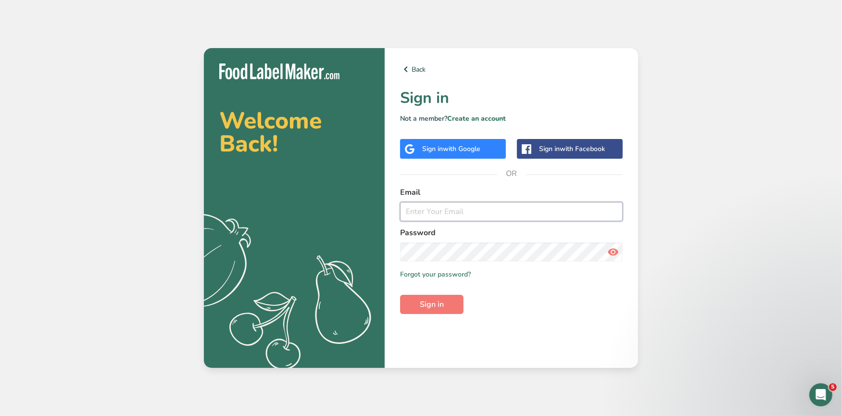
click at [422, 210] on input "email" at bounding box center [511, 211] width 223 height 19
type input "[EMAIL_ADDRESS][DOMAIN_NAME]"
click at [431, 318] on div "Back Sign in Not a member? Create an account Sign in with Google Sign in with F…" at bounding box center [510, 208] width 253 height 320
click at [433, 308] on span "Sign in" at bounding box center [432, 304] width 24 height 12
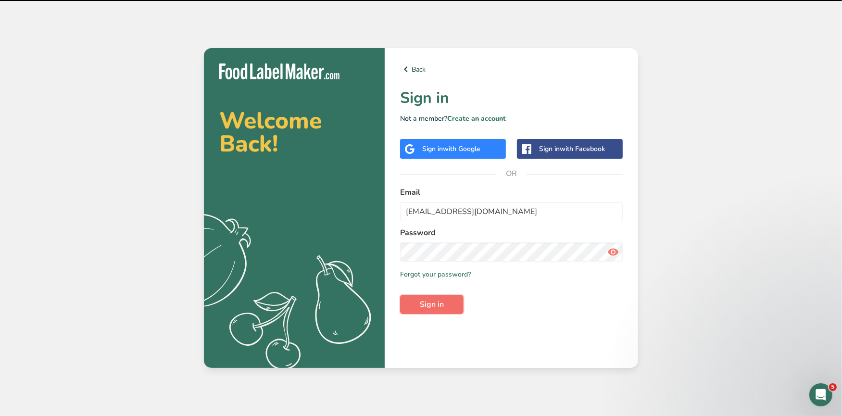
click at [431, 309] on span "Sign in" at bounding box center [432, 304] width 24 height 12
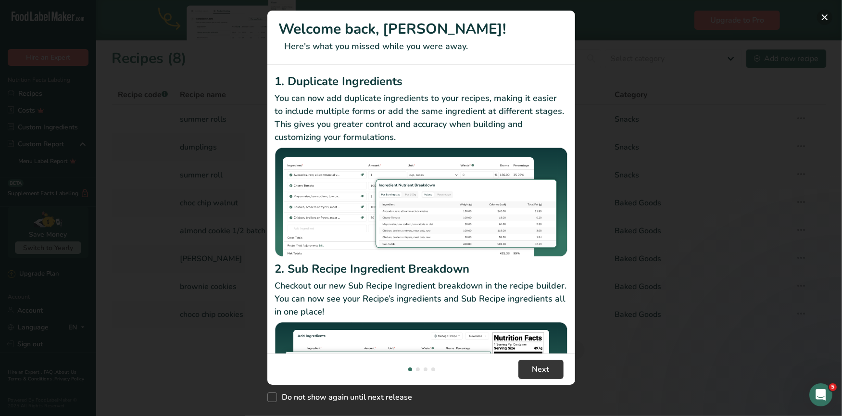
click at [823, 20] on button "New Features" at bounding box center [824, 17] width 15 height 15
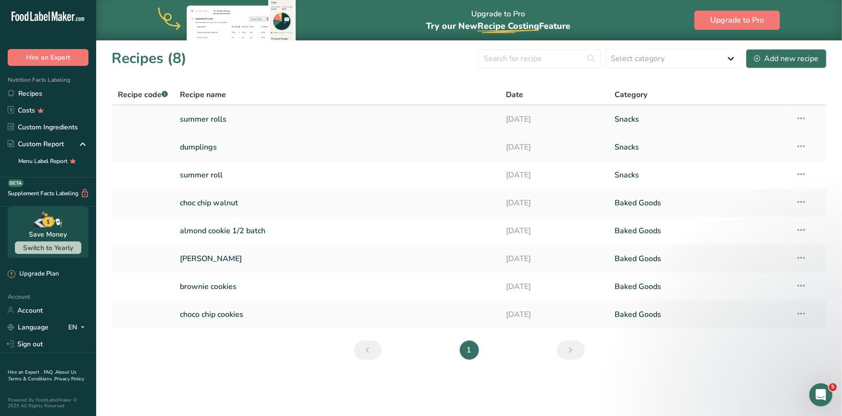
click at [215, 119] on link "summer rolls" at bounding box center [337, 119] width 314 height 20
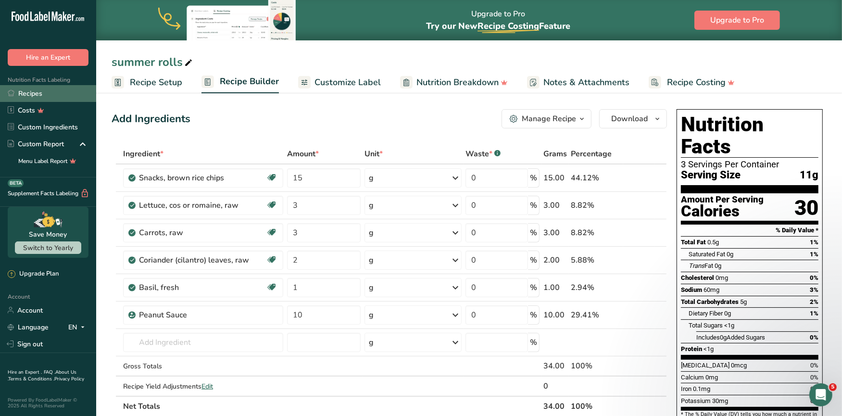
click at [47, 97] on link "Recipes" at bounding box center [48, 93] width 96 height 17
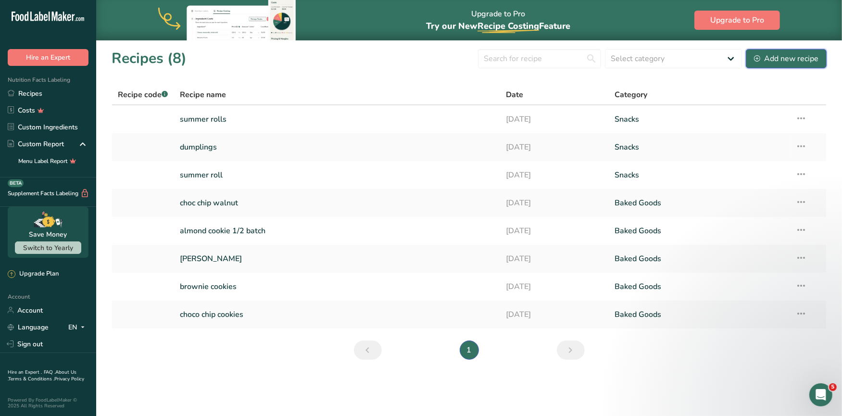
click at [817, 63] on div "Add new recipe" at bounding box center [786, 59] width 64 height 12
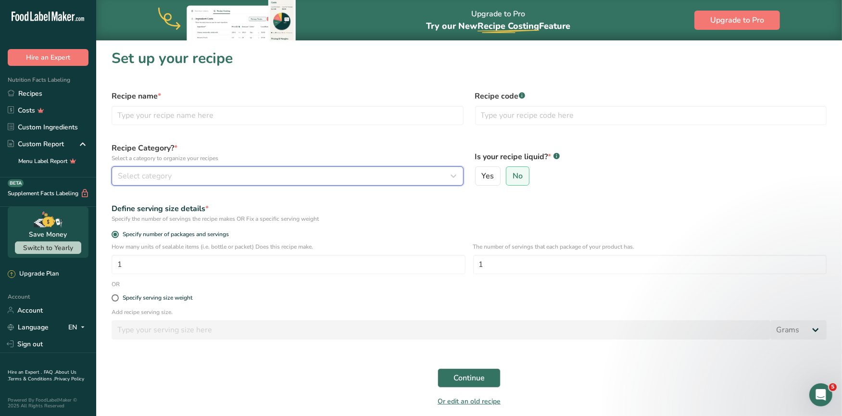
click at [207, 175] on div "Select category" at bounding box center [285, 176] width 334 height 12
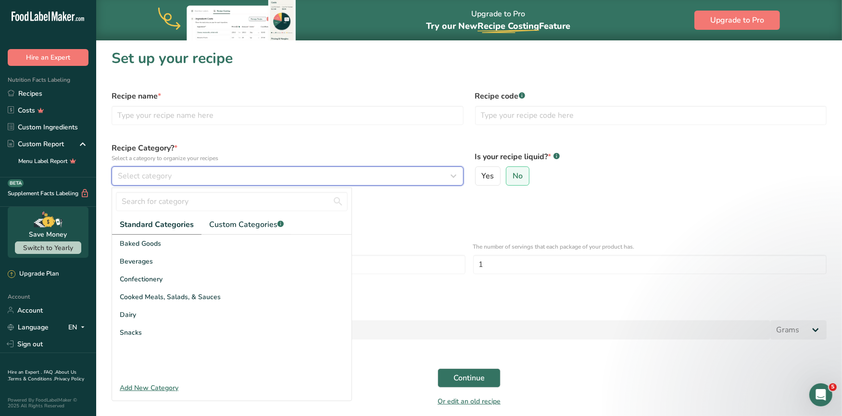
click at [199, 177] on div "Select category" at bounding box center [285, 176] width 334 height 12
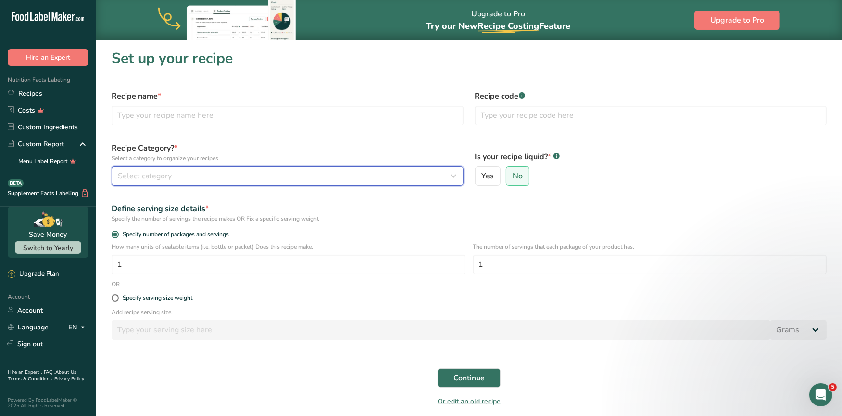
click at [197, 169] on button "Select category" at bounding box center [287, 175] width 352 height 19
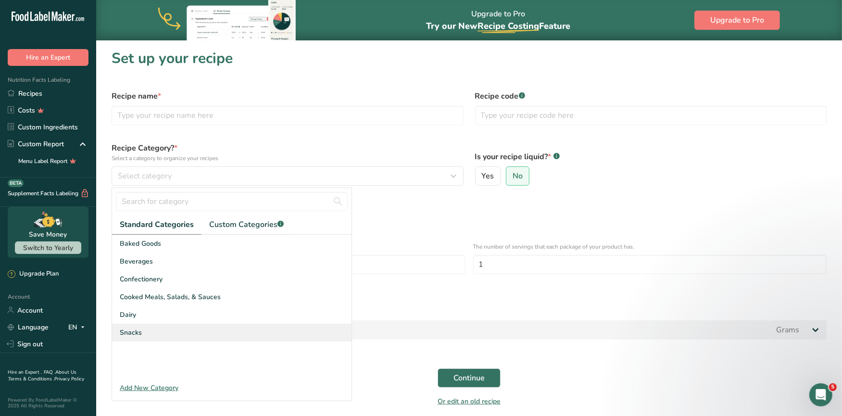
click at [135, 330] on span "Snacks" at bounding box center [131, 332] width 22 height 10
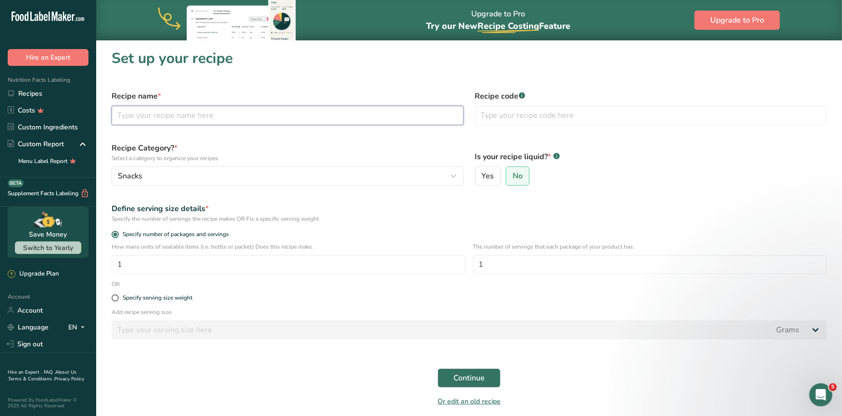
click at [198, 120] on input "text" at bounding box center [287, 115] width 352 height 19
type input "summer rolls 2"
click at [515, 169] on label "No" at bounding box center [518, 175] width 24 height 19
click at [512, 173] on input "No" at bounding box center [509, 176] width 6 height 6
click at [520, 272] on input "1" at bounding box center [650, 264] width 354 height 19
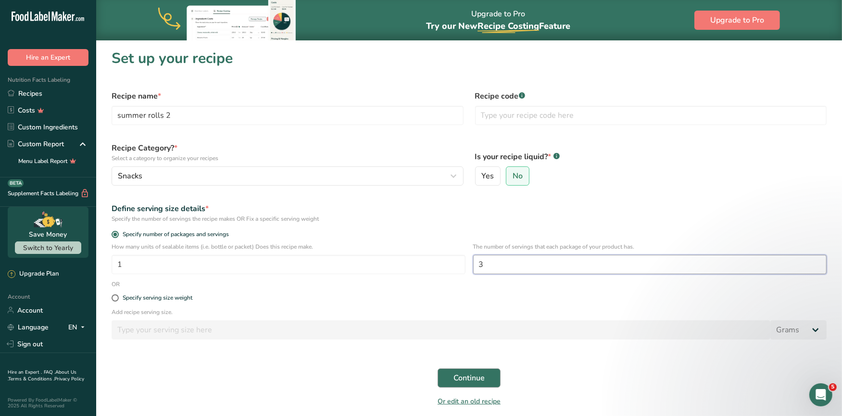
type input "3"
click at [468, 375] on span "Continue" at bounding box center [468, 378] width 31 height 12
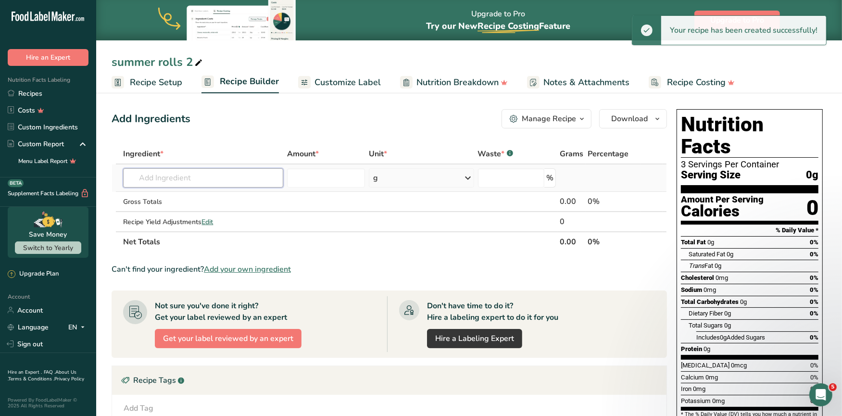
click at [198, 178] on input "text" at bounding box center [203, 177] width 160 height 19
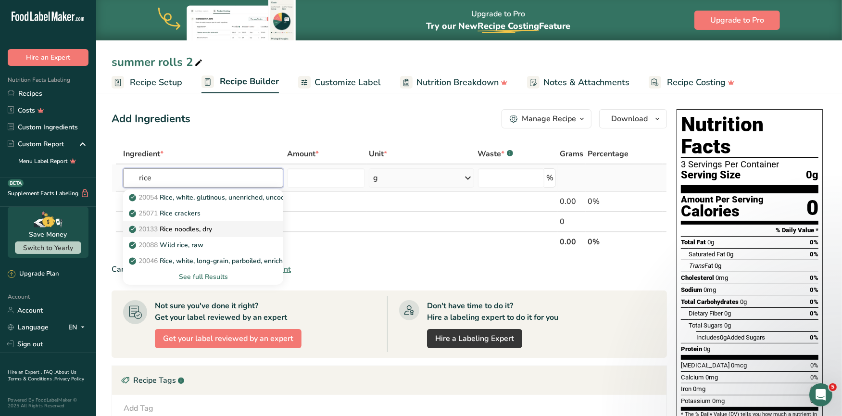
type input "rice"
click at [192, 230] on p "20133 Rice noodles, dry" at bounding box center [171, 229] width 81 height 10
type input "Rice noodles, dry"
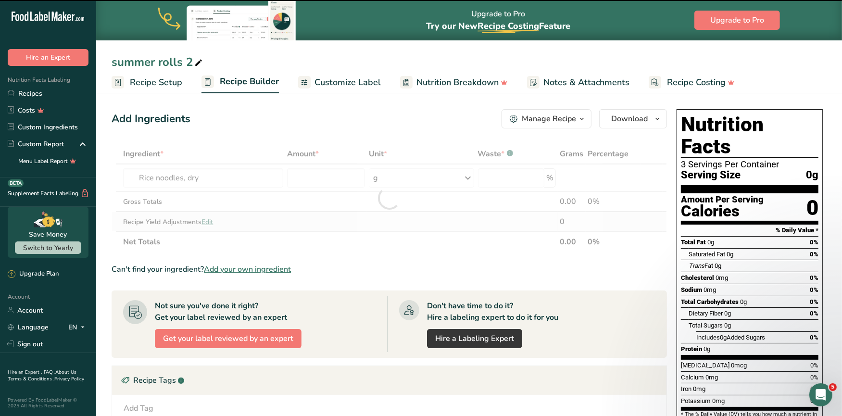
type input "0"
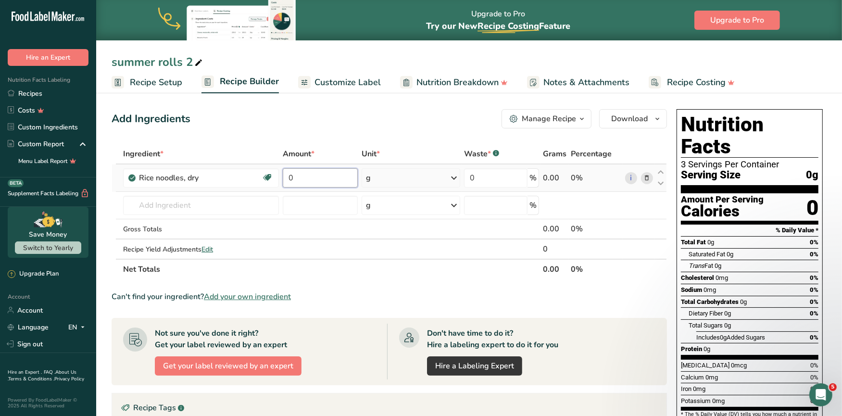
click at [316, 180] on input "0" at bounding box center [320, 177] width 74 height 19
type input "1"
type input "24"
click at [216, 203] on div "Ingredient * Amount * Unit * Waste * .a-a{fill:#347362;}.b-a{fill:#fff;} Grams …" at bounding box center [388, 212] width 555 height 136
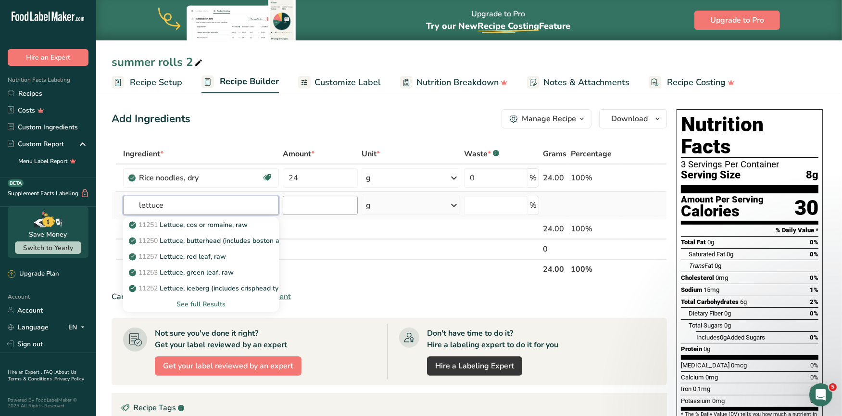
type input "lettuce"
click at [310, 209] on input "number" at bounding box center [320, 205] width 74 height 19
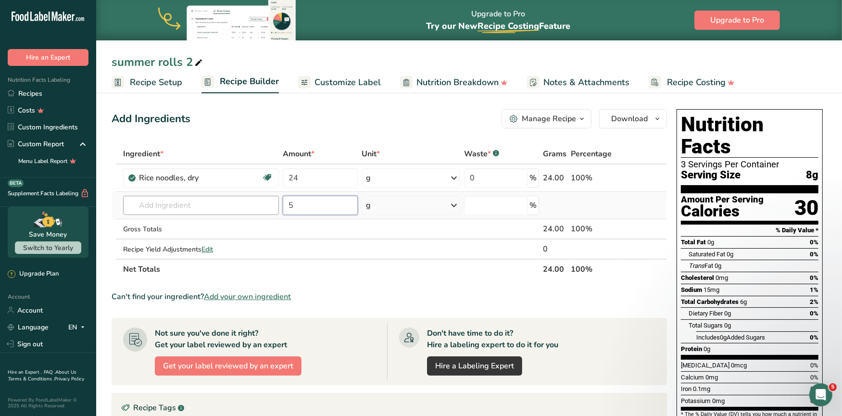
type input "5"
click at [230, 211] on input "text" at bounding box center [201, 205] width 156 height 19
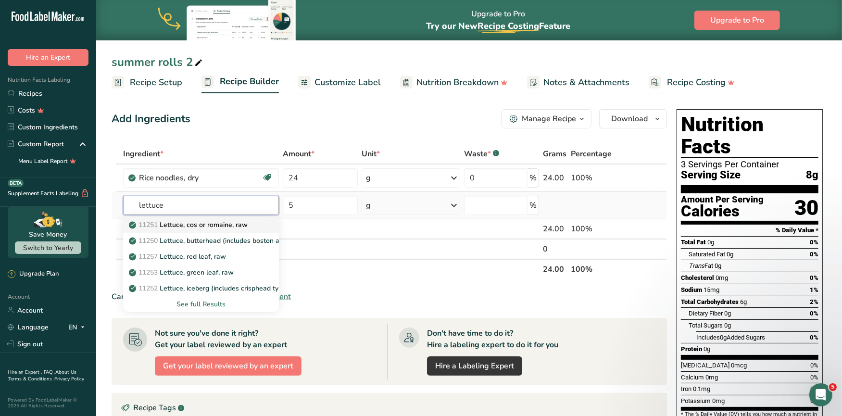
type input "lettuce"
click at [228, 224] on p "11251 [GEOGRAPHIC_DATA], cos or romaine, raw" at bounding box center [189, 225] width 117 height 10
type input "Lettuce, cos or romaine, raw"
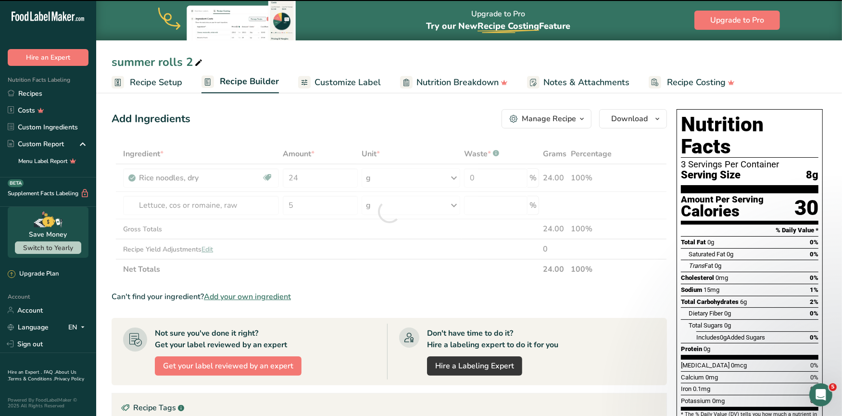
type input "0"
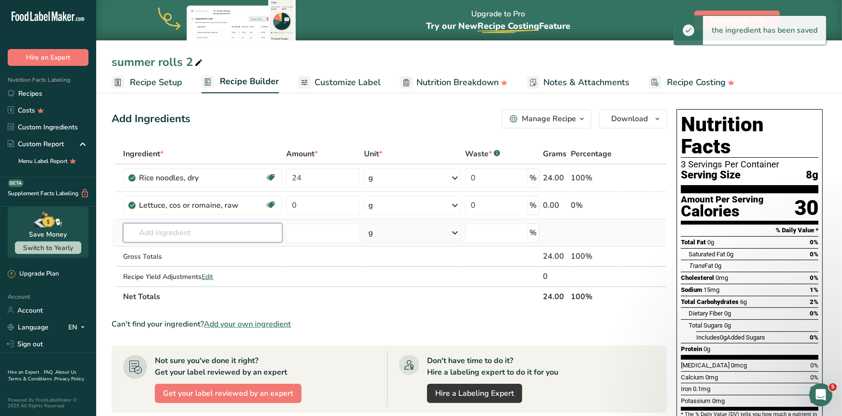
click at [188, 236] on input "text" at bounding box center [202, 232] width 159 height 19
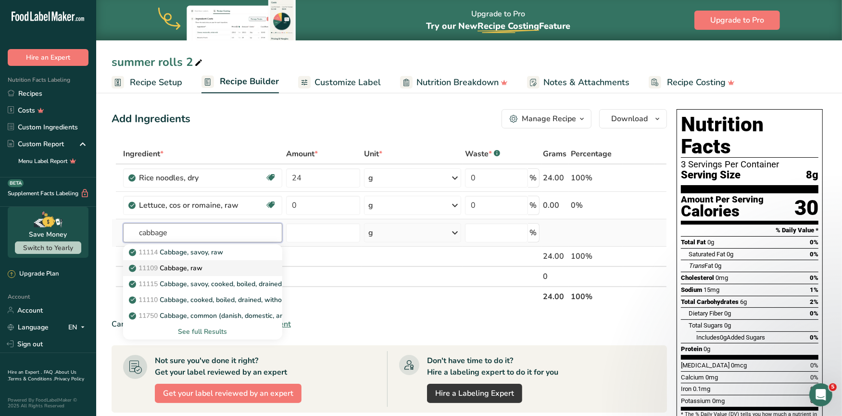
type input "cabbage"
click at [188, 263] on p "11109 Cabbage, raw" at bounding box center [167, 268] width 72 height 10
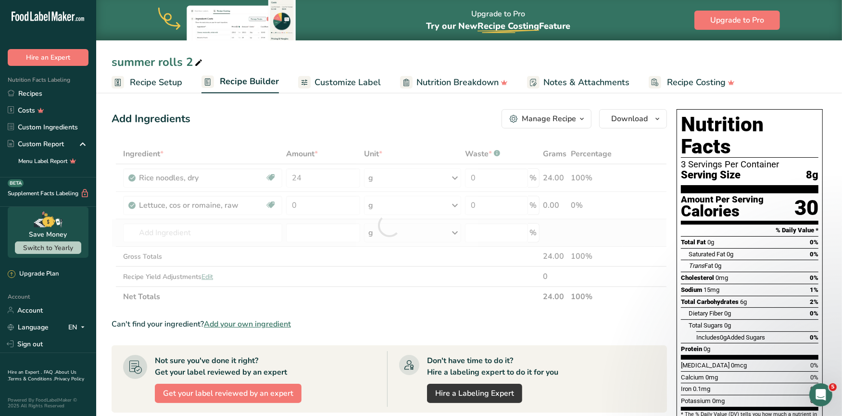
type input "Cabbage, raw"
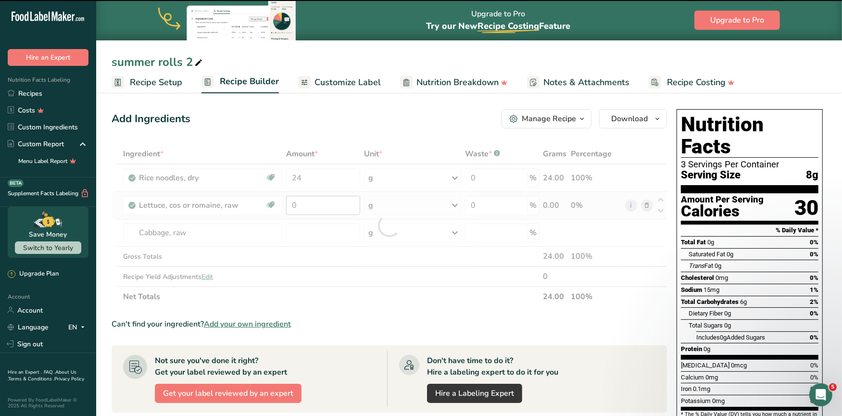
type input "0"
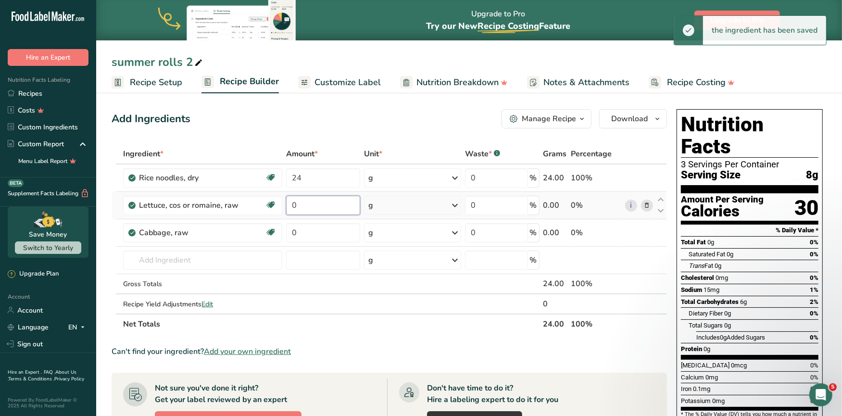
click at [306, 204] on input "0" at bounding box center [323, 205] width 74 height 19
type input "5"
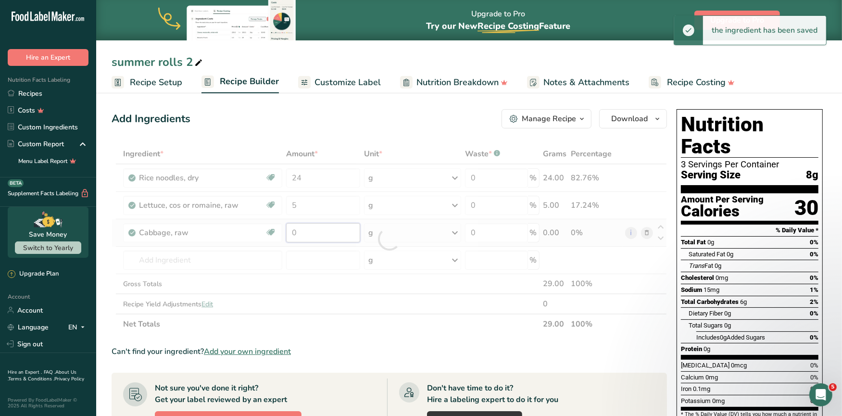
click at [313, 234] on div "Ingredient * Amount * Unit * Waste * .a-a{fill:#347362;}.b-a{fill:#fff;} Grams …" at bounding box center [388, 239] width 555 height 190
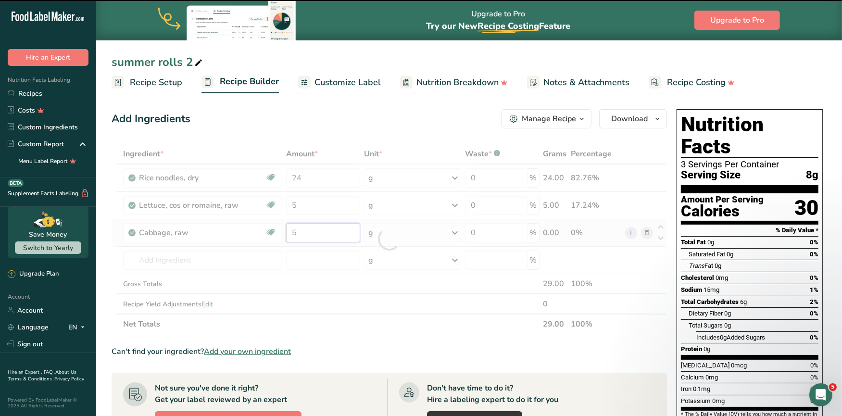
type input "0"
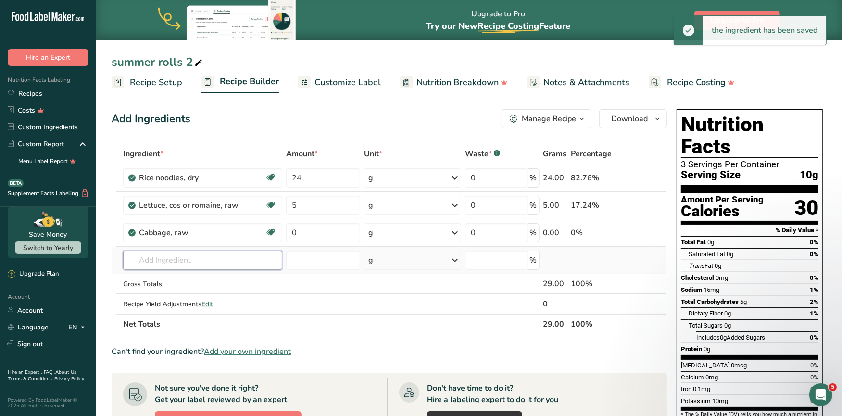
click at [216, 261] on div "Ingredient * Amount * Unit * Waste * .a-a{fill:#347362;}.b-a{fill:#fff;} Grams …" at bounding box center [388, 239] width 555 height 190
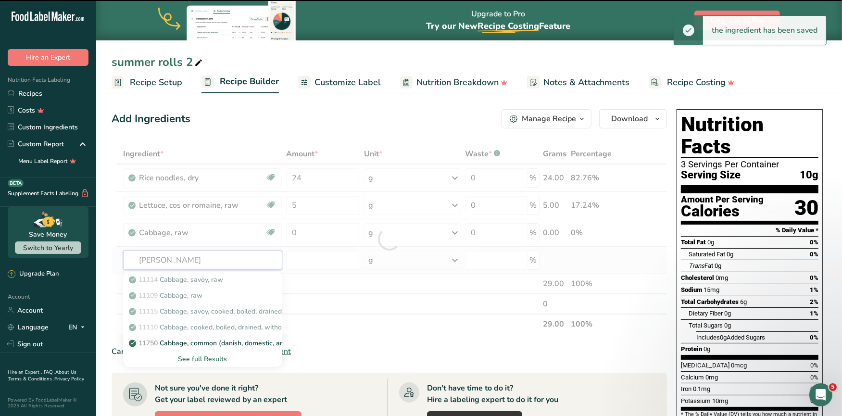
type input "carro"
type input "t"
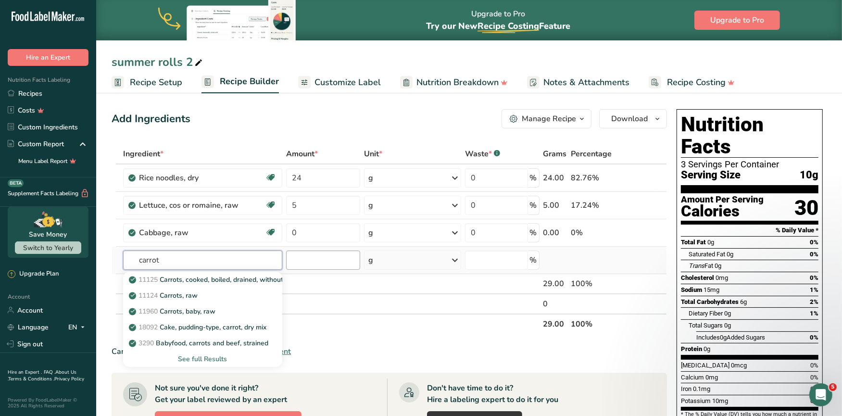
type input "carrot"
click at [310, 264] on input "number" at bounding box center [323, 259] width 74 height 19
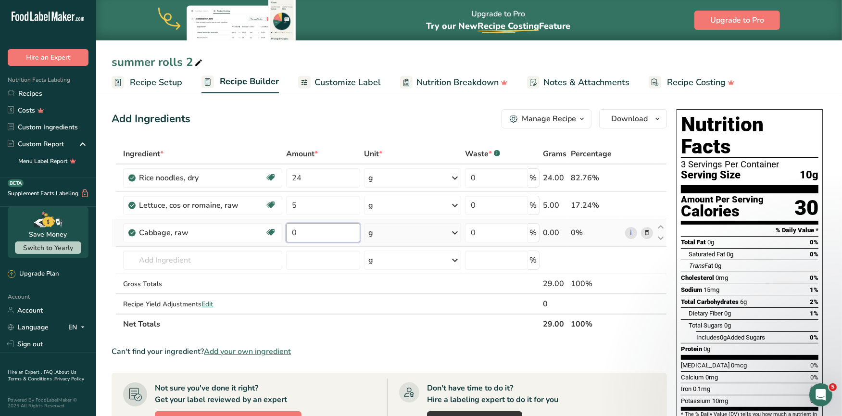
click at [309, 231] on input "0" at bounding box center [323, 232] width 74 height 19
type input "5"
click at [227, 260] on div "Ingredient * Amount * Unit * Waste * .a-a{fill:#347362;}.b-a{fill:#fff;} Grams …" at bounding box center [388, 239] width 555 height 190
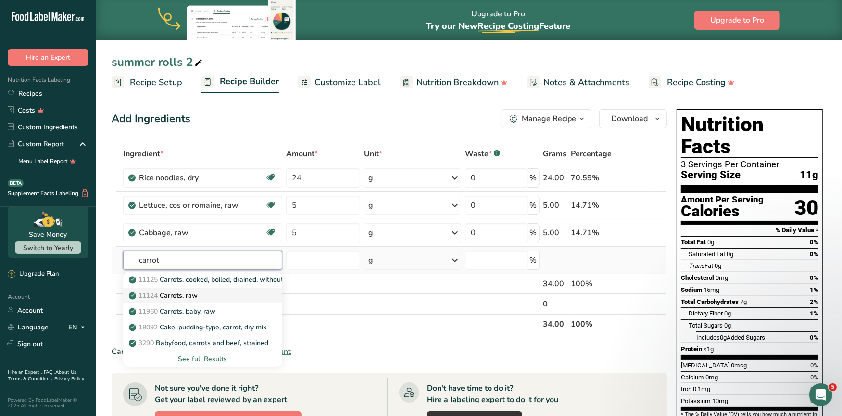
type input "carrot"
click at [225, 295] on div "11124 [GEOGRAPHIC_DATA], raw" at bounding box center [195, 295] width 128 height 10
type input "Carrots, raw"
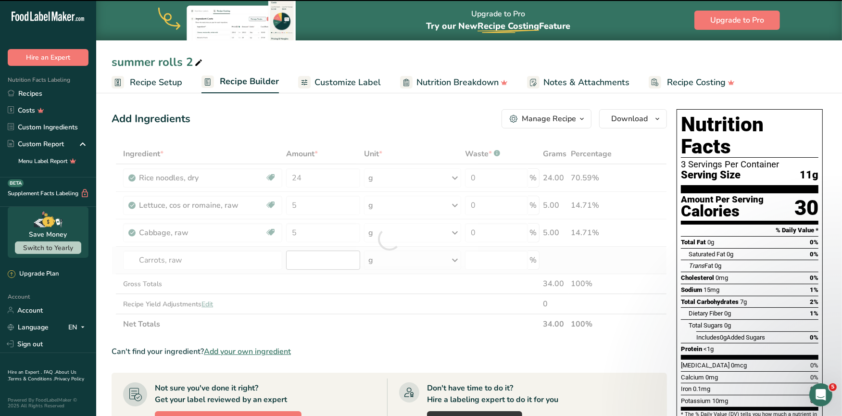
type input "0"
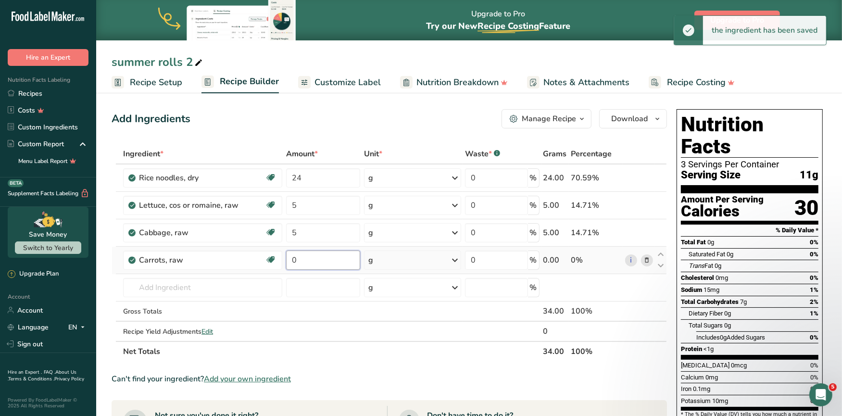
click at [312, 259] on input "0" at bounding box center [323, 259] width 74 height 19
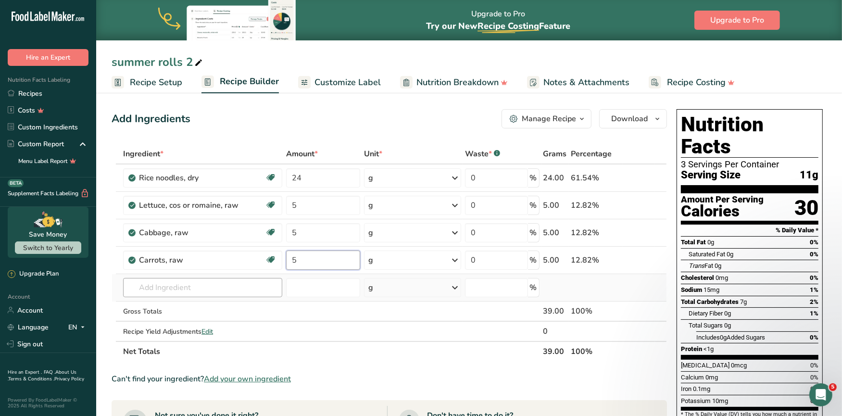
type input "5"
click at [230, 290] on div "Ingredient * Amount * Unit * Waste * .a-a{fill:#347362;}.b-a{fill:#fff;} Grams …" at bounding box center [388, 253] width 555 height 218
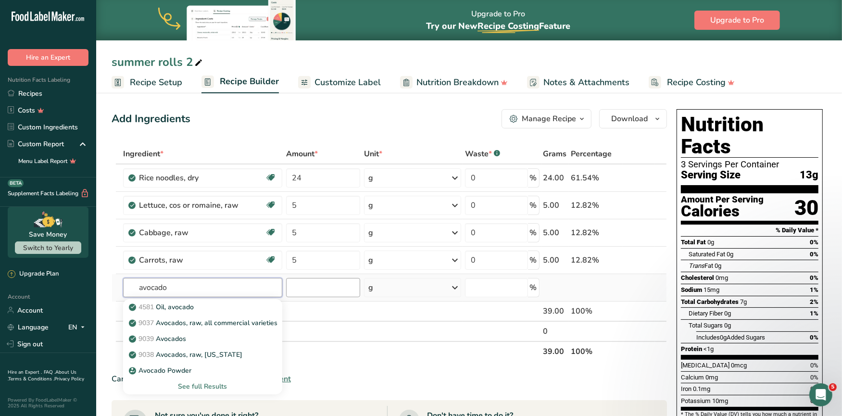
type input "avocado"
click at [325, 288] on input "number" at bounding box center [323, 287] width 74 height 19
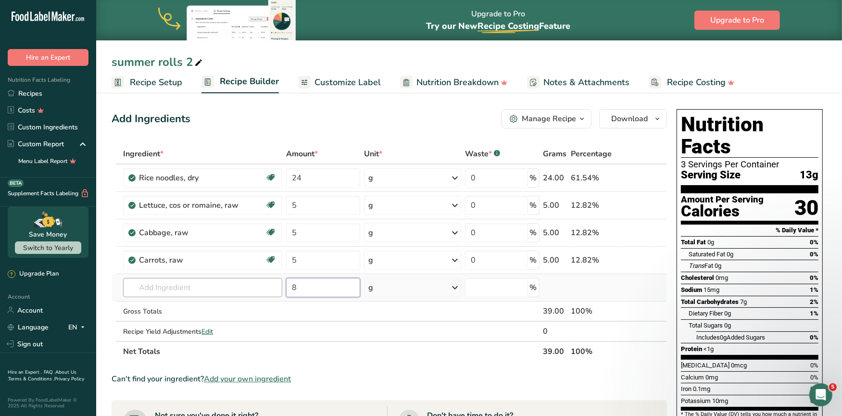
type input "8"
click at [257, 292] on input "text" at bounding box center [202, 287] width 159 height 19
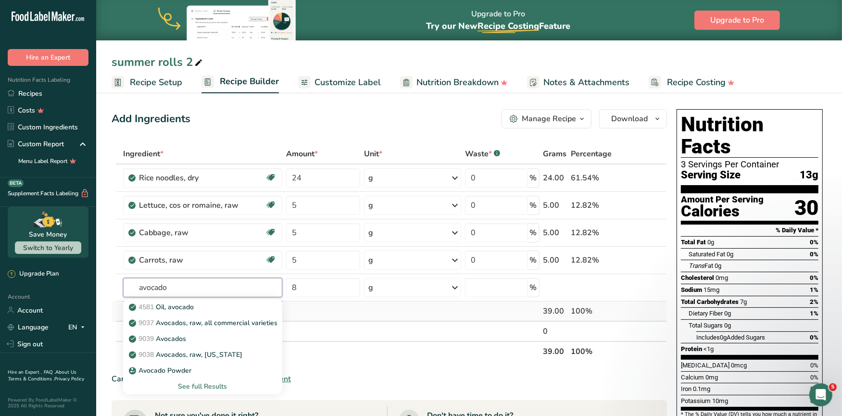
type input "avocado"
click at [346, 304] on td at bounding box center [323, 311] width 78 height 20
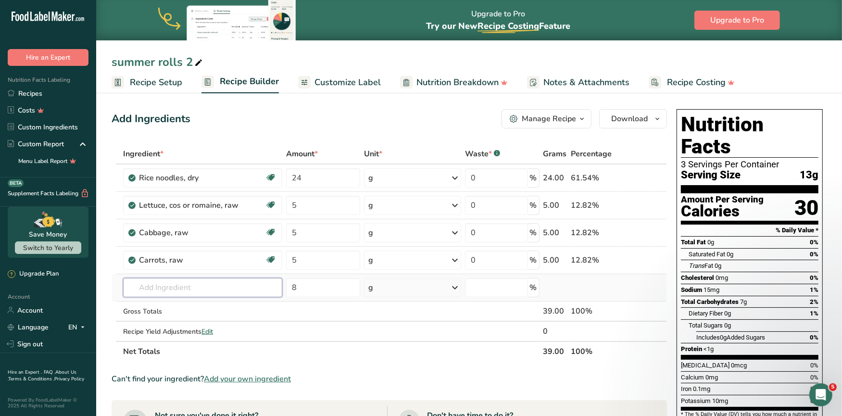
click at [214, 284] on input "text" at bounding box center [202, 287] width 159 height 19
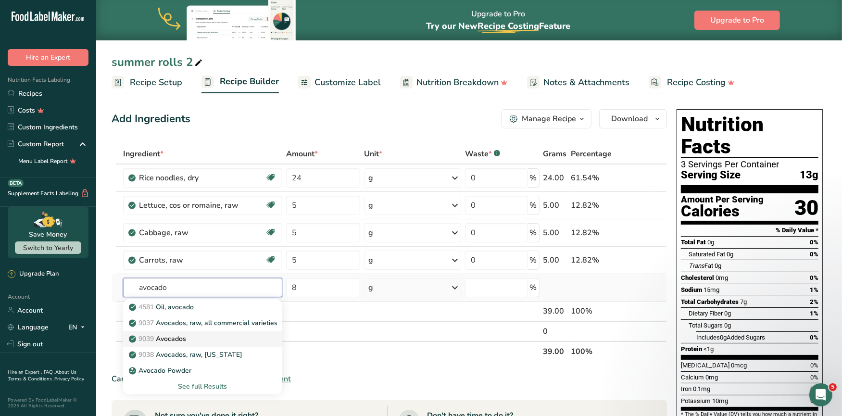
type input "avocado"
click at [190, 334] on div "9039 Avocados" at bounding box center [195, 339] width 128 height 10
type input "Avocados"
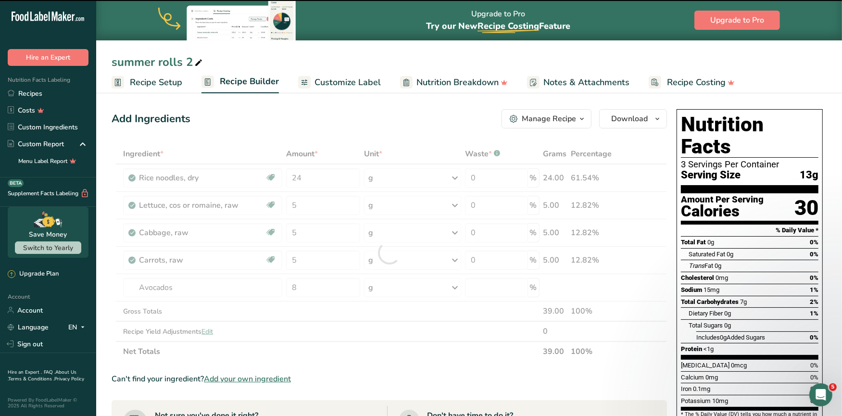
type input "0"
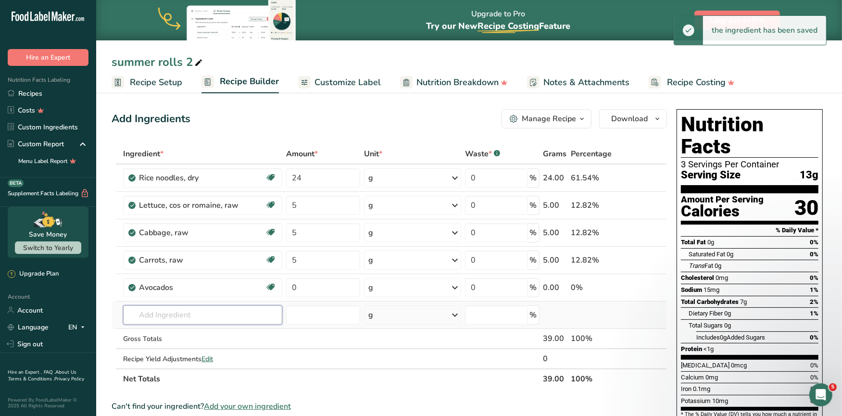
click at [173, 320] on input "text" at bounding box center [202, 314] width 159 height 19
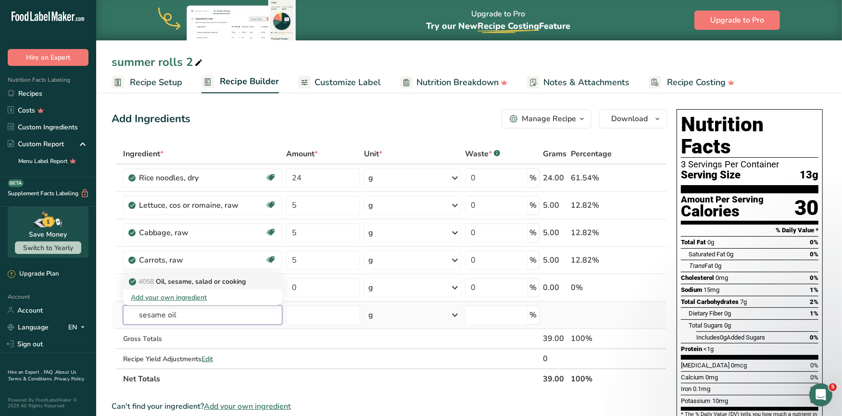
type input "sesame oil"
click at [214, 281] on p "4058 Oil, sesame, salad or cooking" at bounding box center [188, 281] width 115 height 10
type input "Oil, sesame, salad or cooking"
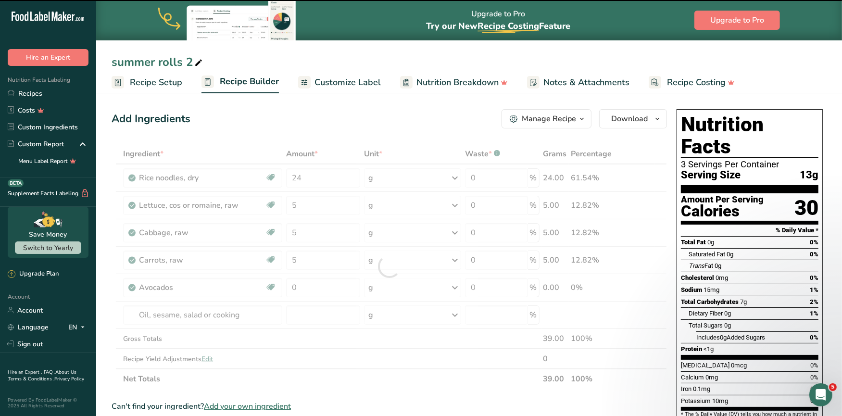
type input "0"
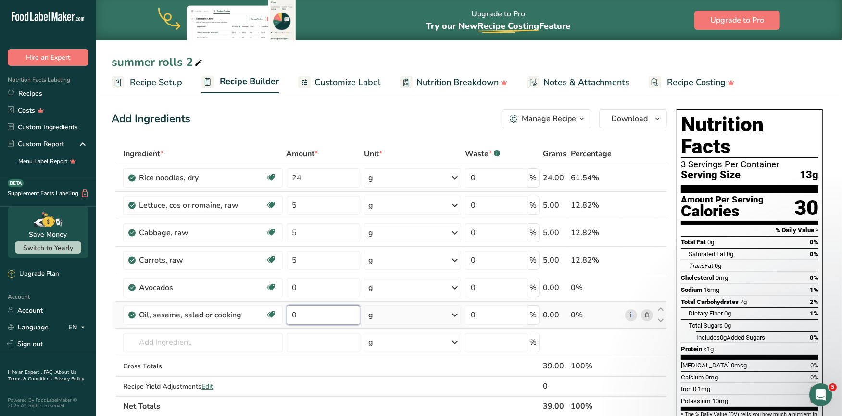
click at [326, 313] on input "0" at bounding box center [323, 314] width 74 height 19
type input "5"
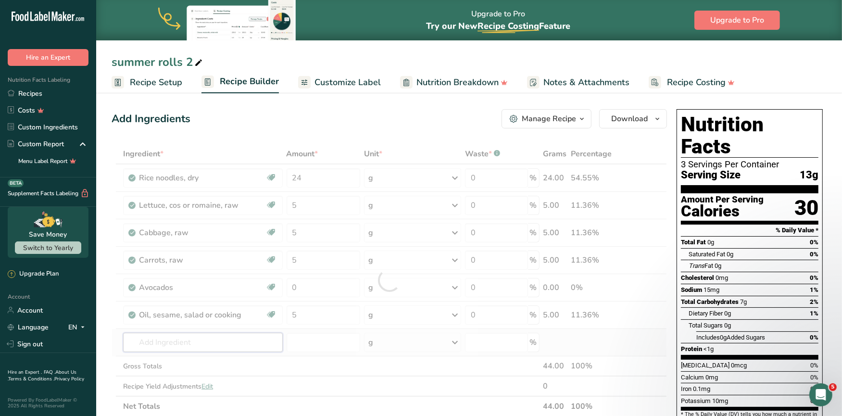
click at [194, 344] on div "Ingredient * Amount * Unit * Waste * .a-a{fill:#347362;}.b-a{fill:#fff;} Grams …" at bounding box center [388, 280] width 555 height 272
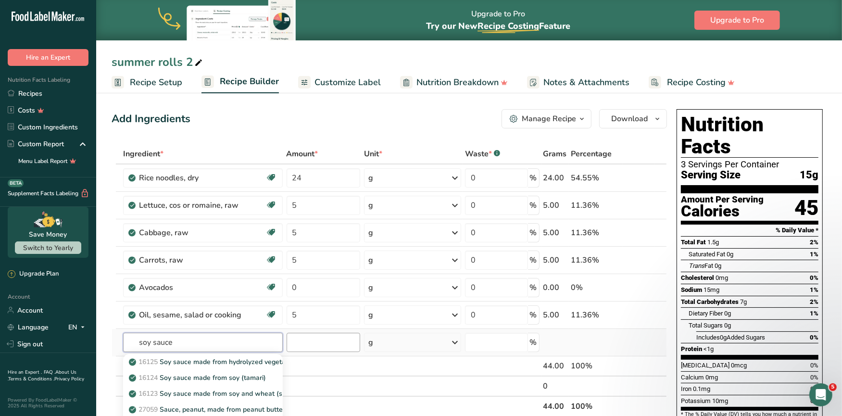
type input "soy sauce"
click at [304, 339] on input "number" at bounding box center [323, 342] width 74 height 19
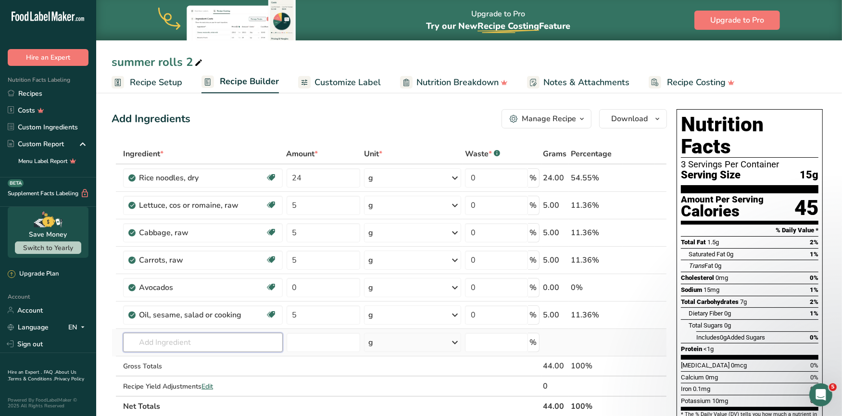
click at [209, 350] on input "text" at bounding box center [202, 342] width 159 height 19
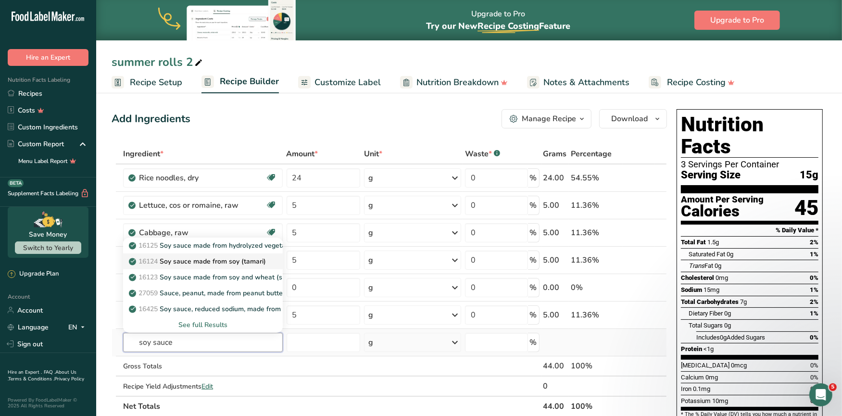
type input "soy sauce"
click at [231, 262] on p "16124 Soy sauce made from soy (tamari)" at bounding box center [198, 261] width 135 height 10
type input "Soy sauce made from soy (tamari)"
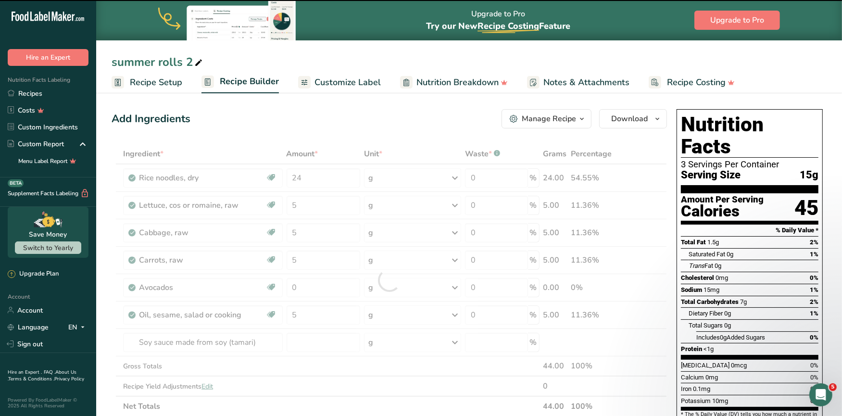
type input "0"
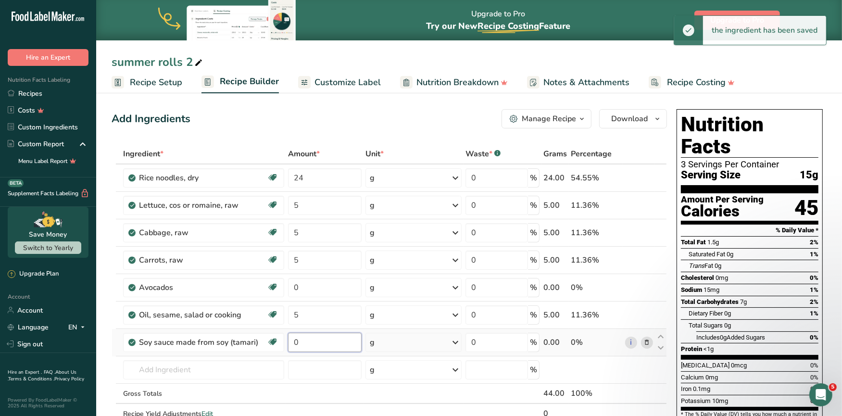
click at [325, 343] on input "0" at bounding box center [325, 342] width 74 height 19
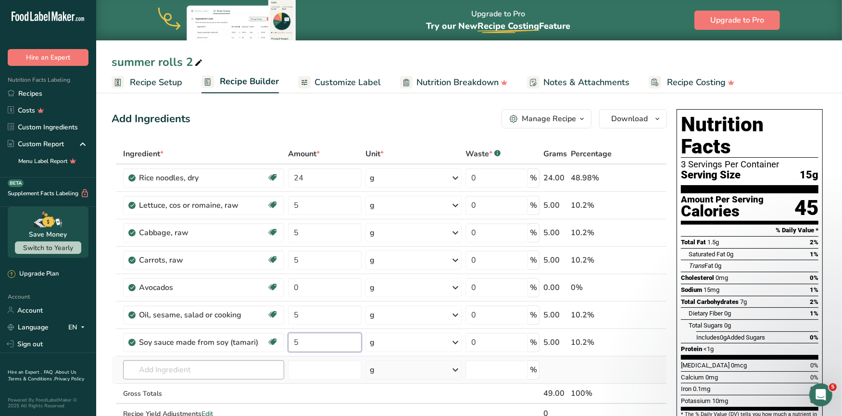
type input "5"
click at [183, 369] on div "Ingredient * Amount * Unit * Waste * .a-a{fill:#347362;}.b-a{fill:#fff;} Grams …" at bounding box center [388, 294] width 555 height 300
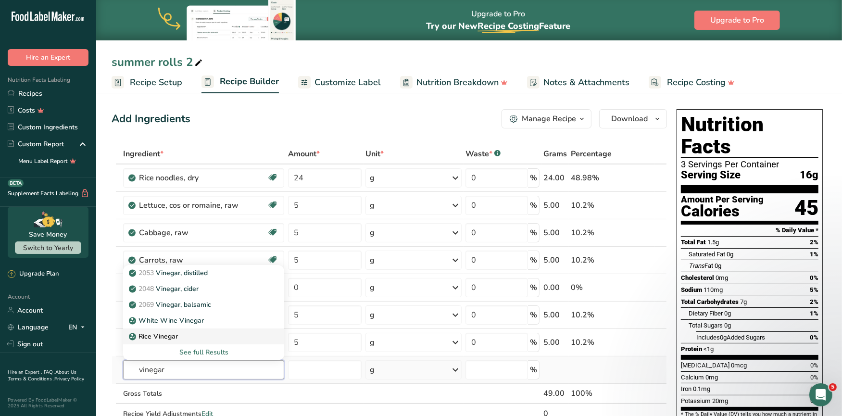
type input "vinegar"
click at [167, 334] on p "Rice Vinegar" at bounding box center [154, 336] width 47 height 10
type input "Rice Vinegar"
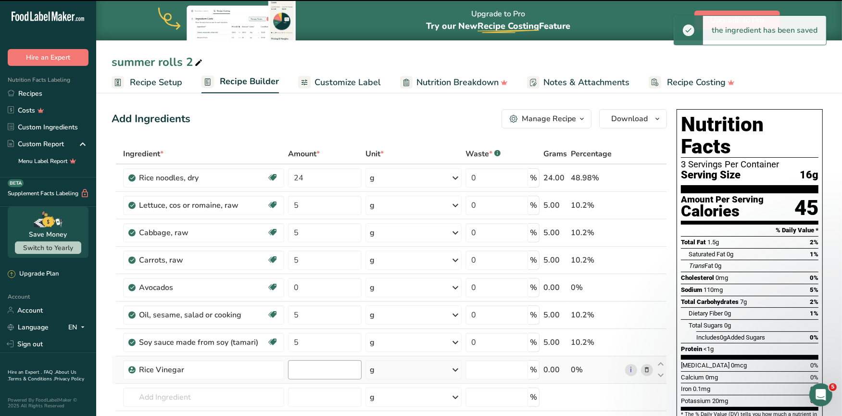
type input "0"
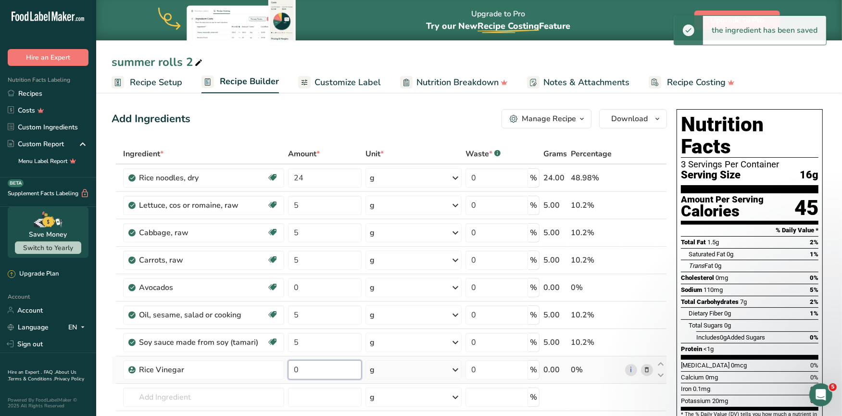
click at [319, 367] on input "0" at bounding box center [325, 369] width 74 height 19
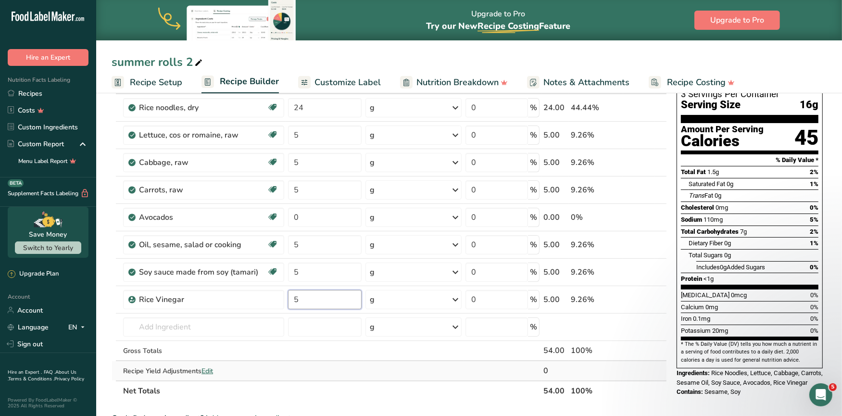
scroll to position [71, 0]
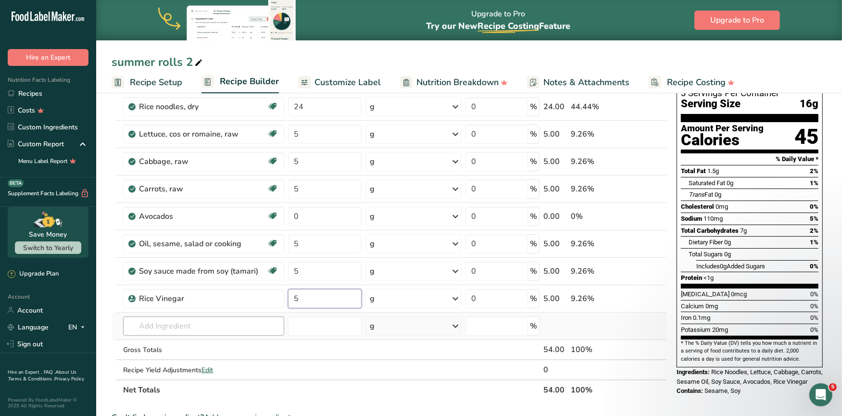
type input "5"
click at [188, 328] on div "Ingredient * Amount * Unit * Waste * .a-a{fill:#347362;}.b-a{fill:#fff;} Grams …" at bounding box center [388, 236] width 555 height 327
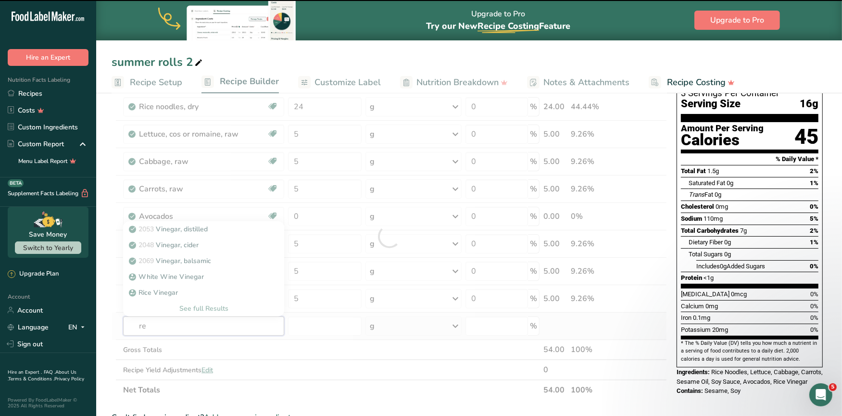
type input "red"
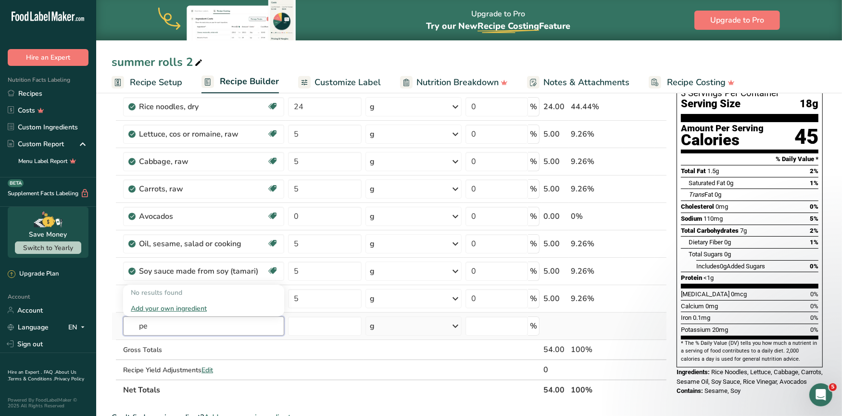
type input "p"
type input "r"
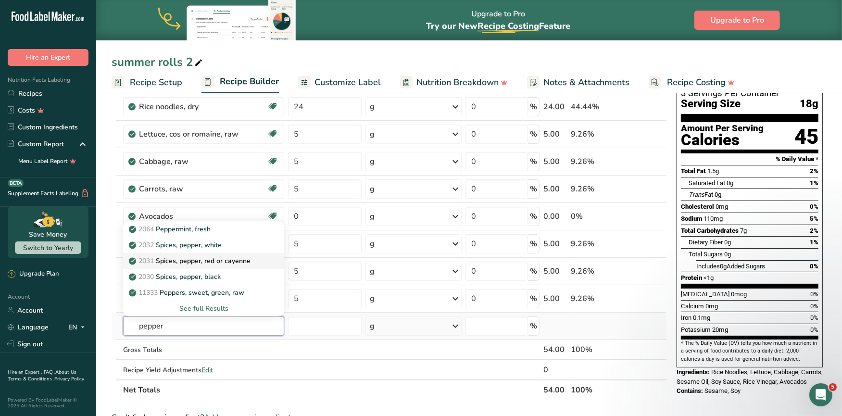
type input "pepper"
click at [243, 261] on p "2031 Spices, pepper, red or cayenne" at bounding box center [191, 261] width 120 height 10
type input "Spices, pepper, red or cayenne"
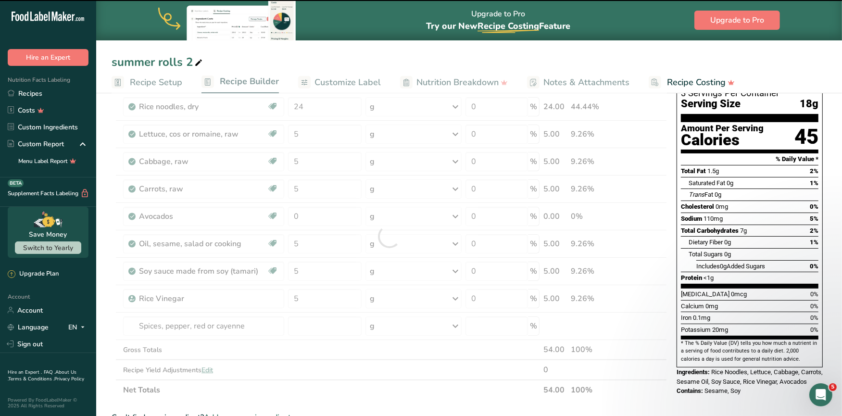
type input "0"
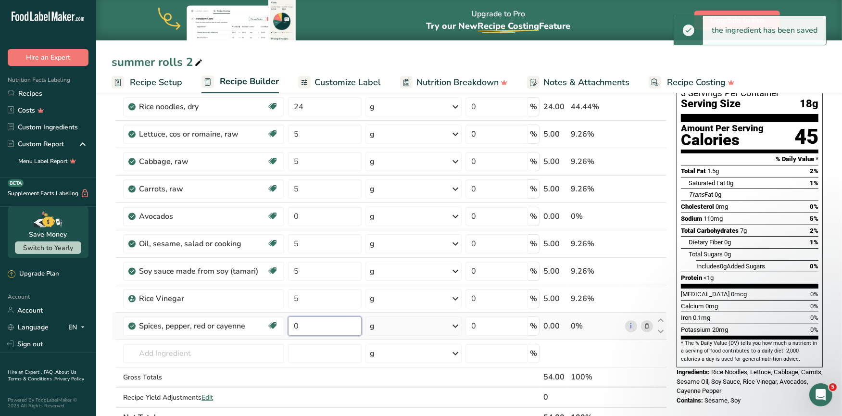
click at [310, 325] on input "0" at bounding box center [325, 325] width 74 height 19
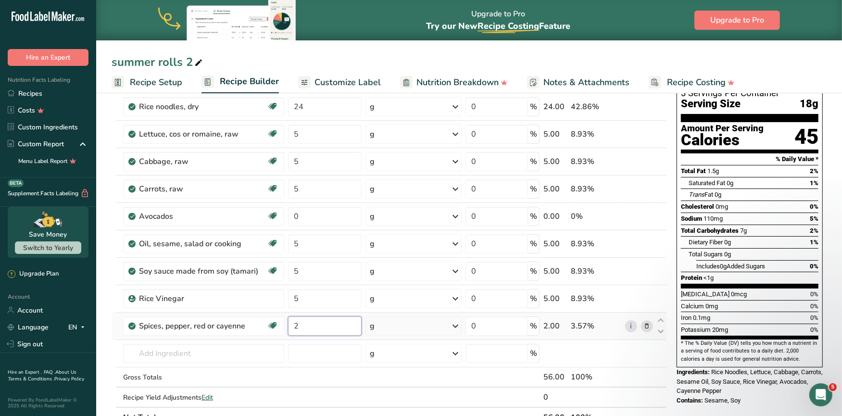
type input "2"
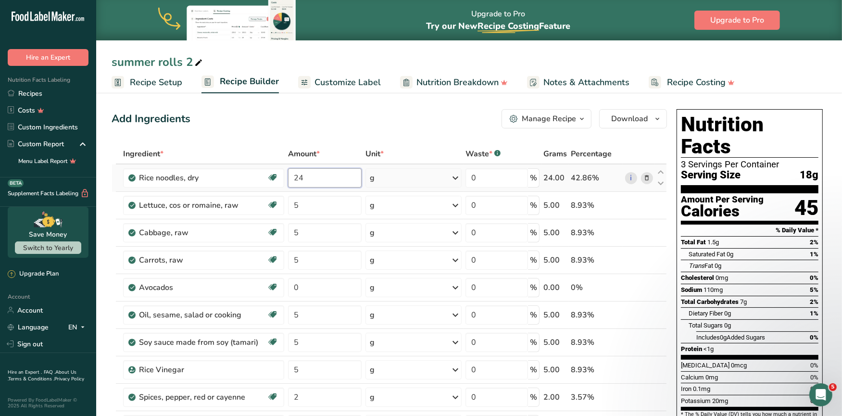
click at [310, 179] on div "Ingredient * Amount * Unit * Waste * .a-a{fill:#347362;}.b-a{fill:#fff;} Grams …" at bounding box center [388, 321] width 555 height 355
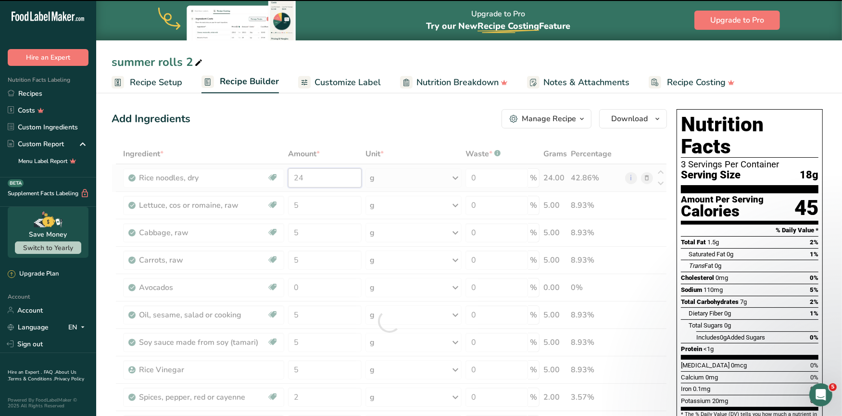
type input "2"
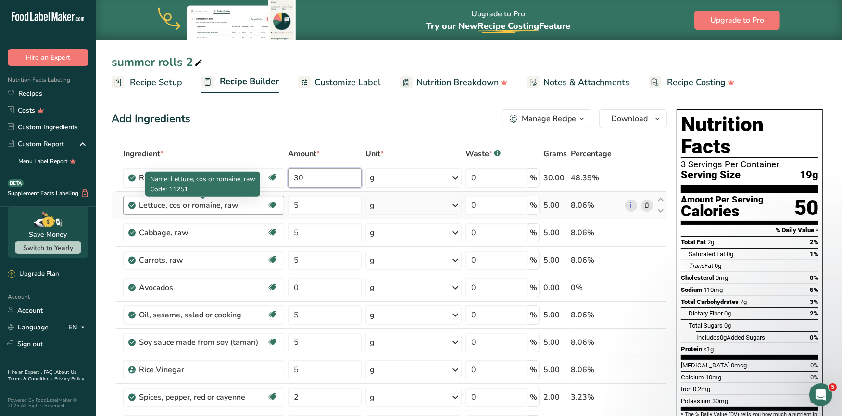
type input "30"
click at [211, 203] on div "Ingredient * Amount * Unit * Waste * .a-a{fill:#347362;}.b-a{fill:#fff;} Grams …" at bounding box center [388, 321] width 555 height 355
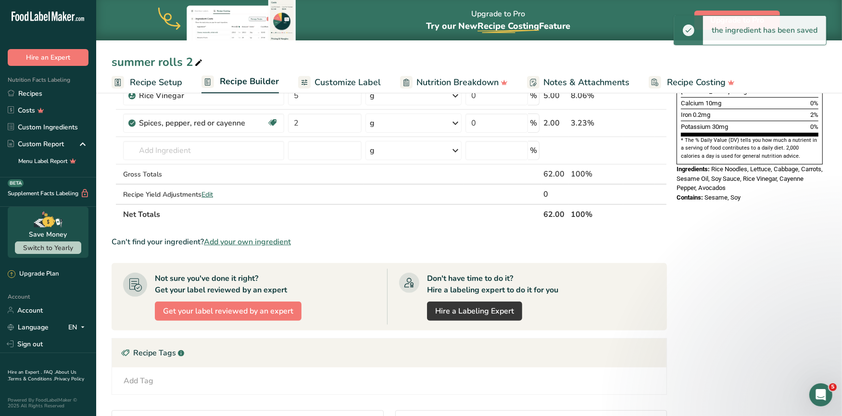
scroll to position [275, 0]
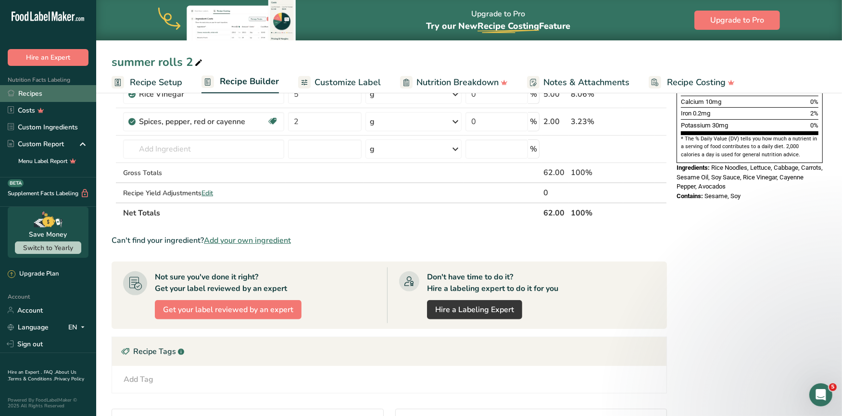
click at [35, 97] on link "Recipes" at bounding box center [48, 93] width 96 height 17
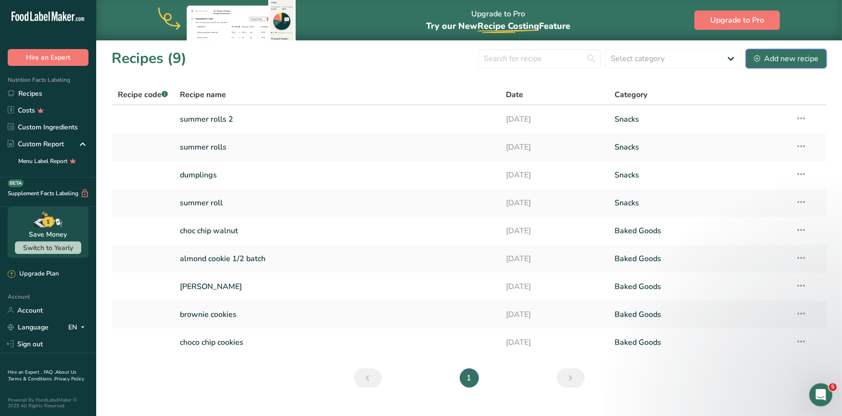
click at [789, 58] on div "Add new recipe" at bounding box center [786, 59] width 64 height 12
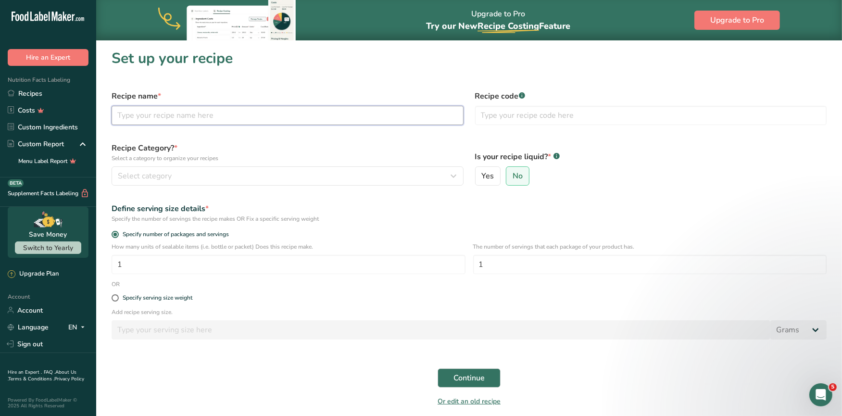
click at [193, 119] on input "text" at bounding box center [287, 115] width 352 height 19
type input "steamed dumplin"
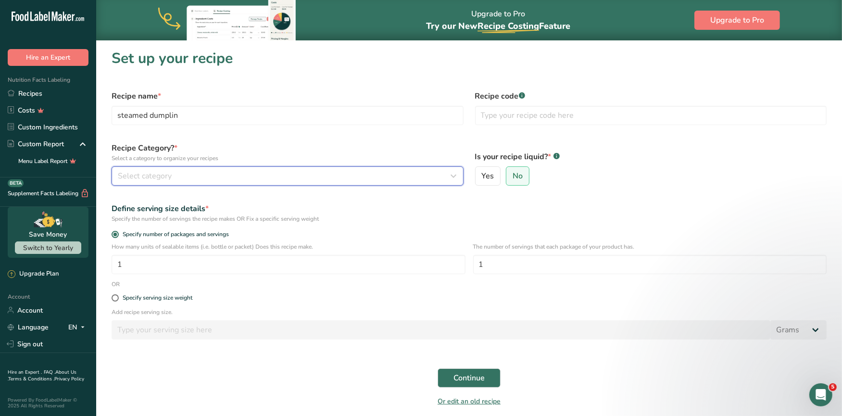
click at [178, 173] on div "Select category" at bounding box center [285, 176] width 334 height 12
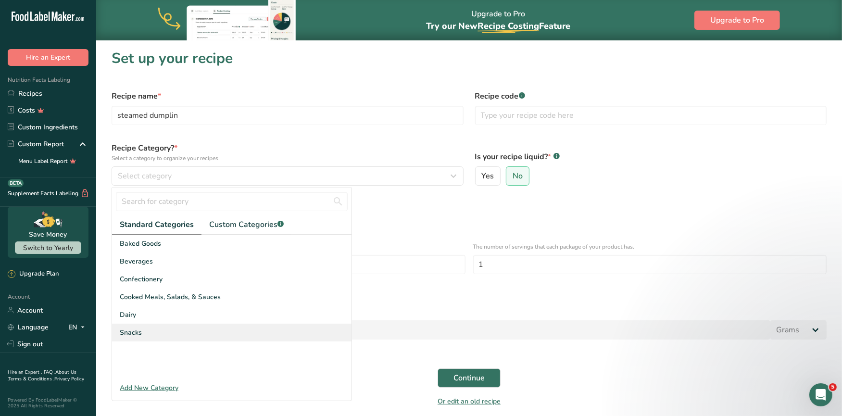
click at [148, 326] on div "Snacks" at bounding box center [231, 332] width 239 height 18
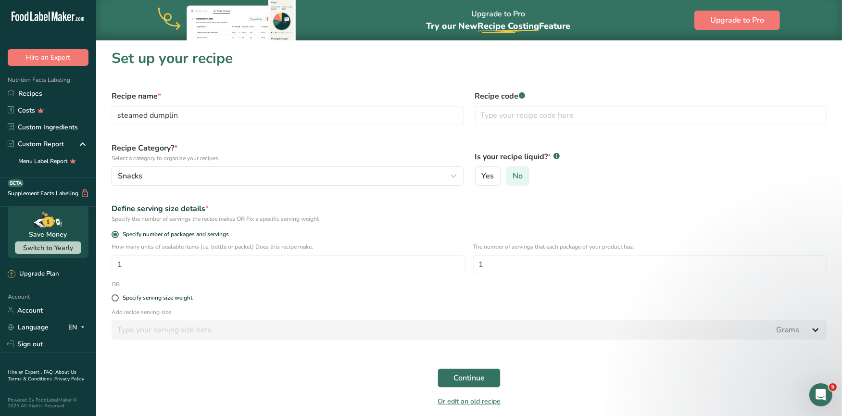
click at [514, 179] on span "No" at bounding box center [517, 176] width 10 height 10
click at [512, 179] on input "No" at bounding box center [509, 176] width 6 height 6
click at [508, 268] on input "1" at bounding box center [650, 264] width 354 height 19
type input "4"
click at [480, 372] on span "Continue" at bounding box center [468, 378] width 31 height 12
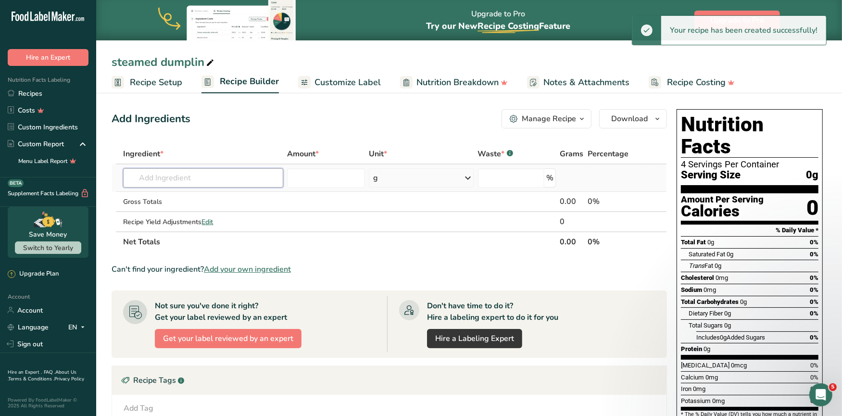
click at [207, 182] on input "text" at bounding box center [203, 177] width 160 height 19
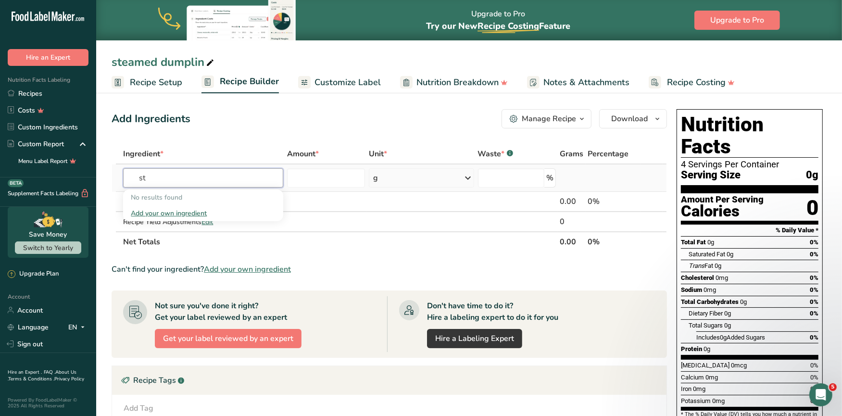
type input "s"
type input "a"
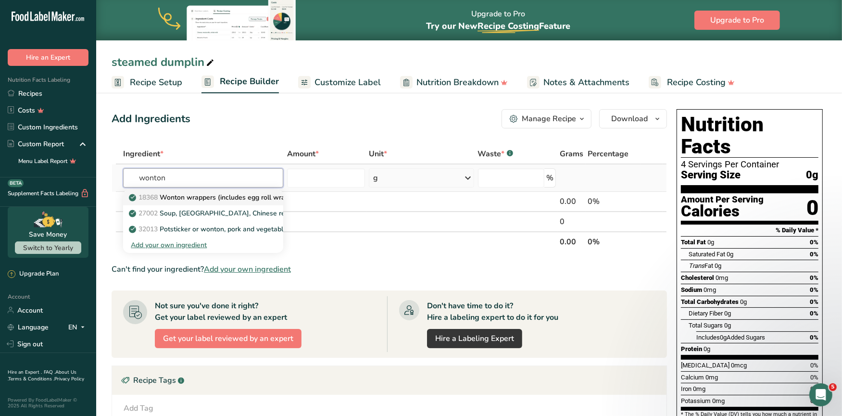
type input "wonton"
click at [219, 196] on p "18368 Wonton wrappers (includes egg roll wrappers)" at bounding box center [218, 197] width 174 height 10
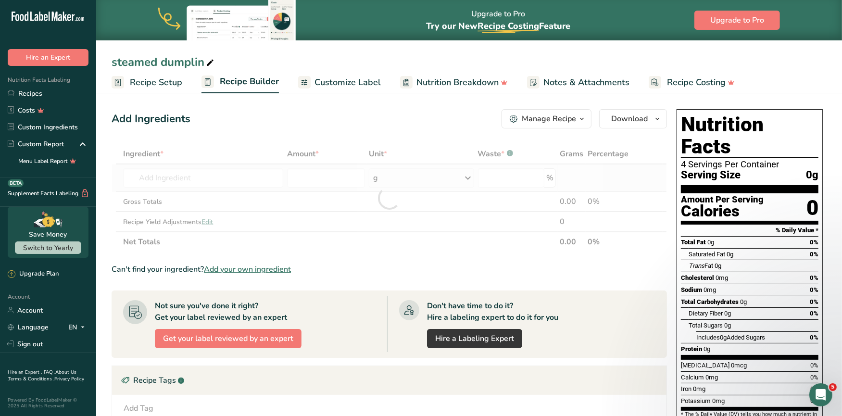
type input "Wonton wrappers (includes egg roll wrappers)"
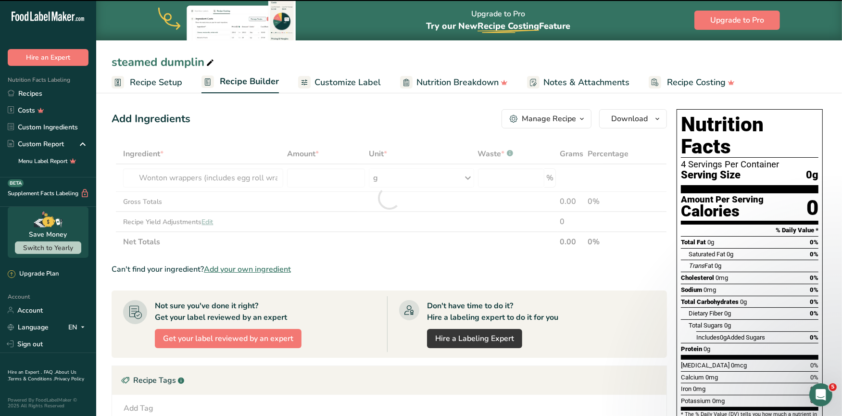
type input "0"
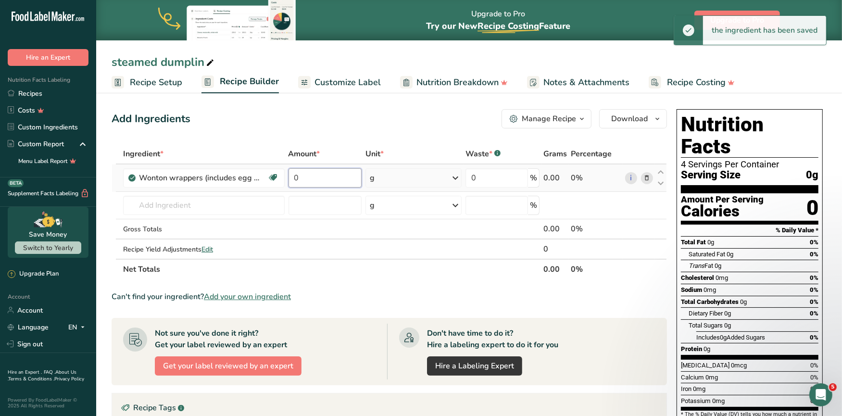
click at [303, 183] on input "0" at bounding box center [325, 177] width 74 height 19
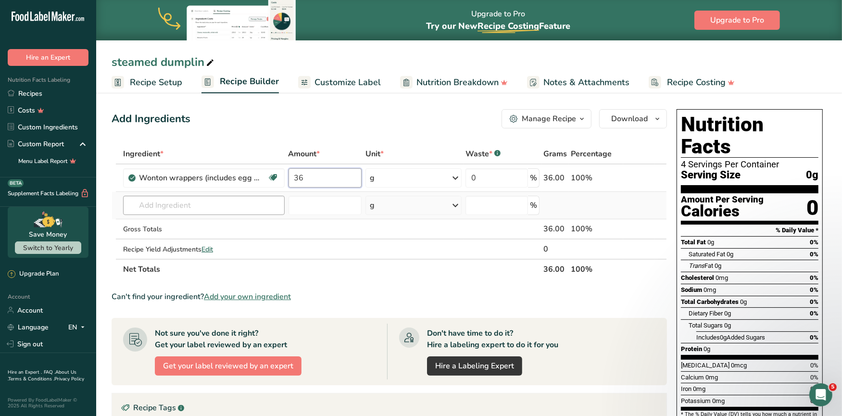
type input "36"
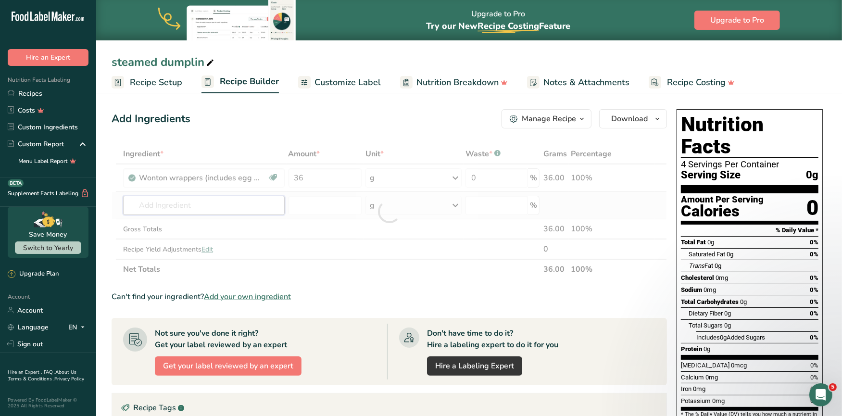
click at [203, 204] on div "Ingredient * Amount * Unit * Waste * .a-a{fill:#347362;}.b-a{fill:#fff;} Grams …" at bounding box center [388, 212] width 555 height 136
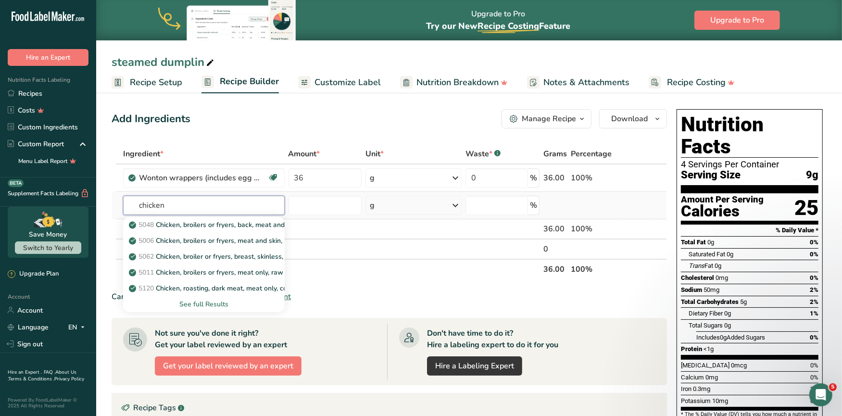
type input "chicken"
click at [208, 299] on div "See full Results" at bounding box center [204, 304] width 146 height 10
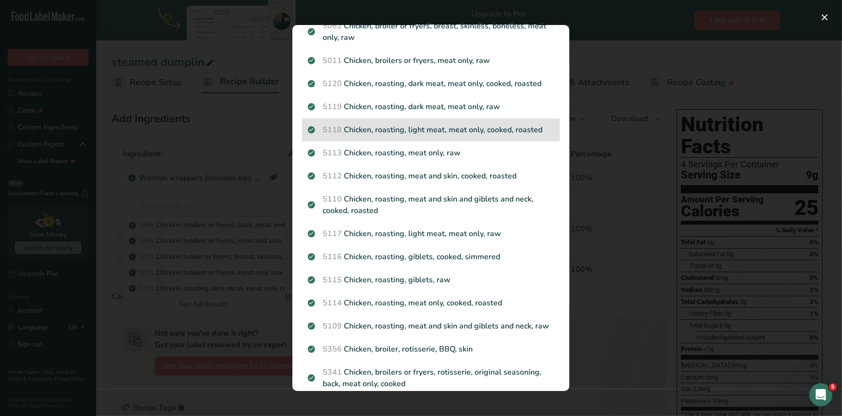
scroll to position [88, 0]
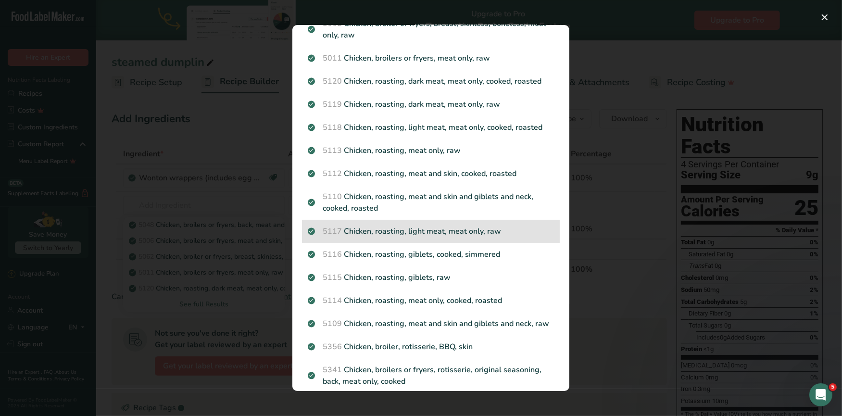
click at [384, 231] on p "5117 Chicken, roasting, light meat, meat only, raw" at bounding box center [431, 231] width 246 height 12
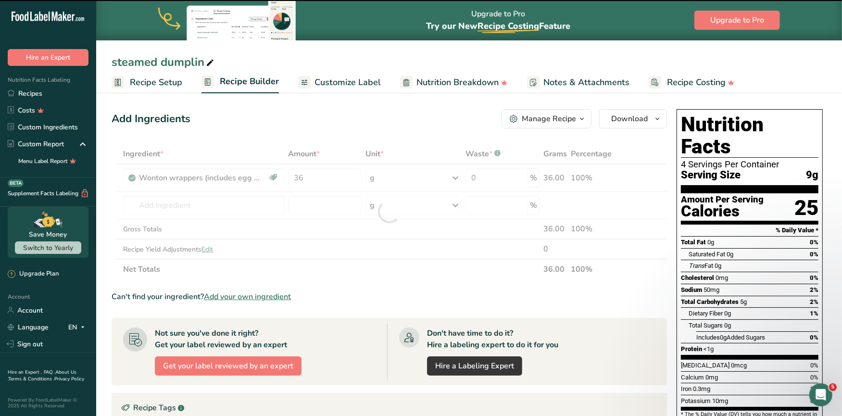
type input "0"
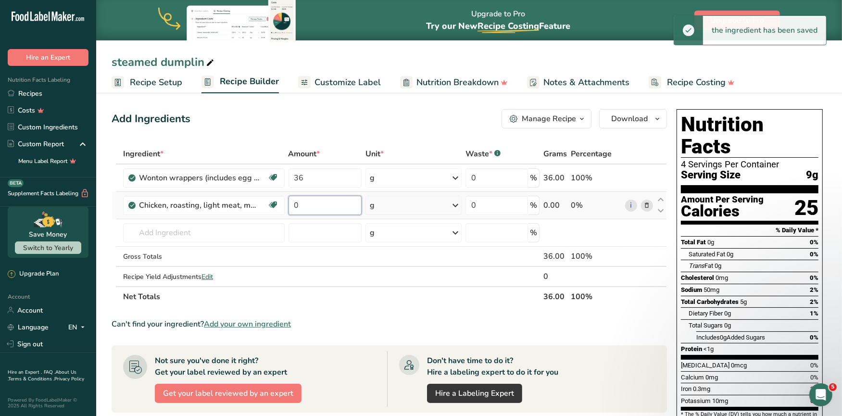
click at [307, 209] on input "0" at bounding box center [325, 205] width 74 height 19
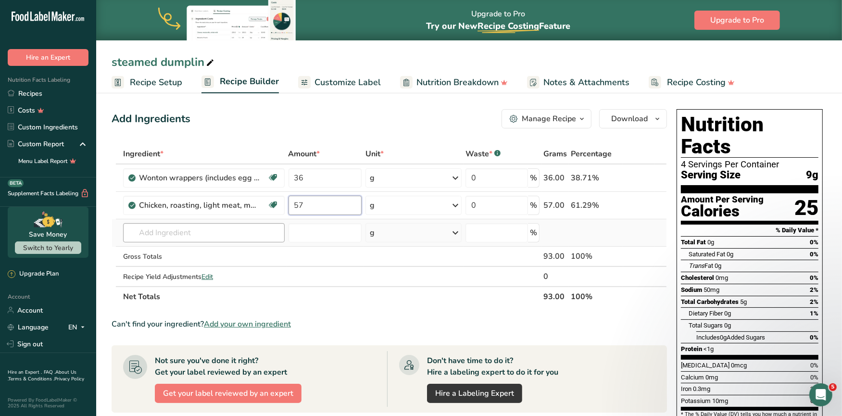
type input "57"
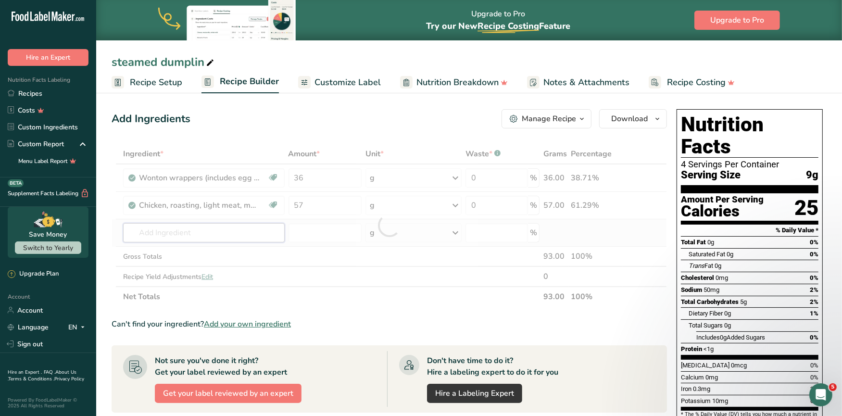
click at [175, 234] on div "Ingredient * Amount * Unit * Waste * .a-a{fill:#347362;}.b-a{fill:#fff;} Grams …" at bounding box center [388, 225] width 555 height 163
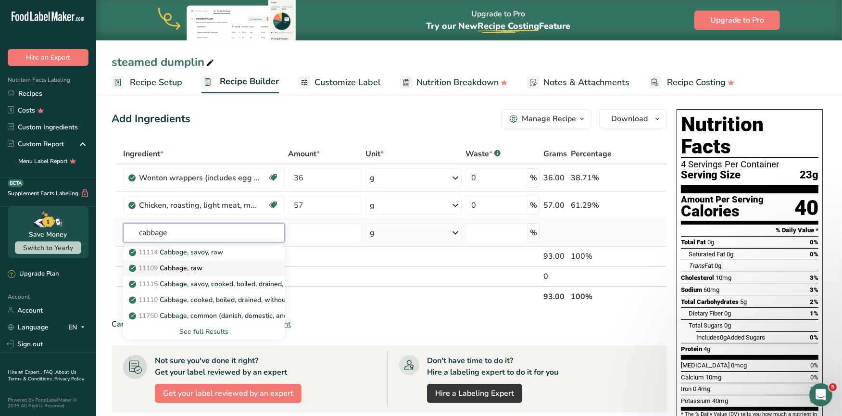
type input "cabbage"
click at [178, 268] on p "11109 Cabbage, raw" at bounding box center [167, 268] width 72 height 10
type input "Cabbage, raw"
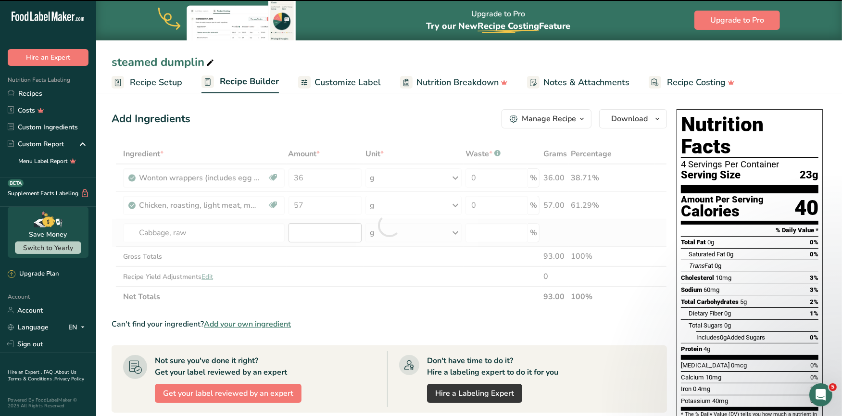
type input "0"
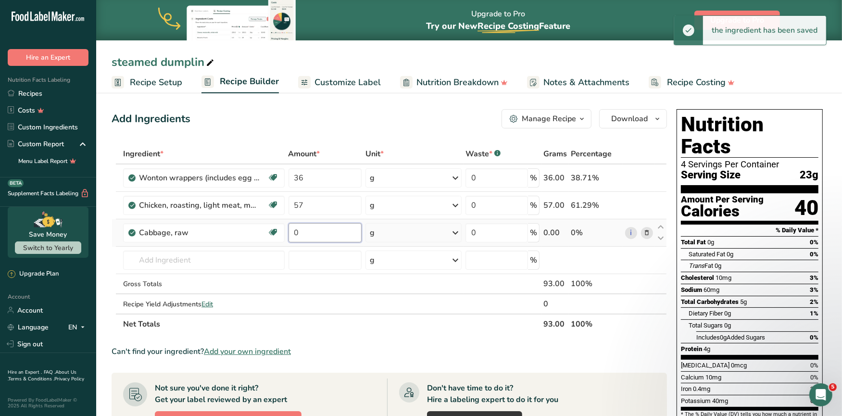
click at [314, 233] on input "0" at bounding box center [325, 232] width 74 height 19
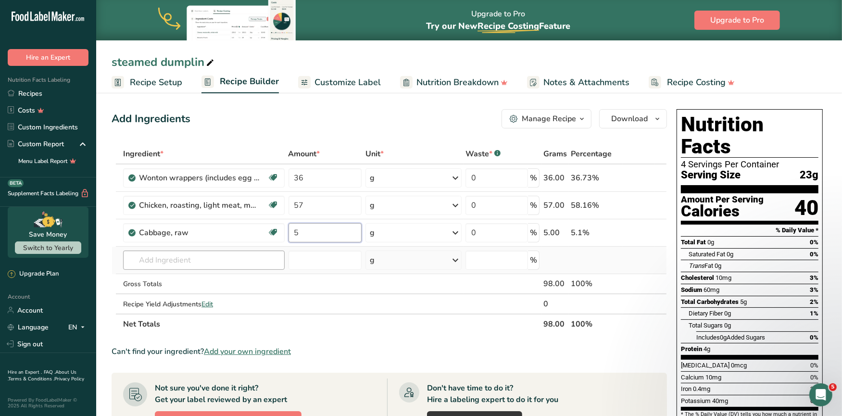
type input "5"
click at [173, 262] on div "Ingredient * Amount * Unit * Waste * .a-a{fill:#347362;}.b-a{fill:#fff;} Grams …" at bounding box center [388, 239] width 555 height 190
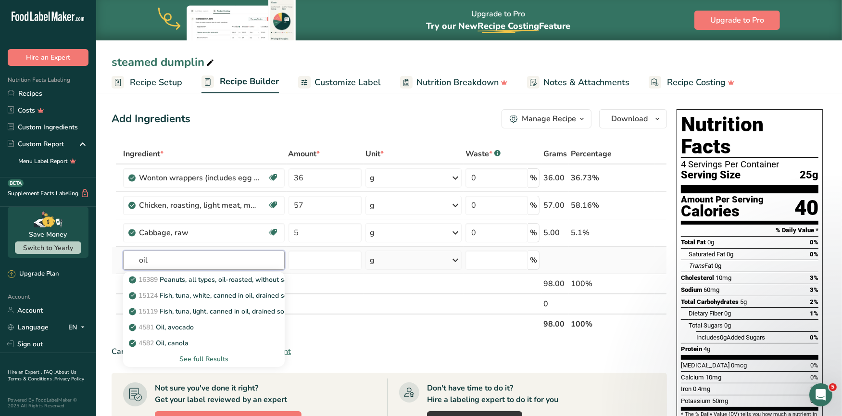
type input "oil"
click at [198, 357] on div "See full Results" at bounding box center [204, 359] width 146 height 10
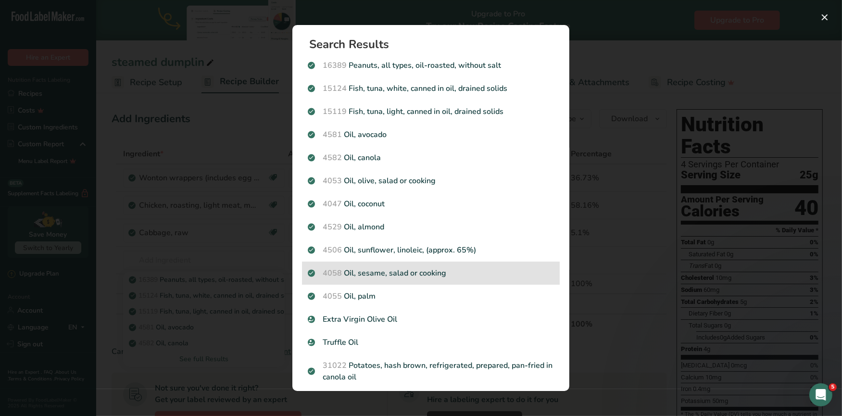
click at [379, 273] on p "4058 Oil, sesame, salad or cooking" at bounding box center [431, 273] width 246 height 12
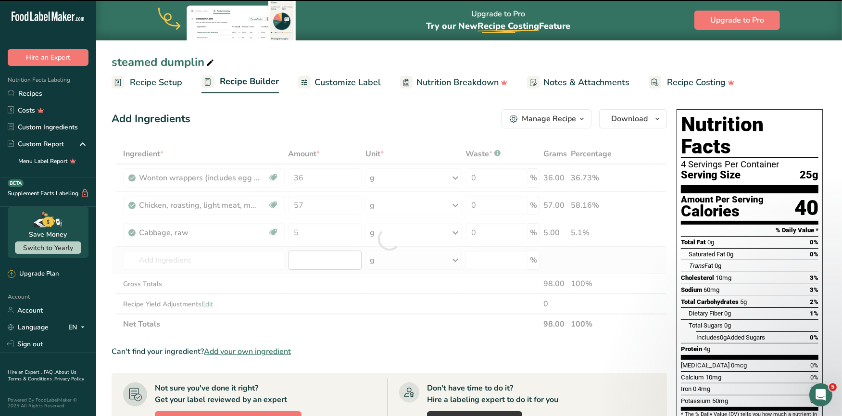
type input "0"
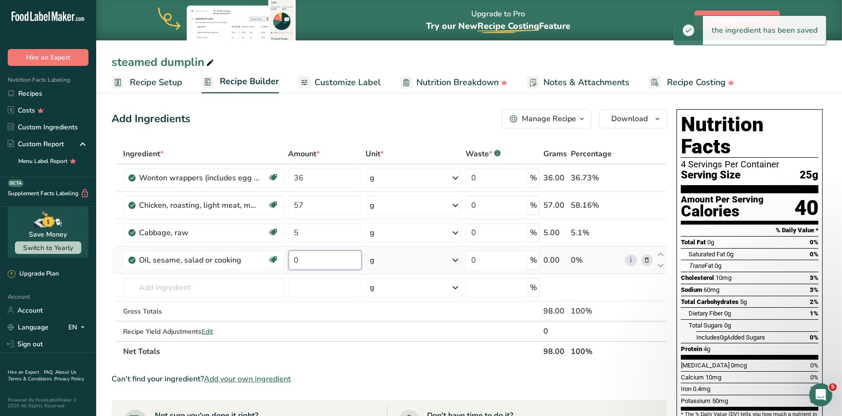
click at [307, 257] on input "0" at bounding box center [325, 259] width 74 height 19
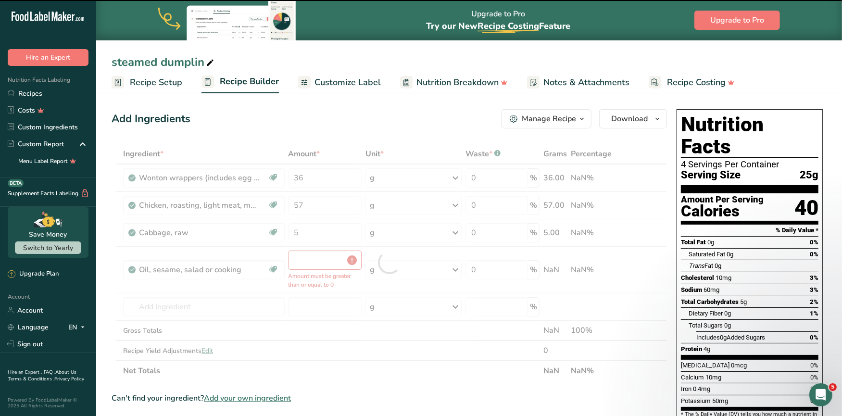
type input "0"
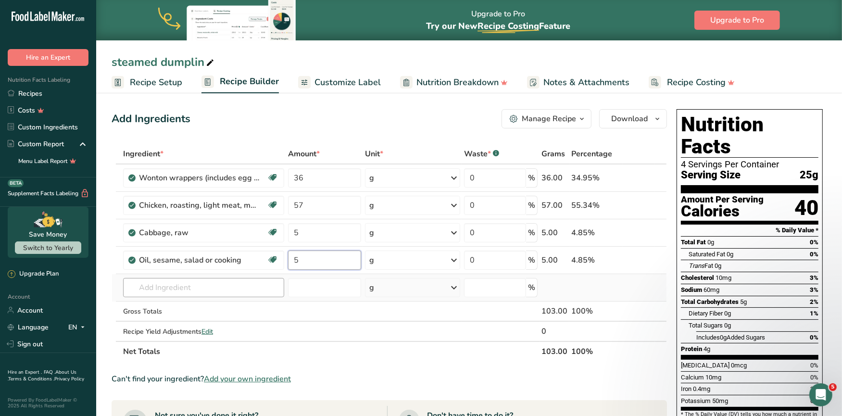
type input "5"
click at [170, 285] on div "Ingredient * Amount * Unit * Waste * .a-a{fill:#347362;}.b-a{fill:#fff;} Grams …" at bounding box center [388, 253] width 555 height 218
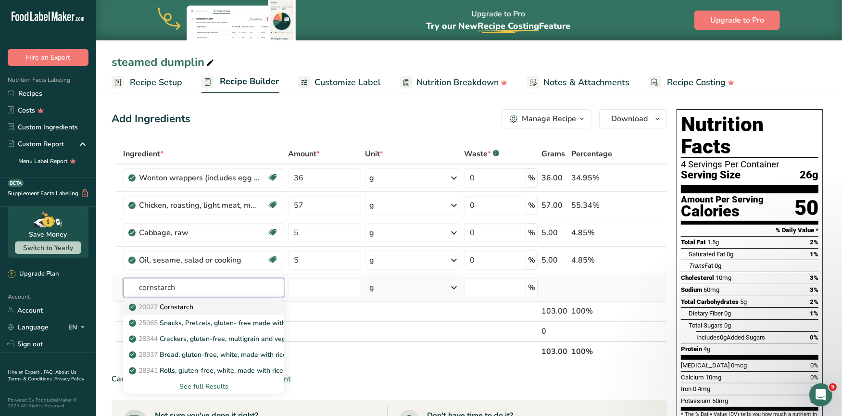
type input "cornstarch"
click at [173, 308] on p "20027 [GEOGRAPHIC_DATA]" at bounding box center [162, 307] width 62 height 10
type input "Cornstarch"
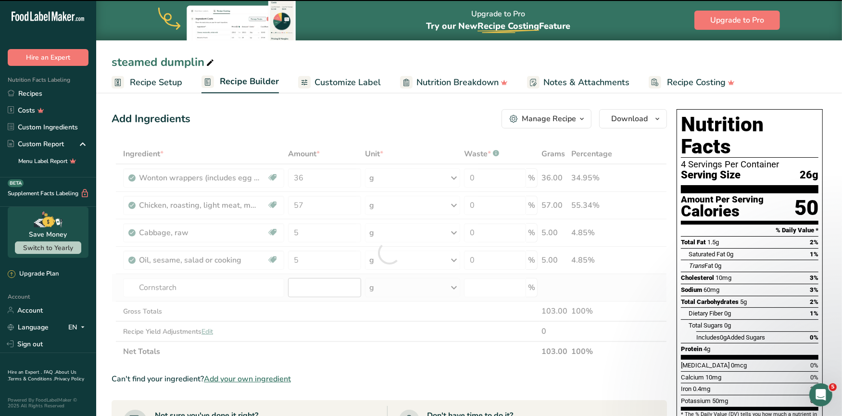
type input "0"
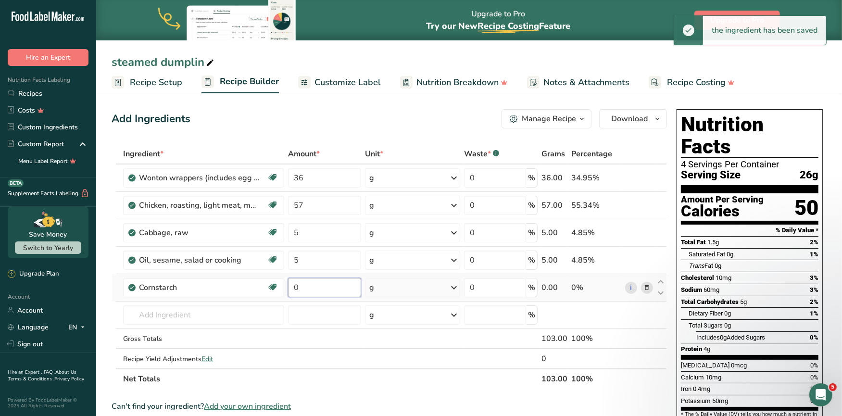
click at [307, 290] on input "0" at bounding box center [324, 287] width 73 height 19
type input "4"
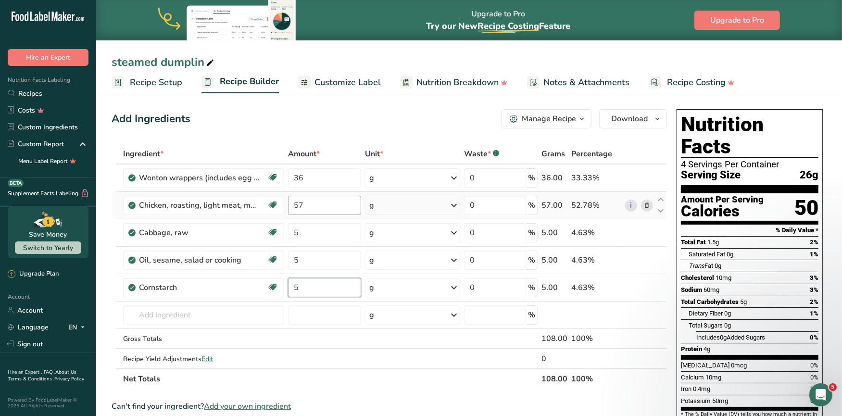
type input "5"
click at [307, 205] on div "Ingredient * Amount * Unit * Waste * .a-a{fill:#347362;}.b-a{fill:#fff;} Grams …" at bounding box center [388, 266] width 555 height 245
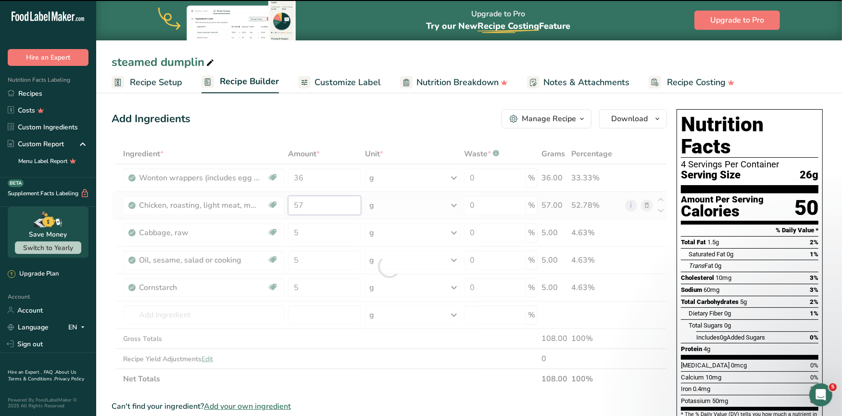
type input "5"
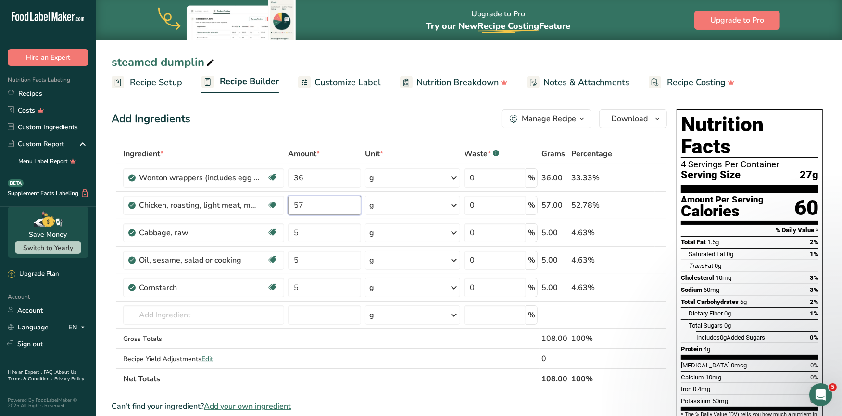
type input "5"
type input "113"
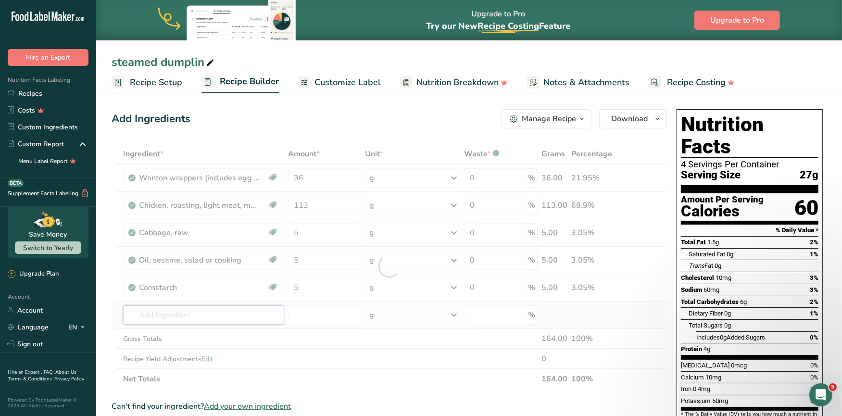
click at [188, 309] on div "Ingredient * Amount * Unit * Waste * .a-a{fill:#347362;}.b-a{fill:#fff;} Grams …" at bounding box center [388, 266] width 555 height 245
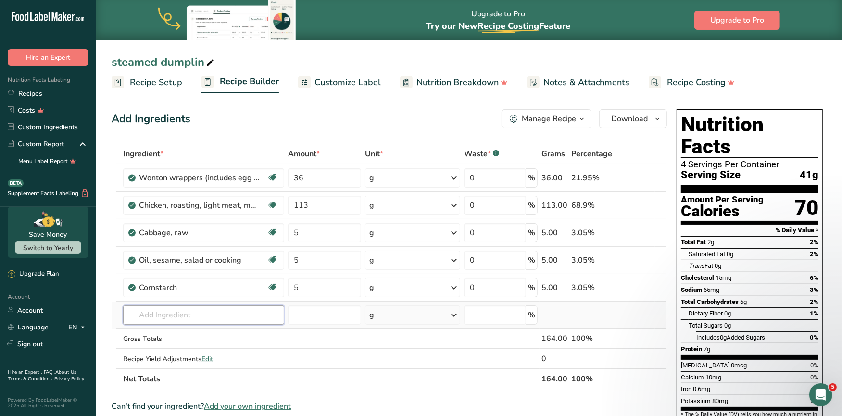
click at [176, 313] on input "text" at bounding box center [203, 314] width 161 height 19
type input "sesame oil"
click at [330, 318] on input "number" at bounding box center [324, 314] width 73 height 19
type input "5"
click at [197, 315] on input "text" at bounding box center [203, 314] width 161 height 19
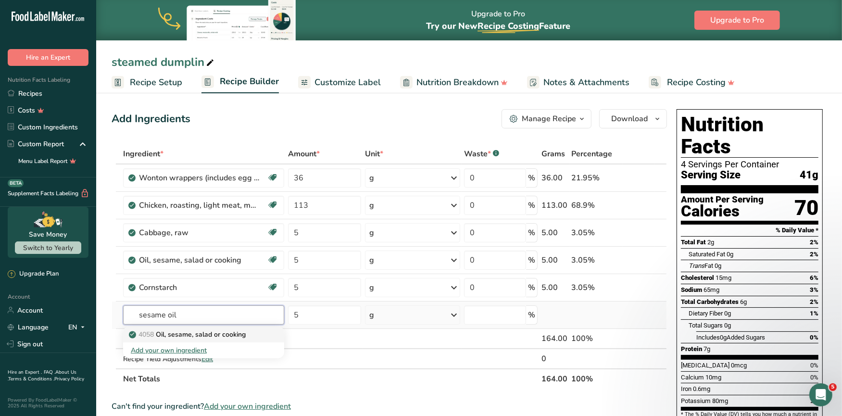
type input "sesame oil"
click at [224, 335] on p "4058 Oil, sesame, salad or cooking" at bounding box center [188, 334] width 115 height 10
type input "Oil, sesame, salad or cooking"
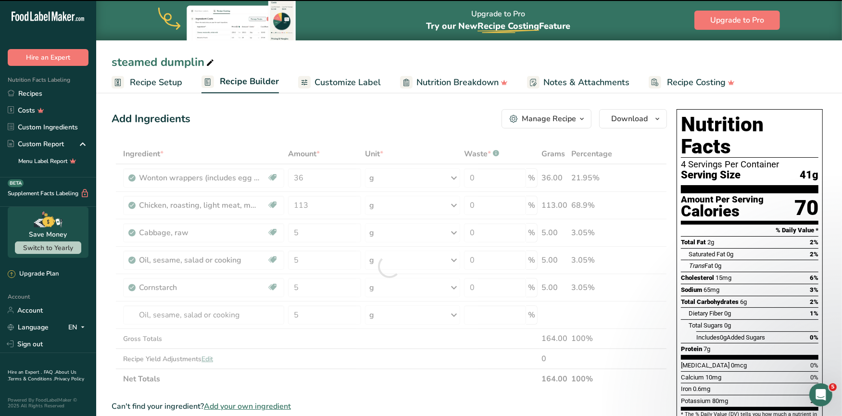
type input "0"
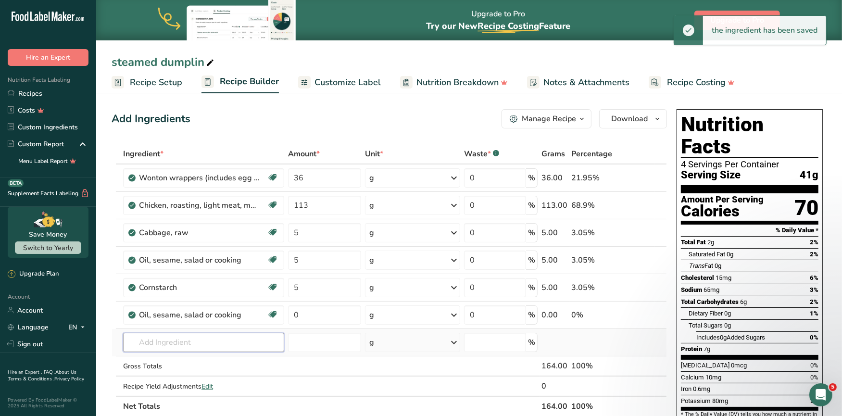
click at [185, 347] on input "text" at bounding box center [203, 342] width 161 height 19
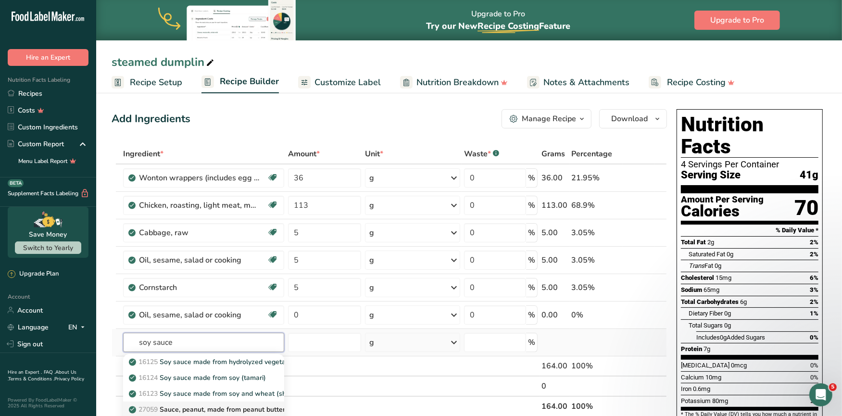
type input "soy sauce"
click at [219, 405] on p "27059 Sauce, peanut, made from peanut butter, water, soy sauce" at bounding box center [236, 409] width 210 height 10
type input "Sauce, peanut, made from peanut butter, water, soy sauce"
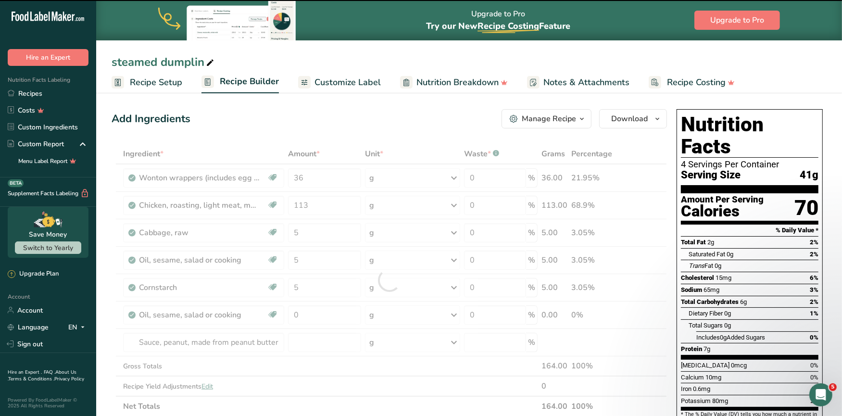
type input "0"
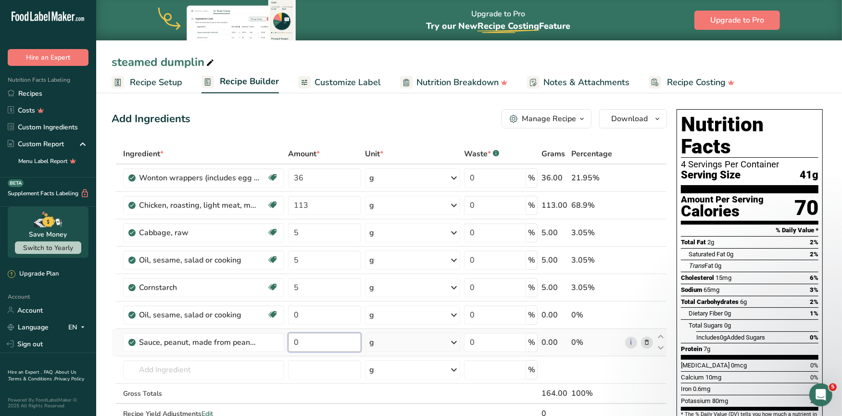
click at [309, 344] on input "0" at bounding box center [324, 342] width 73 height 19
type input "7"
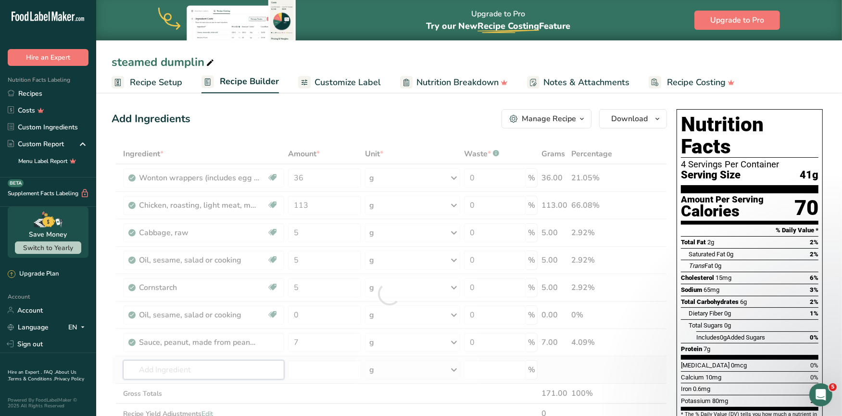
click at [210, 367] on div "Ingredient * Amount * Unit * Waste * .a-a{fill:#347362;}.b-a{fill:#fff;} Grams …" at bounding box center [388, 294] width 555 height 300
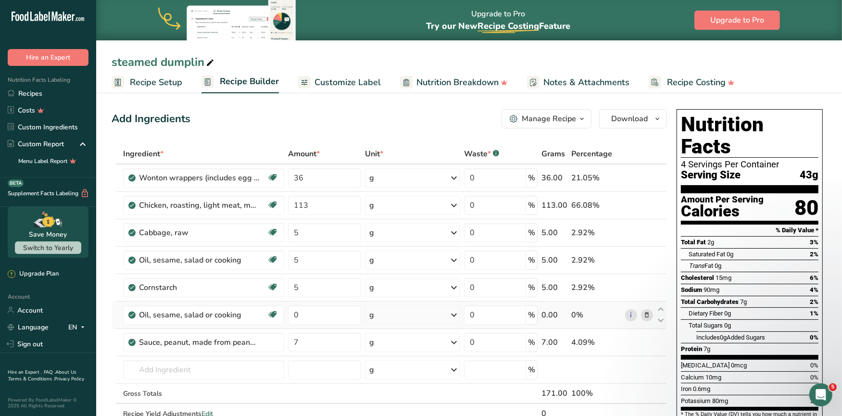
click at [649, 310] on icon at bounding box center [646, 315] width 7 height 10
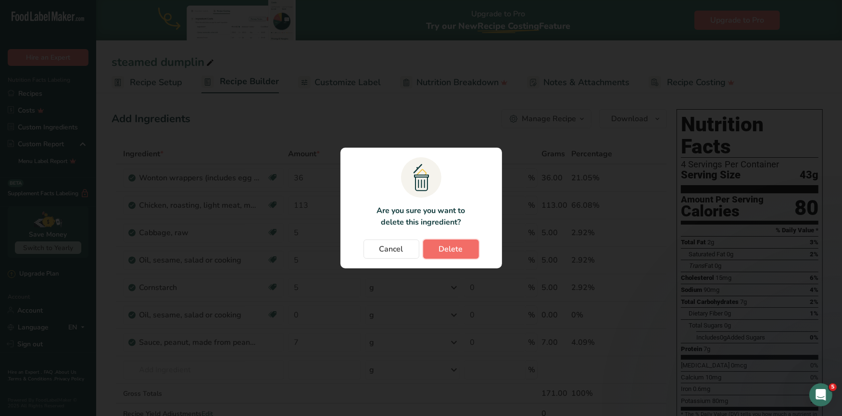
click at [456, 252] on span "Delete" at bounding box center [451, 249] width 24 height 12
type input "7"
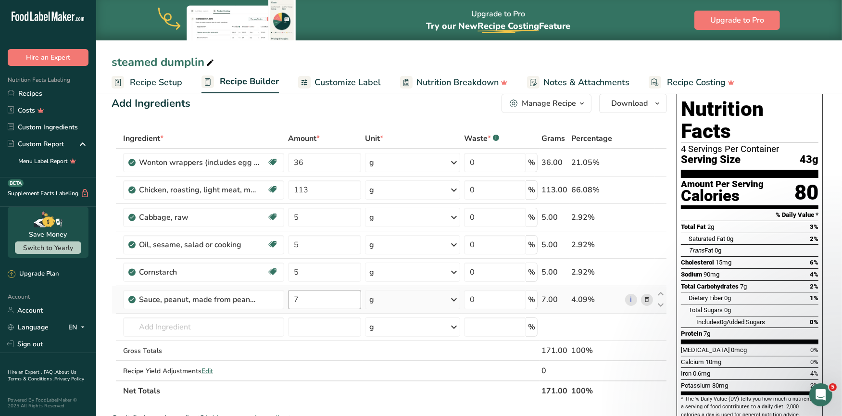
scroll to position [0, 0]
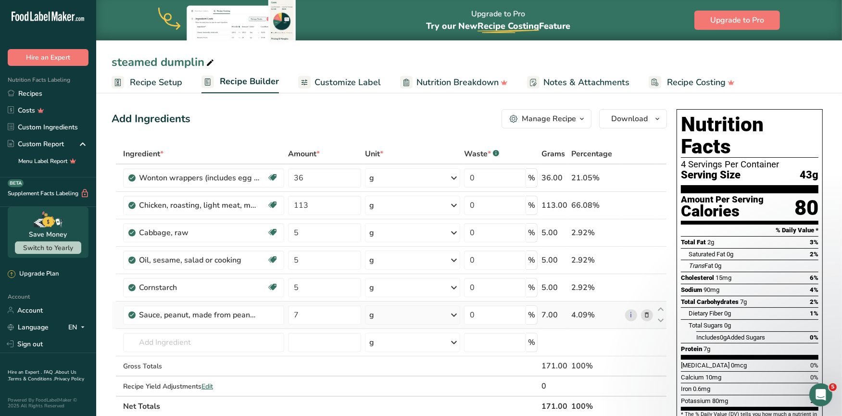
click at [645, 312] on icon at bounding box center [646, 315] width 7 height 10
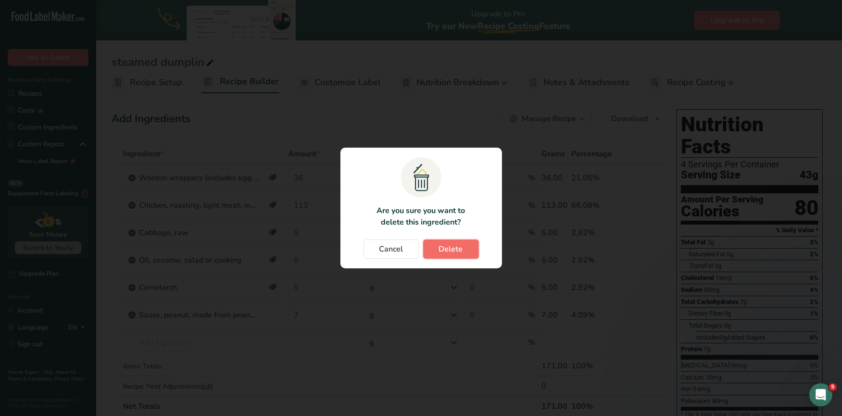
click at [459, 250] on span "Delete" at bounding box center [451, 249] width 24 height 12
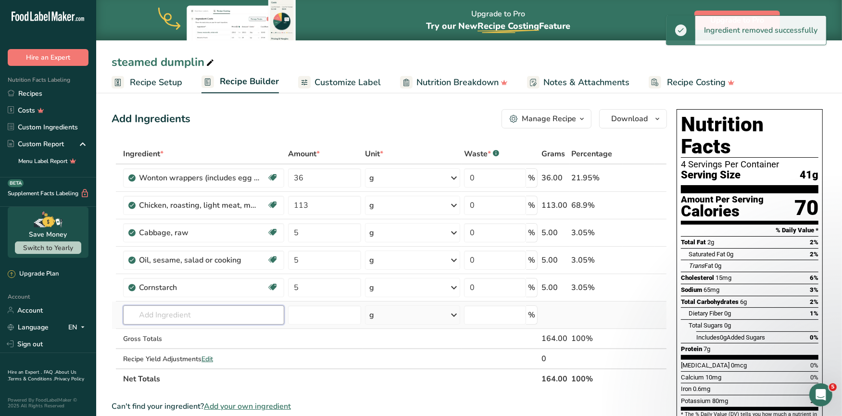
click at [188, 313] on input "text" at bounding box center [203, 314] width 161 height 19
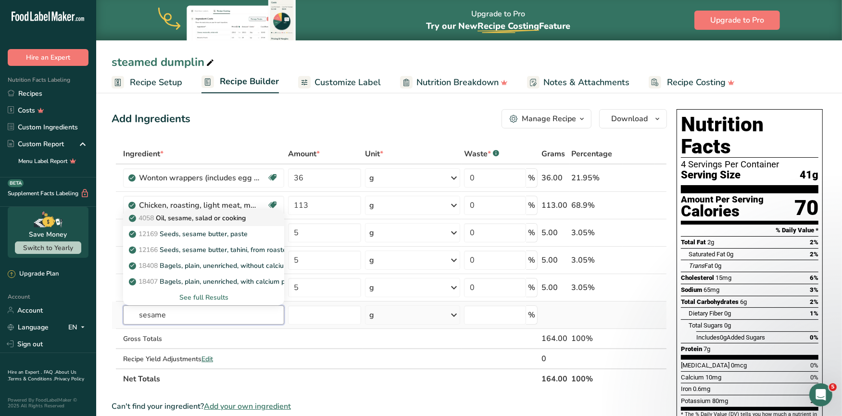
type input "sesame"
click at [217, 215] on p "4058 Oil, sesame, salad or cooking" at bounding box center [188, 218] width 115 height 10
type input "Oil, sesame, salad or cooking"
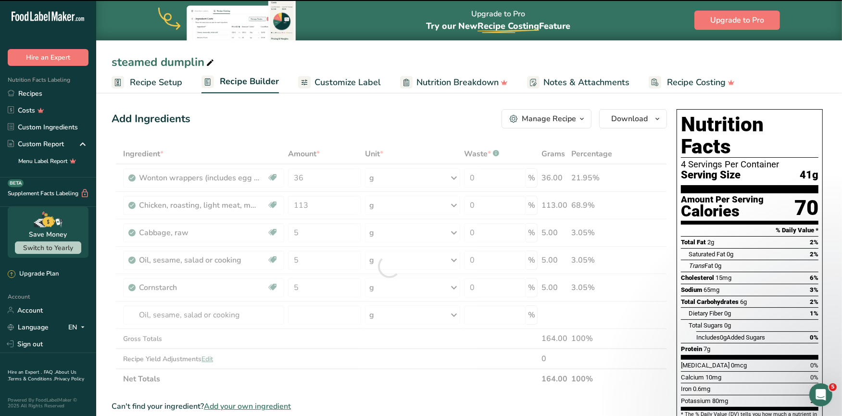
type input "0"
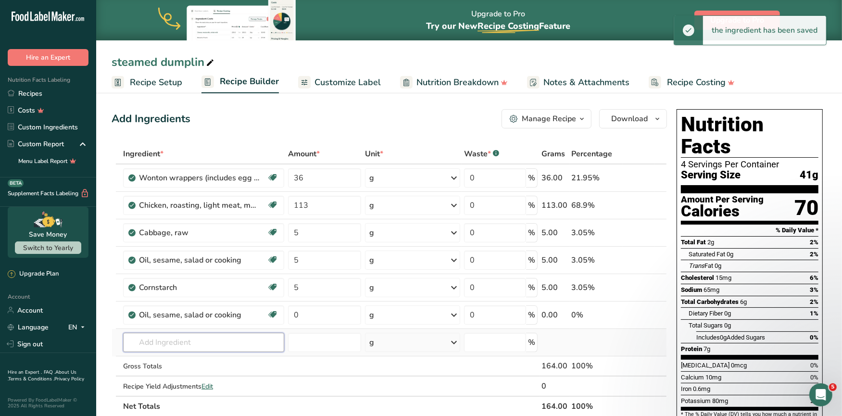
click at [167, 339] on input "text" at bounding box center [203, 342] width 161 height 19
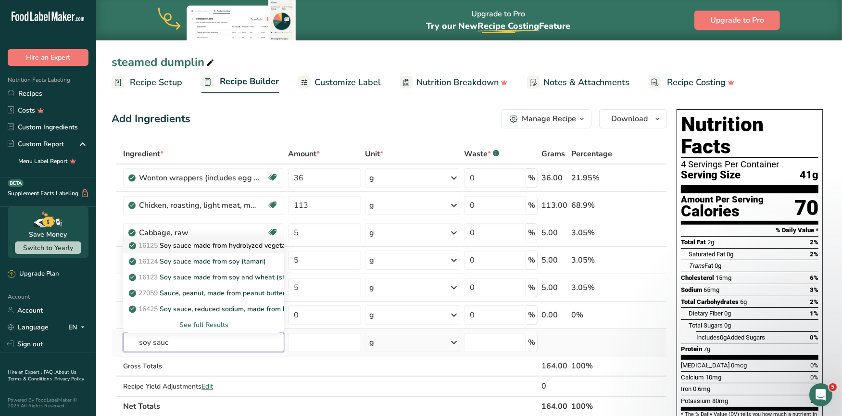
type input "soy sauc"
click at [205, 246] on p "16125 Soy sauce made from hydrolyzed vegetable protein" at bounding box center [225, 245] width 188 height 10
type input "Soy sauce made from hydrolyzed vegetable protein"
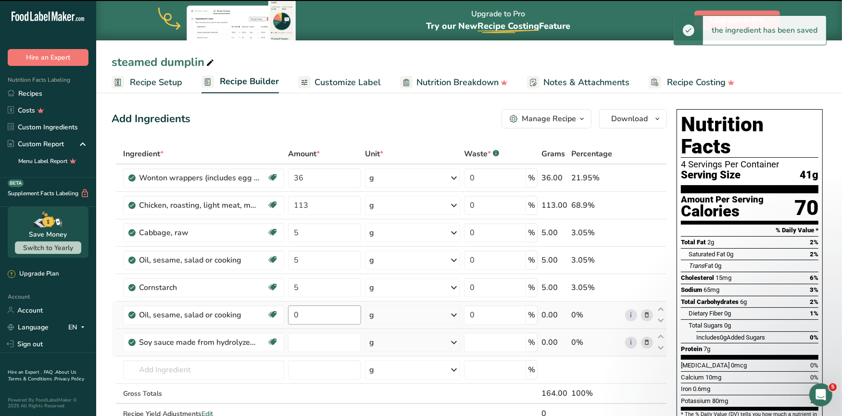
type input "0"
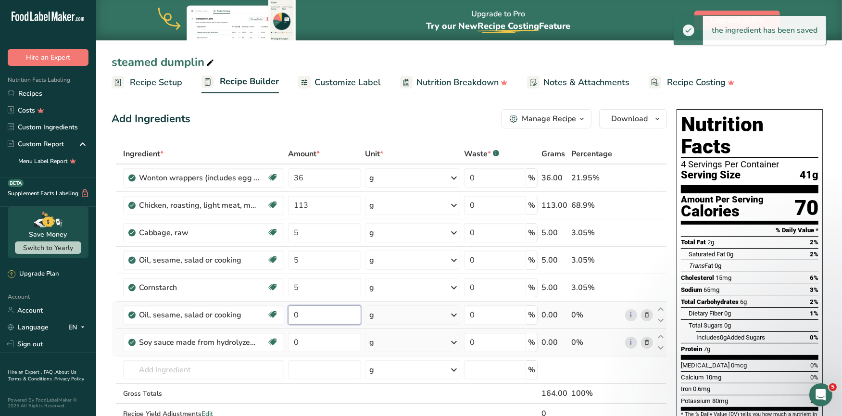
click at [315, 317] on input "0" at bounding box center [324, 314] width 73 height 19
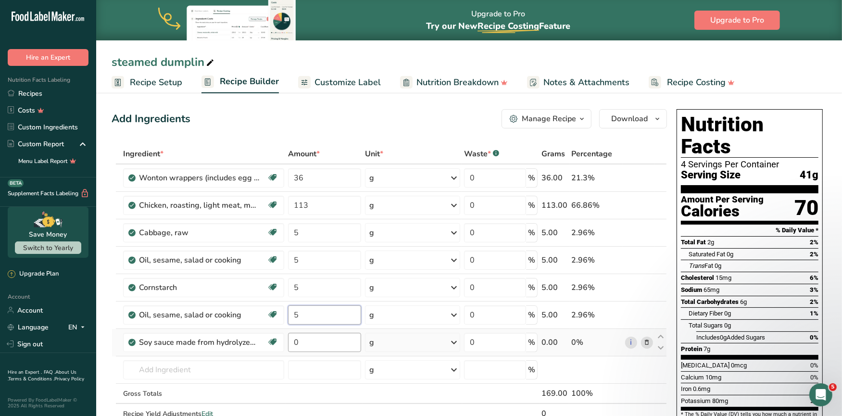
type input "5"
click at [310, 339] on div "Ingredient * Amount * Unit * Waste * .a-a{fill:#347362;}.b-a{fill:#fff;} Grams …" at bounding box center [388, 294] width 555 height 300
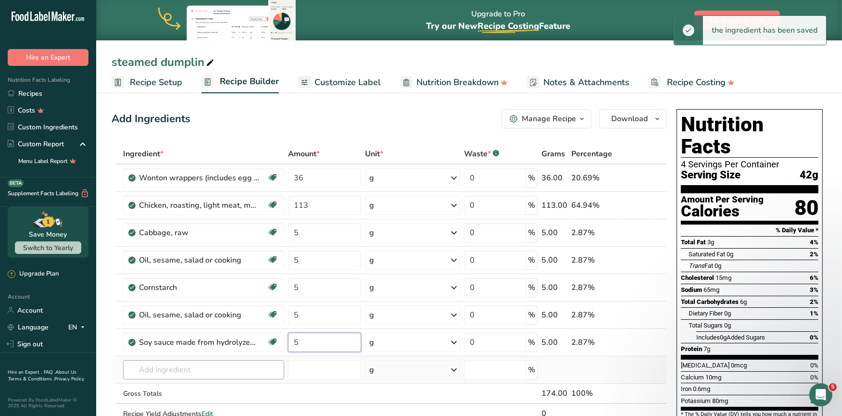
type input "5"
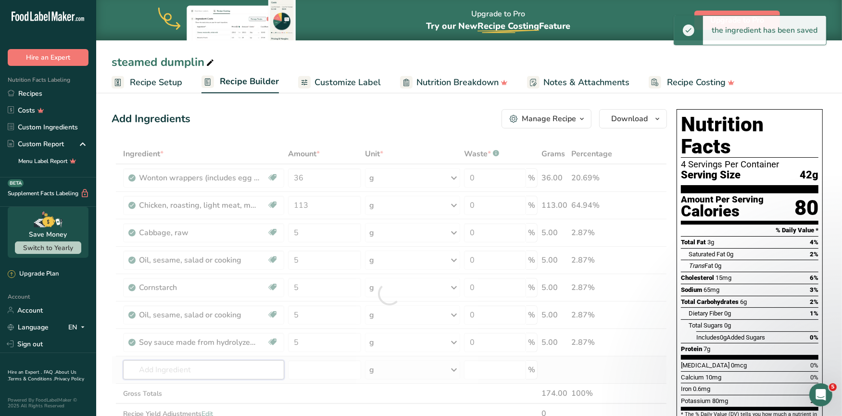
click at [227, 371] on div "Ingredient * Amount * Unit * Waste * .a-a{fill:#347362;}.b-a{fill:#fff;} Grams …" at bounding box center [388, 294] width 555 height 300
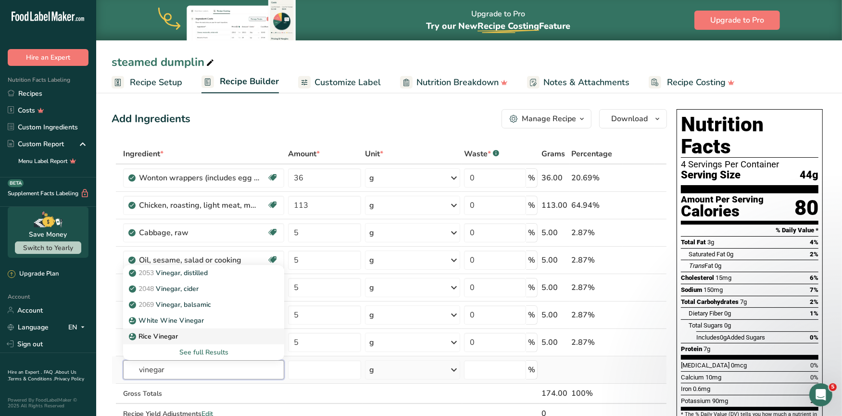
type input "vinegar"
click at [191, 335] on div "Rice Vinegar" at bounding box center [196, 336] width 130 height 10
type input "Rice Vinegar"
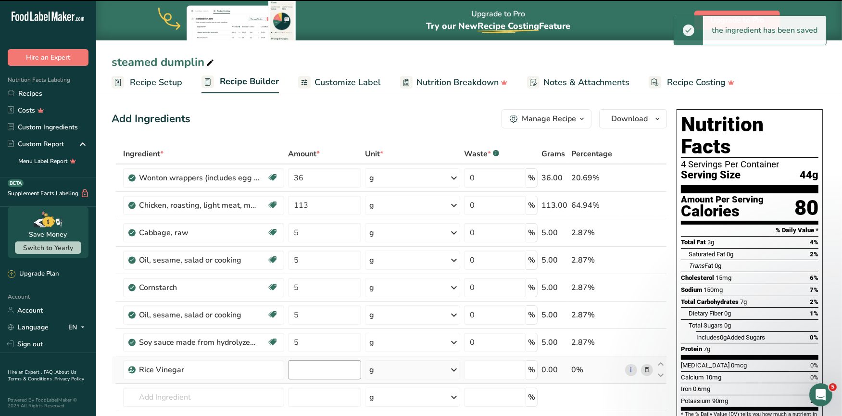
type input "0"
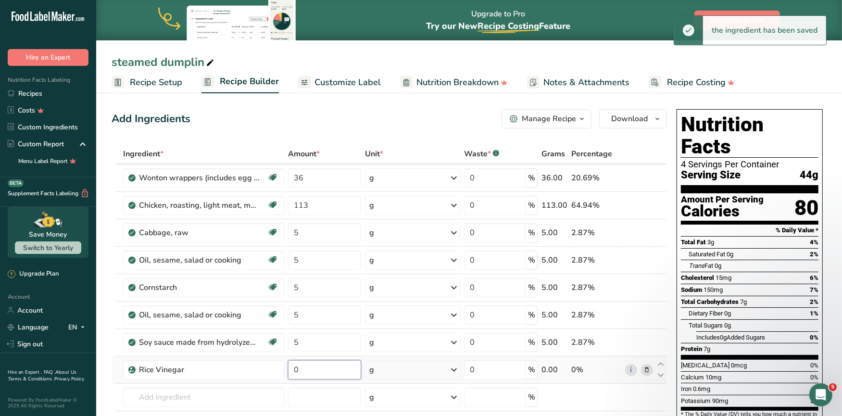
click at [306, 370] on input "0" at bounding box center [324, 369] width 73 height 19
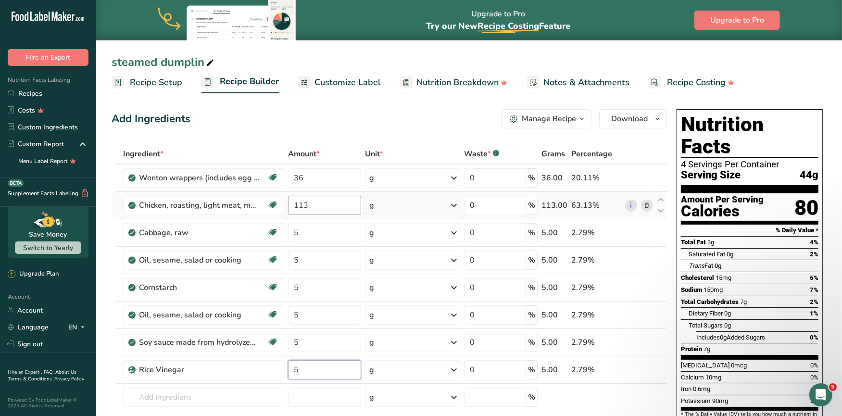
type input "5"
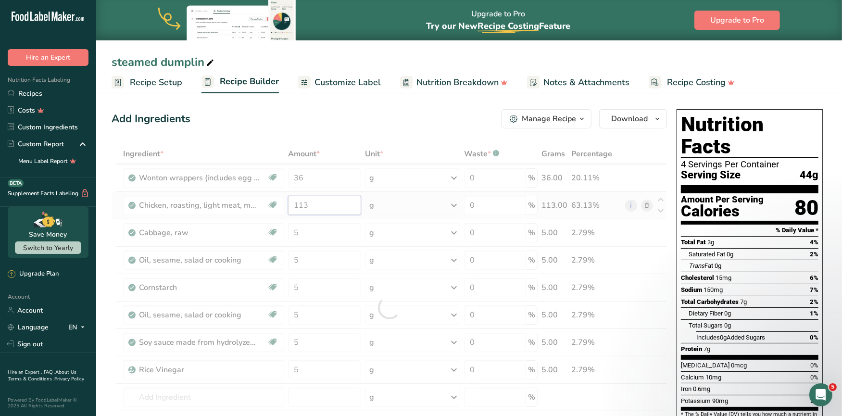
click at [314, 203] on div "Ingredient * Amount * Unit * Waste * .a-a{fill:#347362;}.b-a{fill:#fff;} Grams …" at bounding box center [388, 307] width 555 height 327
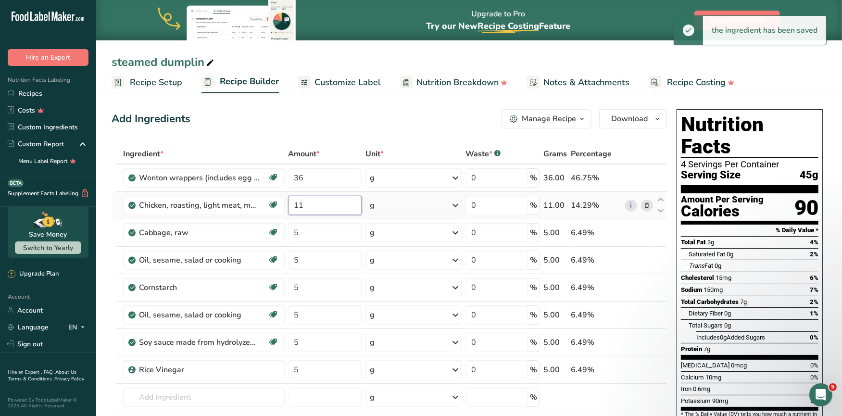
type input "1"
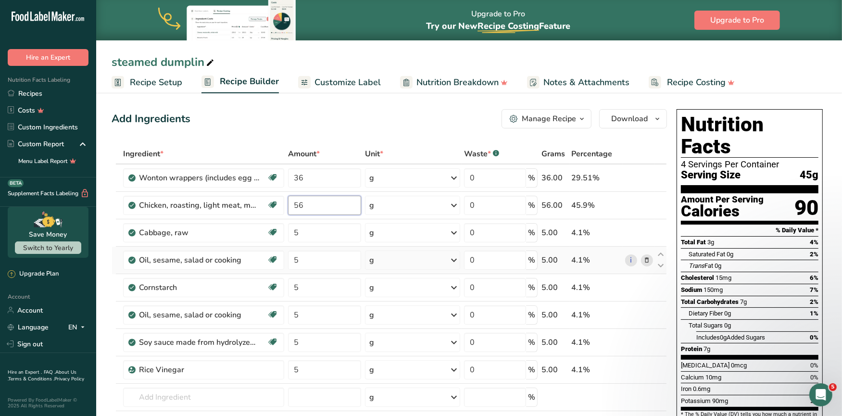
scroll to position [11, 0]
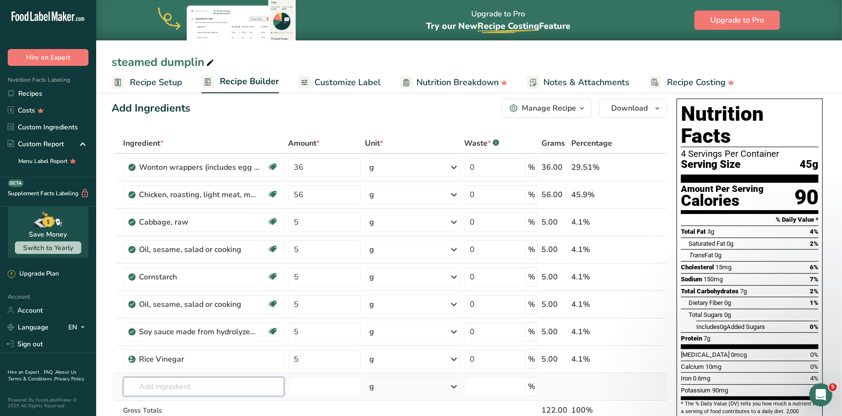
click at [174, 382] on div "Ingredient * Amount * Unit * Waste * .a-a{fill:#347362;}.b-a{fill:#fff;} Grams …" at bounding box center [388, 296] width 555 height 327
click at [311, 195] on input "56" at bounding box center [324, 194] width 73 height 19
type input "5"
type input "36"
click at [206, 387] on div "Ingredient * Amount * Unit * Waste * .a-a{fill:#347362;}.b-a{fill:#fff;} Grams …" at bounding box center [388, 296] width 555 height 327
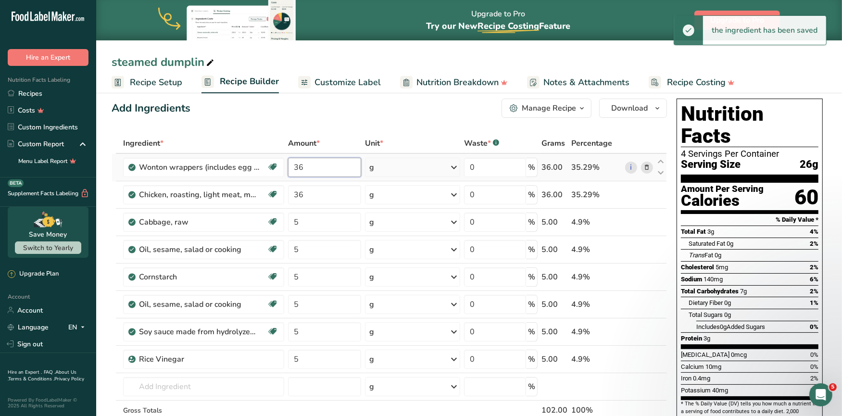
click at [315, 166] on input "36" at bounding box center [324, 167] width 73 height 19
type input "3"
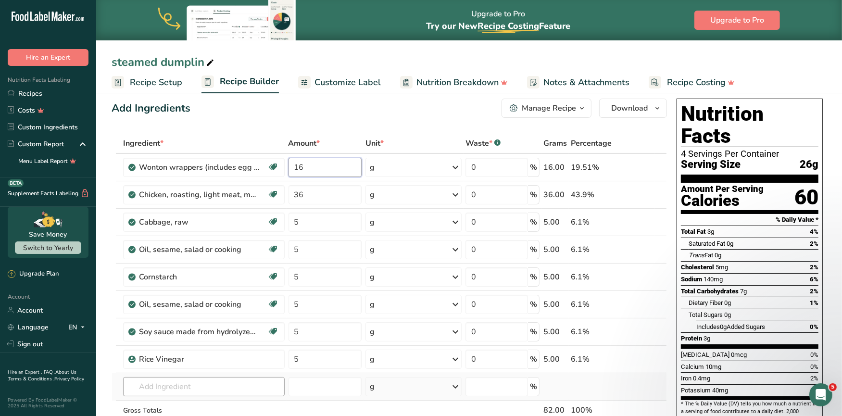
type input "16"
click at [236, 383] on div "Ingredient * Amount * Unit * Waste * .a-a{fill:#347362;}.b-a{fill:#fff;} Grams …" at bounding box center [388, 296] width 555 height 327
click at [308, 193] on input "36" at bounding box center [325, 194] width 74 height 19
type input "3"
type input "22"
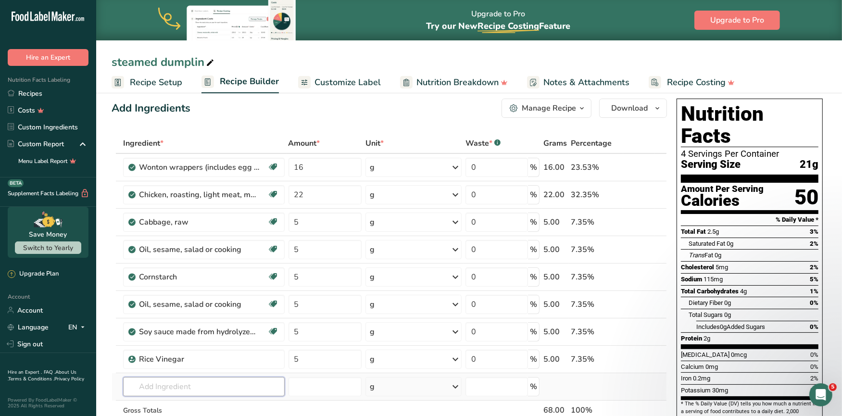
click at [181, 380] on div "Ingredient * Amount * Unit * Waste * .a-a{fill:#347362;}.b-a{fill:#fff;} Grams …" at bounding box center [388, 296] width 555 height 327
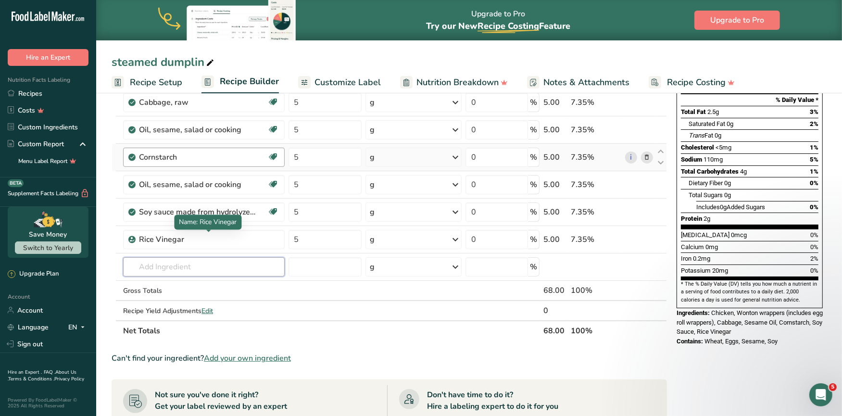
scroll to position [131, 0]
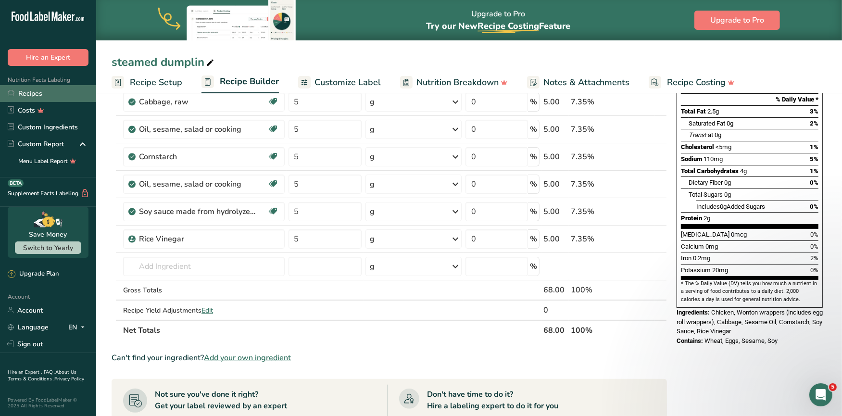
click at [52, 94] on link "Recipes" at bounding box center [48, 93] width 96 height 17
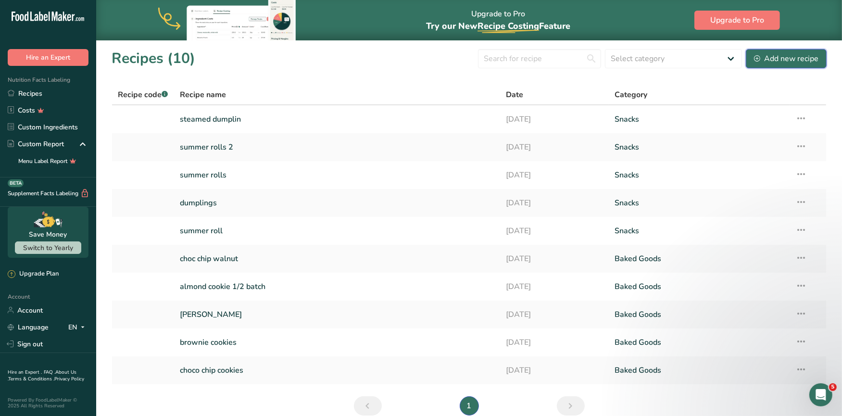
click at [801, 59] on div "Add new recipe" at bounding box center [786, 59] width 64 height 12
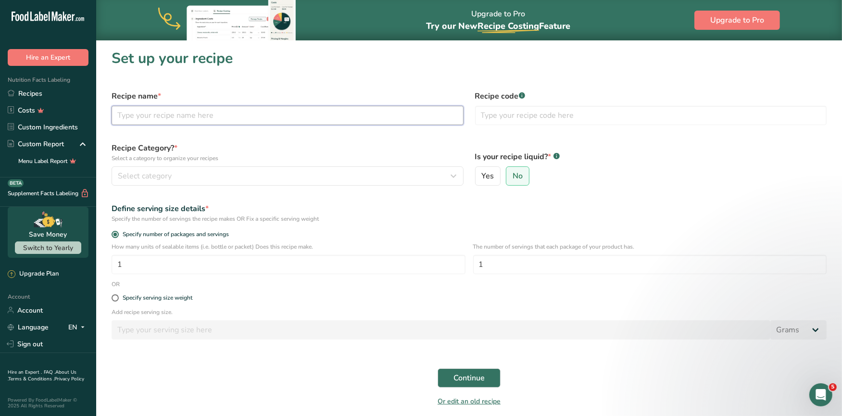
click at [247, 116] on input "text" at bounding box center [287, 115] width 352 height 19
type input "r"
type input "summer rolls p sauce"
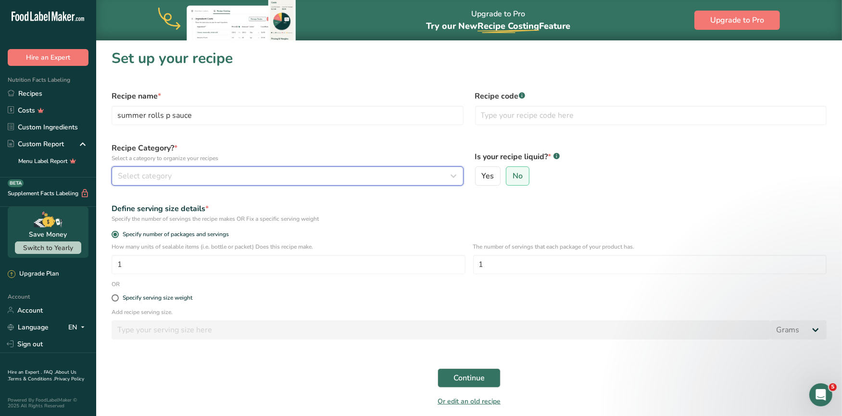
click at [187, 171] on div "Select category" at bounding box center [285, 176] width 334 height 12
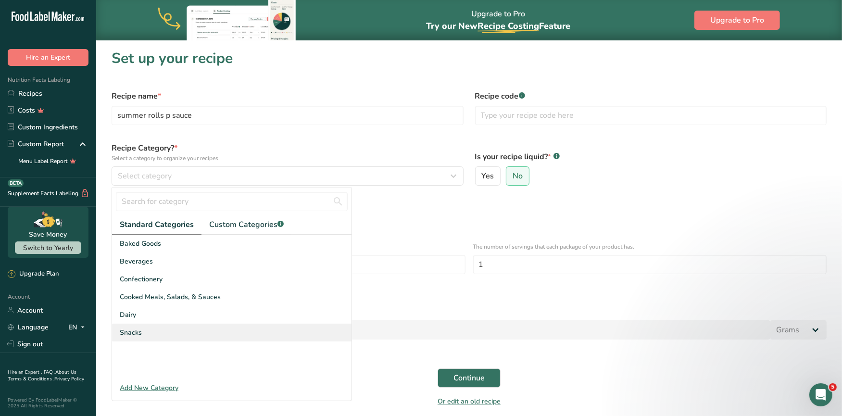
click at [153, 326] on div "Snacks" at bounding box center [231, 332] width 239 height 18
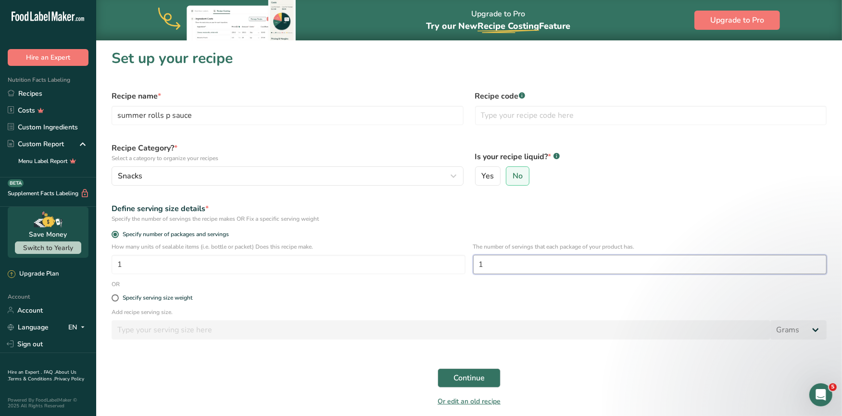
click at [505, 263] on input "1" at bounding box center [650, 264] width 354 height 19
type input "3"
click at [472, 374] on span "Continue" at bounding box center [468, 378] width 31 height 12
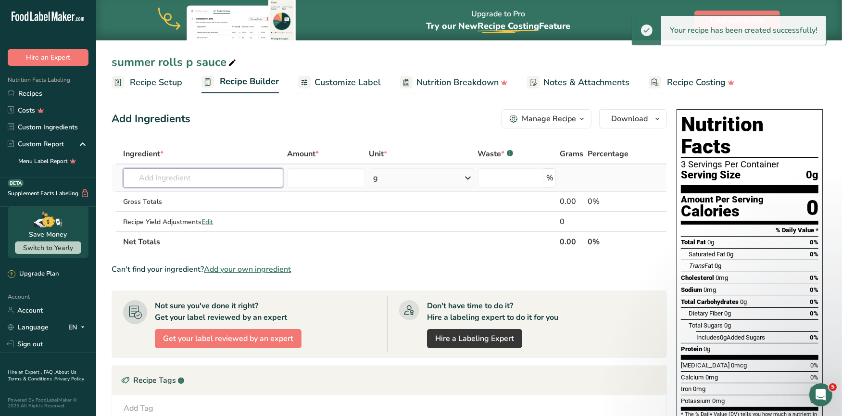
click at [195, 184] on input "text" at bounding box center [203, 177] width 160 height 19
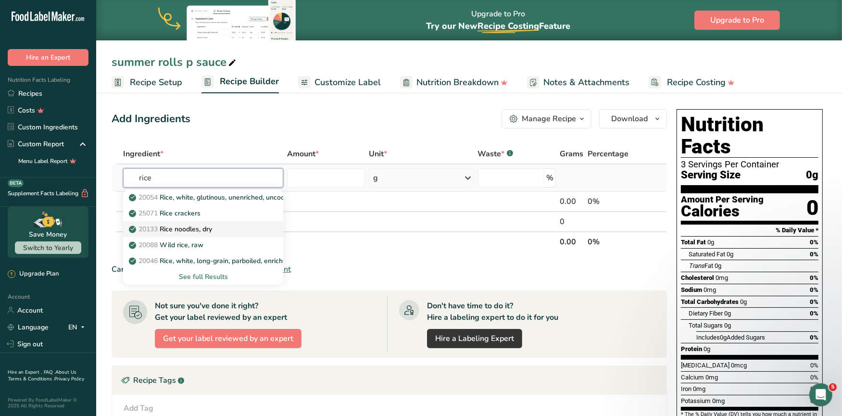
type input "rice"
click at [218, 230] on div "20133 Rice noodles, dry" at bounding box center [195, 229] width 129 height 10
type input "Rice noodles, dry"
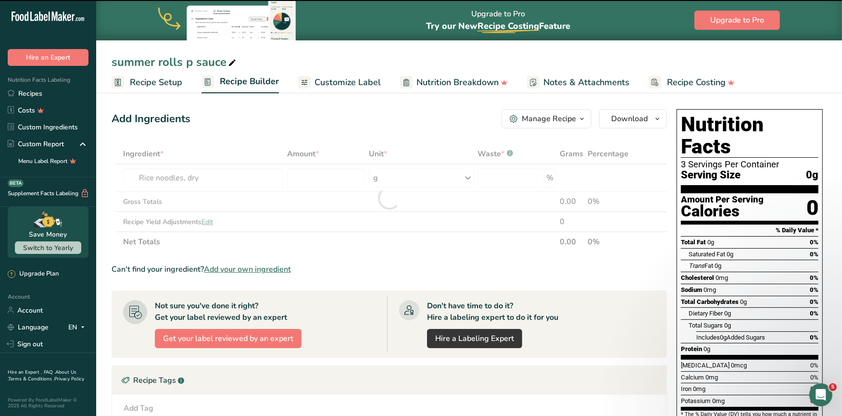
type input "0"
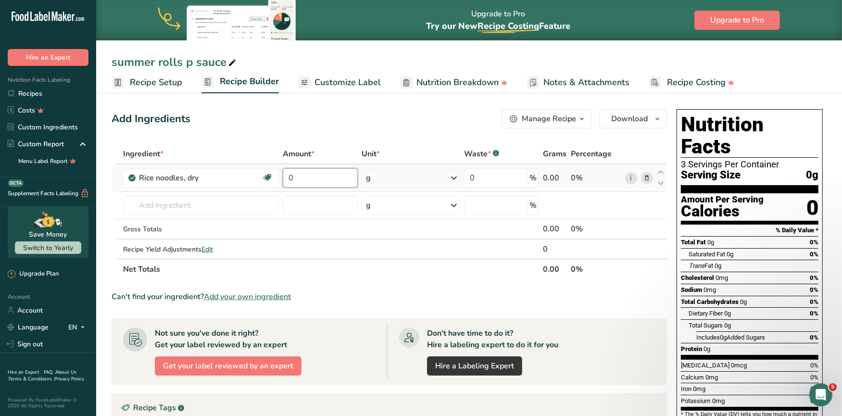
click at [304, 176] on input "0" at bounding box center [320, 177] width 74 height 19
type input "30"
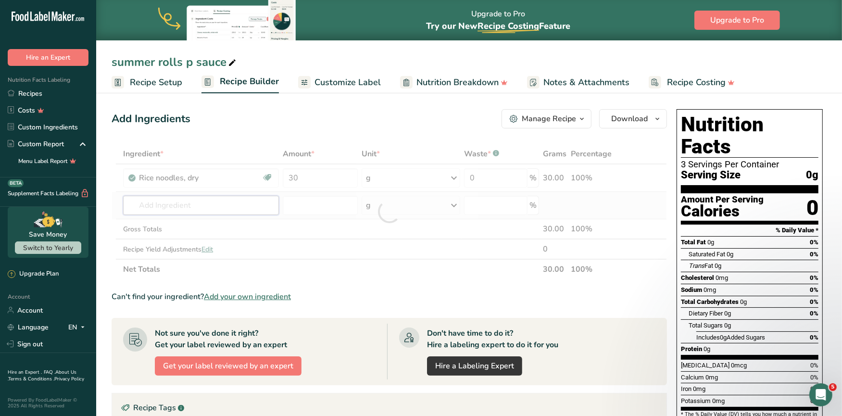
click at [212, 201] on div "Ingredient * Amount * Unit * Waste * .a-a{fill:#347362;}.b-a{fill:#fff;} Grams …" at bounding box center [388, 212] width 555 height 136
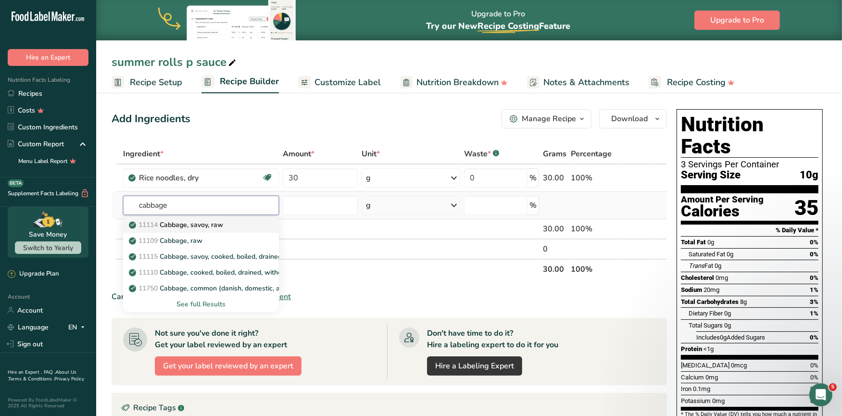
type input "cabbage"
click at [219, 224] on p "11114 Cabbage, savoy, raw" at bounding box center [177, 225] width 92 height 10
type input "Cabbage, savoy, raw"
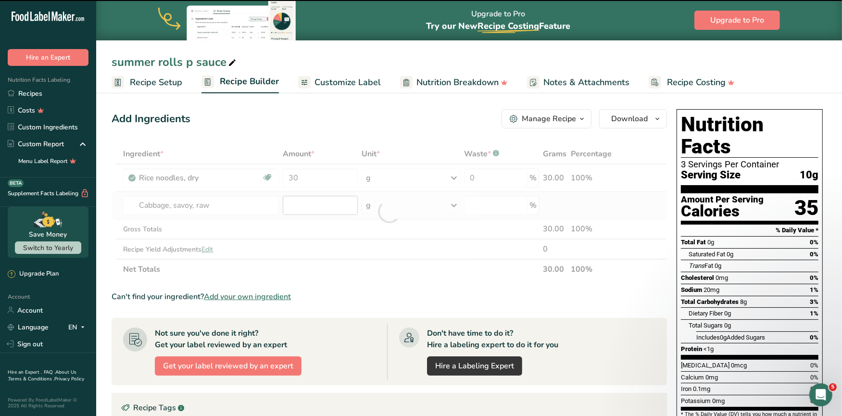
type input "0"
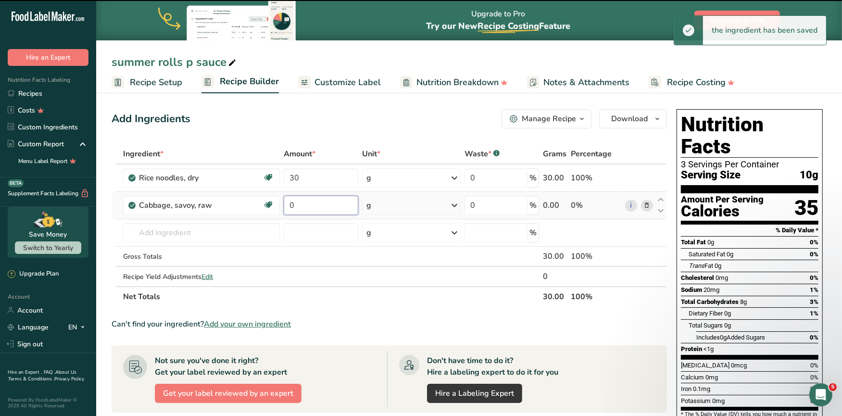
click at [310, 206] on input "0" at bounding box center [321, 205] width 74 height 19
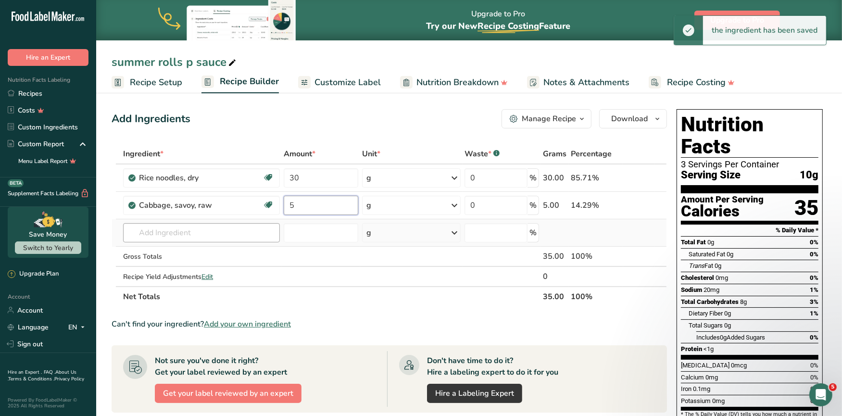
type input "5"
click at [231, 236] on div "Ingredient * Amount * Unit * Waste * .a-a{fill:#347362;}.b-a{fill:#fff;} Grams …" at bounding box center [388, 225] width 555 height 163
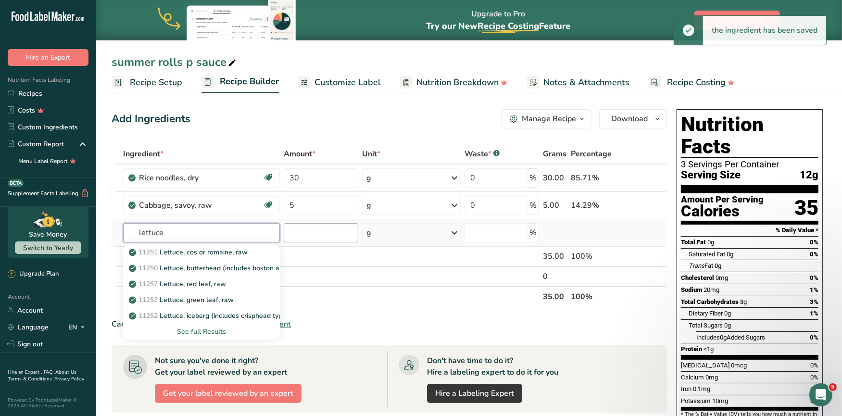
type input "lettuce"
click at [313, 234] on input "number" at bounding box center [321, 232] width 74 height 19
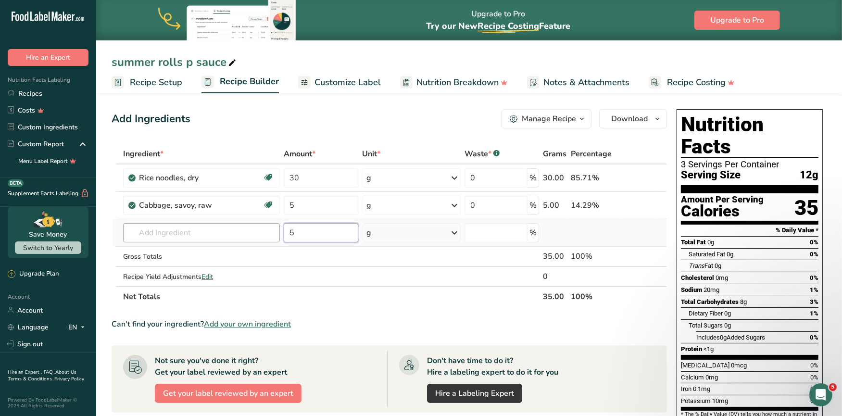
type input "5"
click at [189, 232] on input "text" at bounding box center [201, 232] width 157 height 19
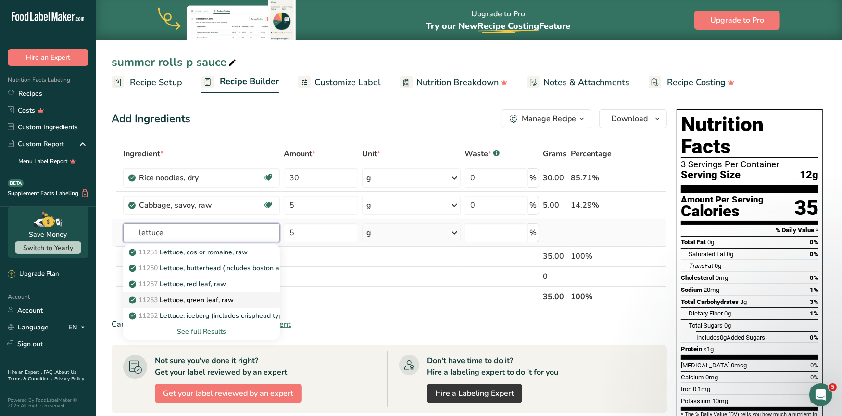
type input "lettuce"
click at [193, 297] on p "11253 Lettuce, green leaf, raw" at bounding box center [182, 300] width 103 height 10
type input "Lettuce, green leaf, raw"
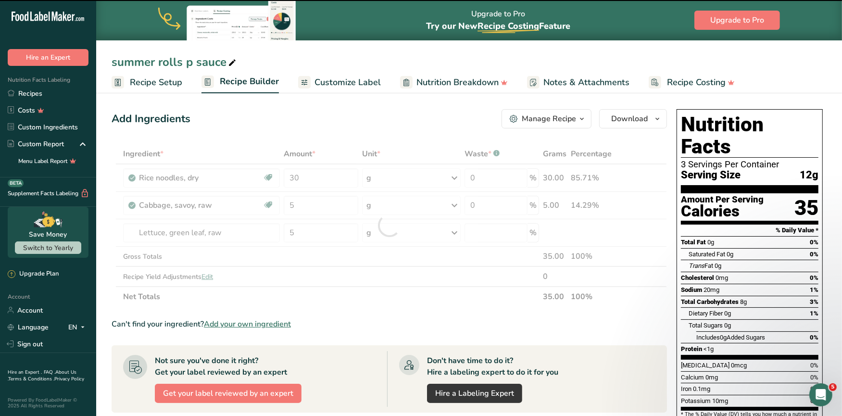
type input "0"
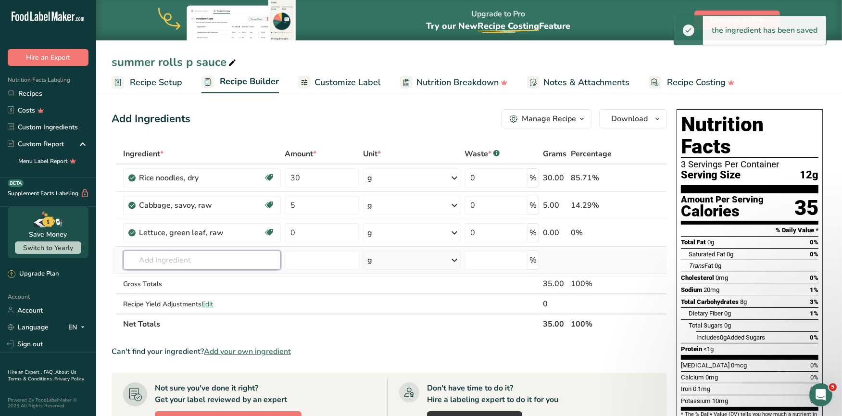
click at [177, 262] on input "text" at bounding box center [202, 259] width 158 height 19
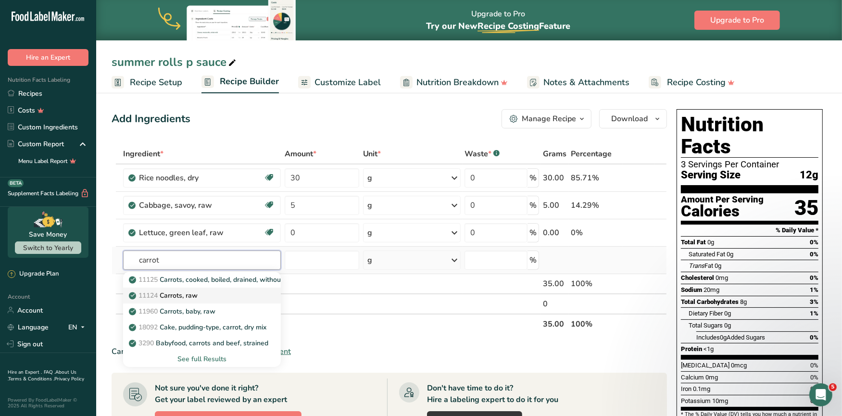
type input "carrot"
click at [190, 294] on p "11124 [GEOGRAPHIC_DATA], raw" at bounding box center [164, 295] width 67 height 10
type input "Carrots, raw"
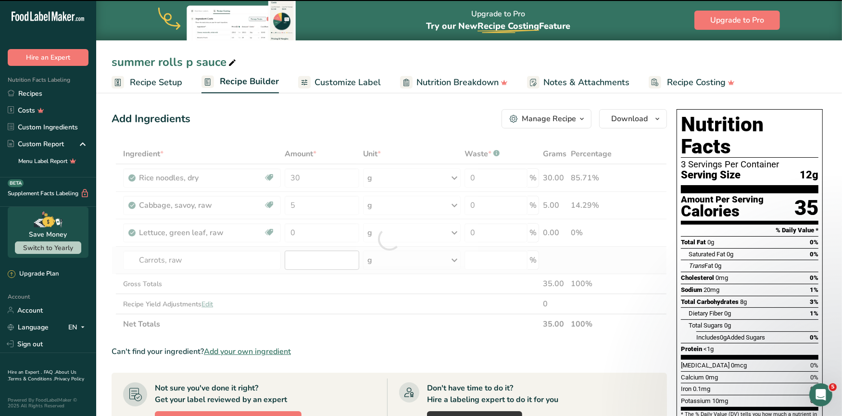
type input "0"
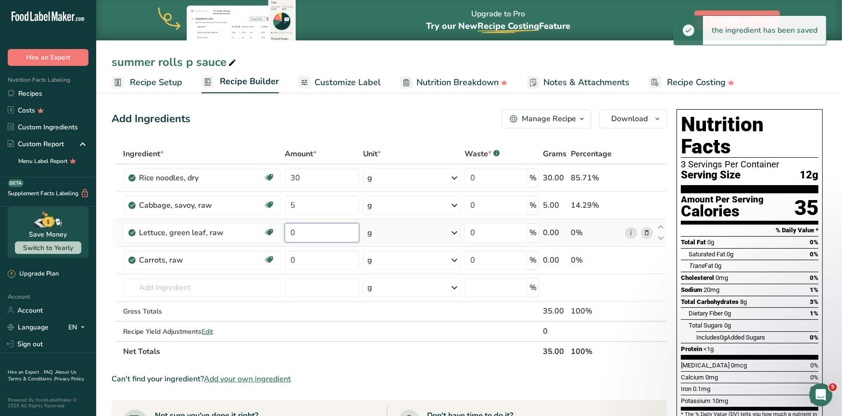
click at [311, 229] on input "0" at bounding box center [322, 232] width 74 height 19
type input "5"
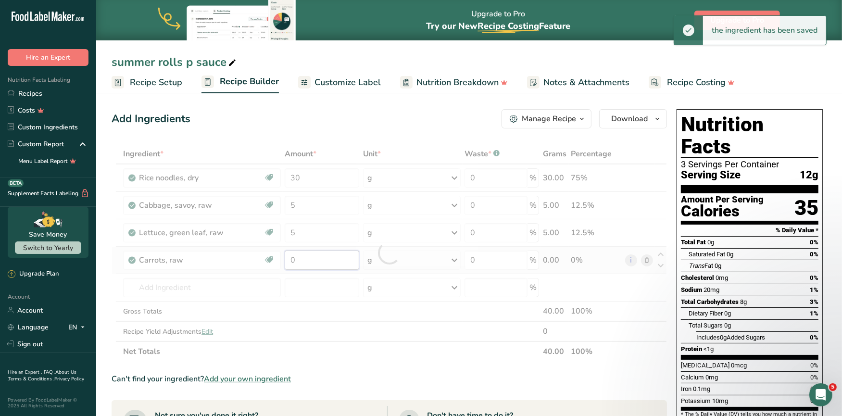
click at [302, 264] on div "Ingredient * Amount * Unit * Waste * .a-a{fill:#347362;}.b-a{fill:#fff;} Grams …" at bounding box center [388, 253] width 555 height 218
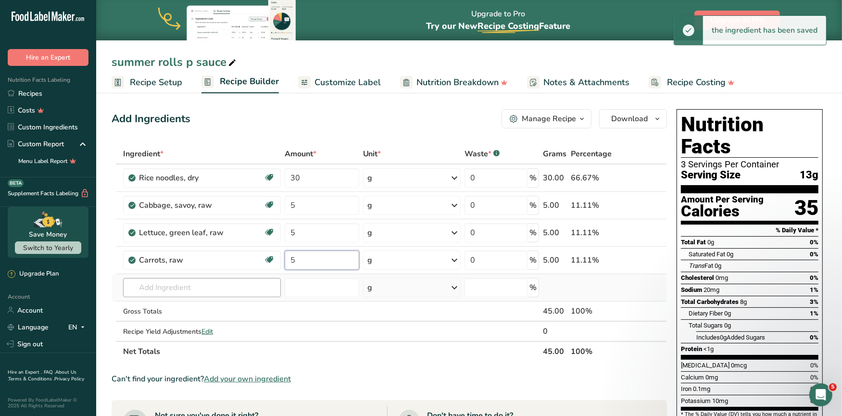
type input "5"
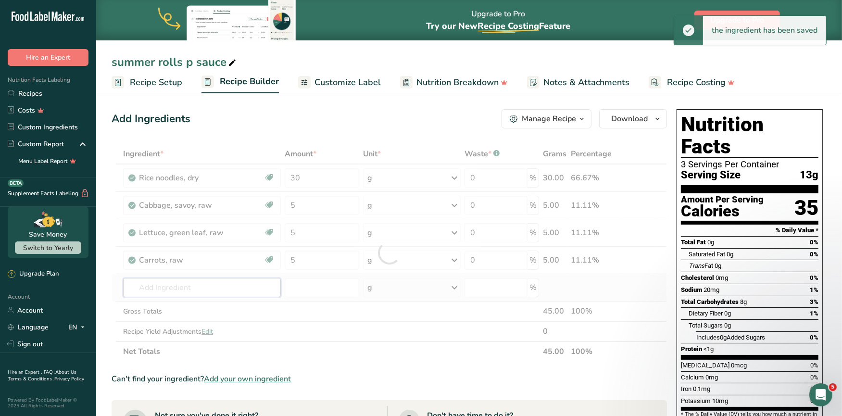
click at [166, 288] on div "Ingredient * Amount * Unit * Waste * .a-a{fill:#347362;}.b-a{fill:#fff;} Grams …" at bounding box center [388, 253] width 555 height 218
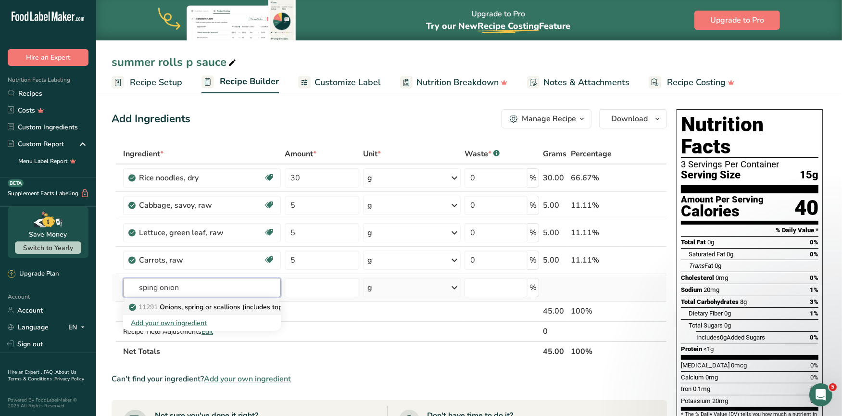
type input "sping onion"
click at [165, 303] on p "11291 Onions, spring or scallions (includes tops and bulb), raw" at bounding box center [231, 307] width 201 height 10
type input "Onions, spring or scallions (includes tops and bulb), raw"
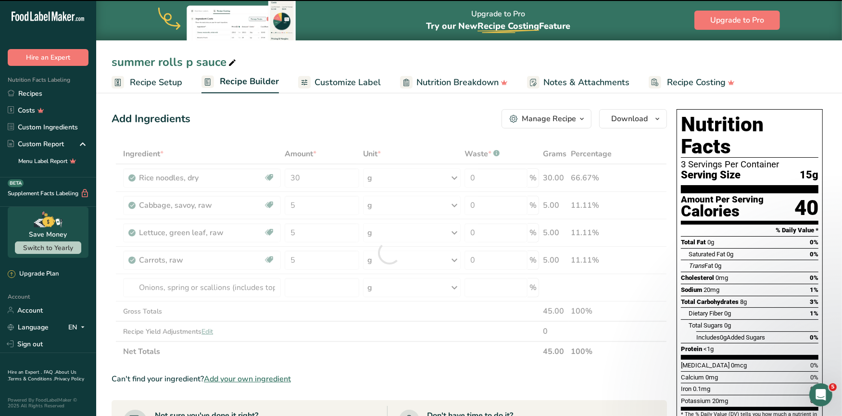
type input "0"
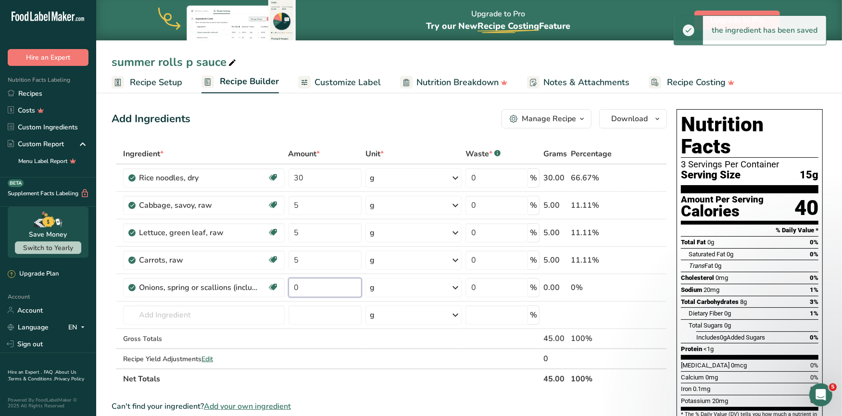
click at [307, 287] on input "0" at bounding box center [325, 287] width 74 height 19
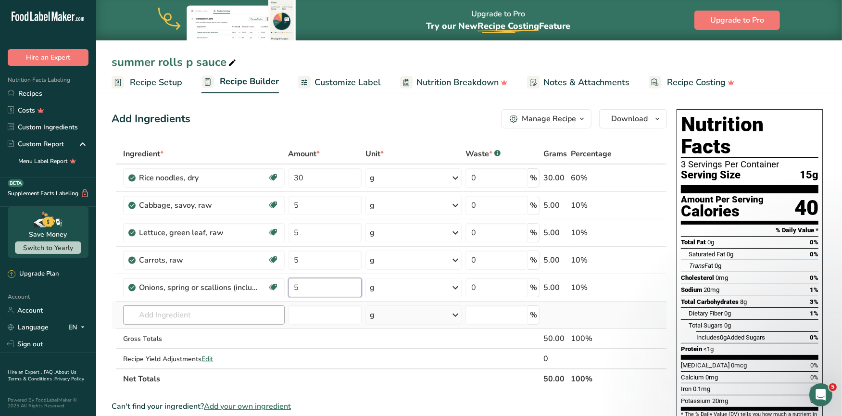
type input "5"
click at [210, 317] on div "Ingredient * Amount * Unit * Waste * .a-a{fill:#347362;}.b-a{fill:#fff;} Grams …" at bounding box center [388, 266] width 555 height 245
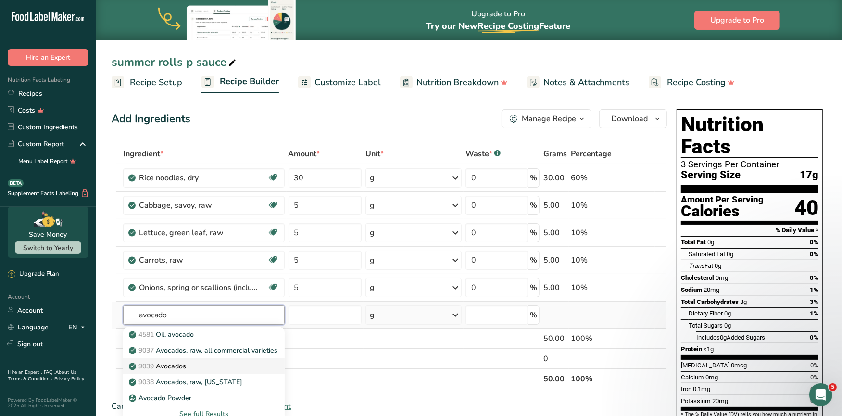
type input "avocado"
click at [235, 359] on link "9039 Avocados" at bounding box center [203, 366] width 161 height 16
type input "Avocados"
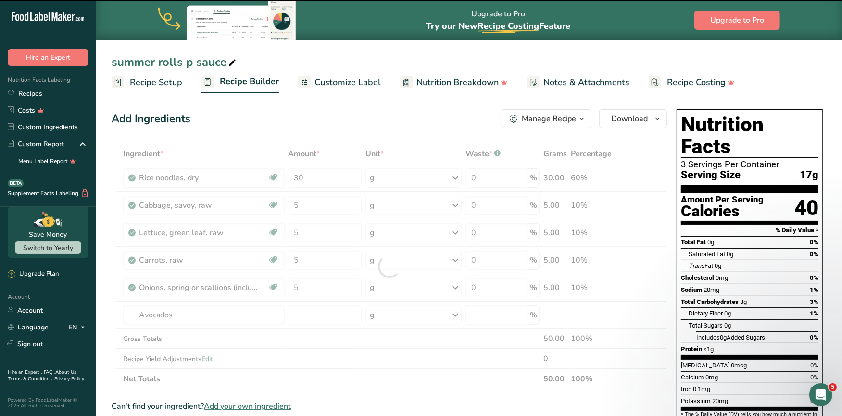
type input "0"
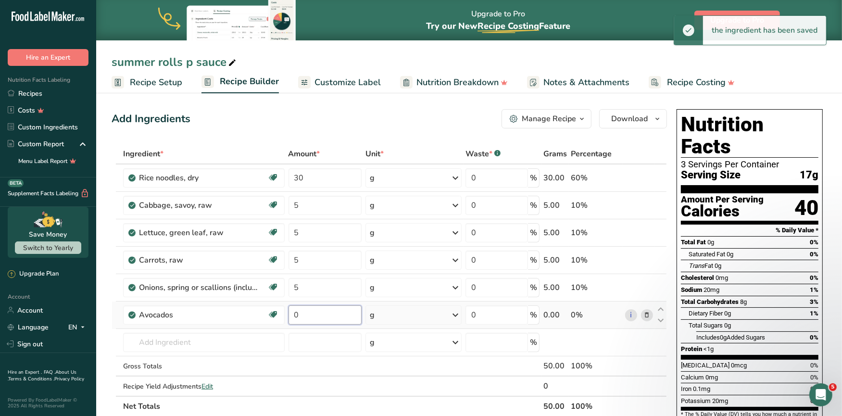
click at [310, 316] on input "0" at bounding box center [325, 314] width 74 height 19
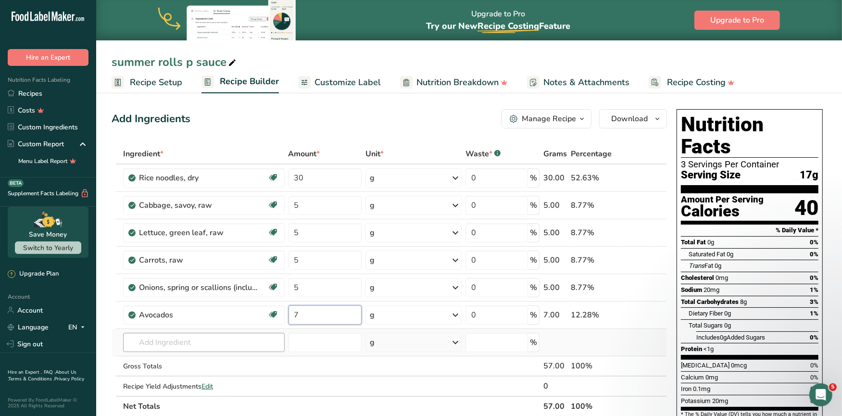
type input "7"
click at [187, 346] on div "Ingredient * Amount * Unit * Waste * .a-a{fill:#347362;}.b-a{fill:#fff;} Grams …" at bounding box center [388, 280] width 555 height 272
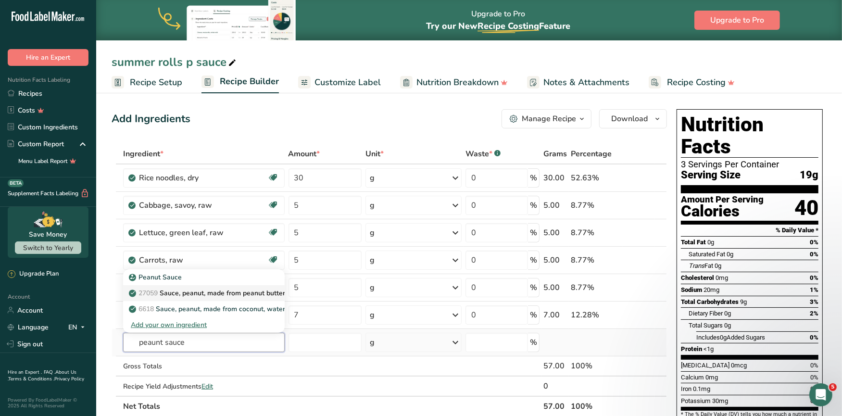
type input "peaunt sauce"
click at [264, 288] on p "27059 Sauce, peanut, made from peanut butter, water, soy sauce" at bounding box center [236, 293] width 210 height 10
type input "Sauce, peanut, made from peanut butter, water, soy sauce"
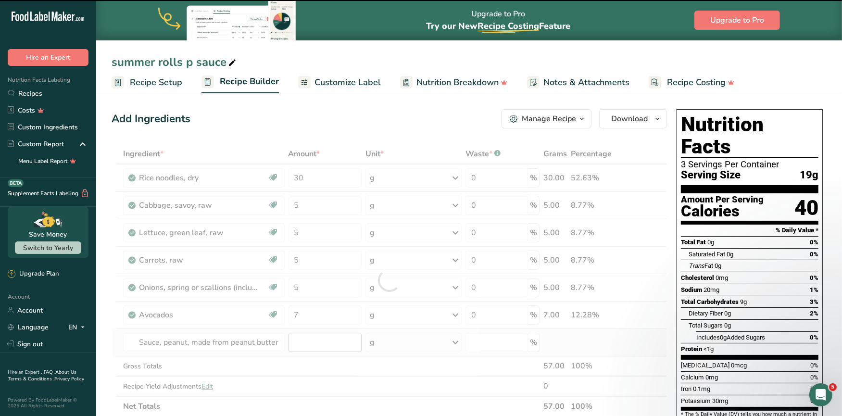
type input "0"
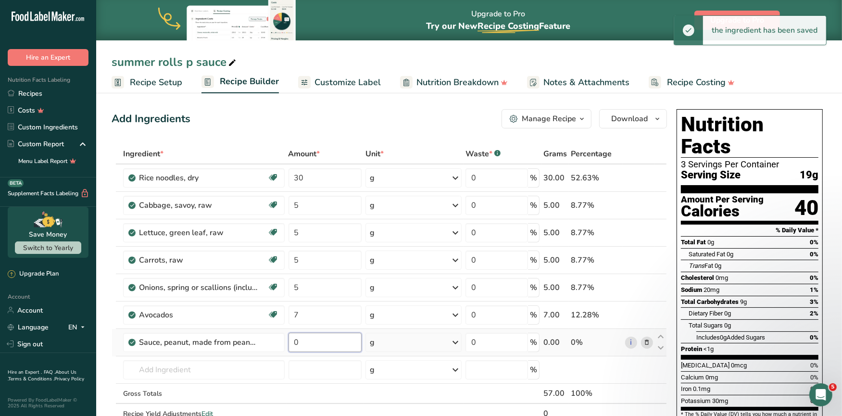
click at [318, 340] on input "0" at bounding box center [325, 342] width 74 height 19
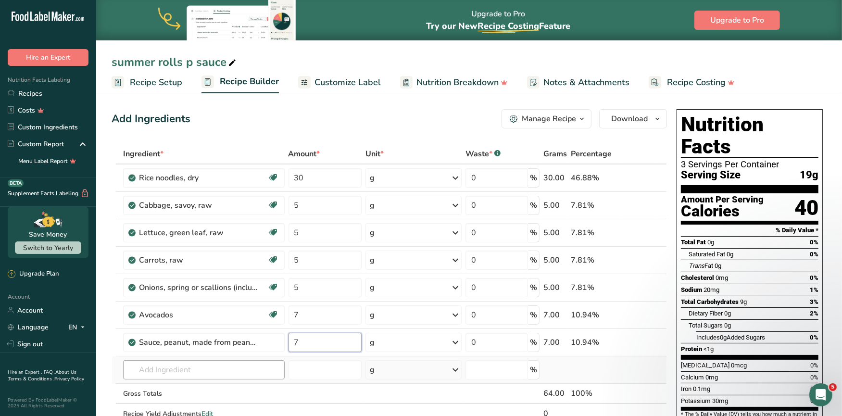
type input "7"
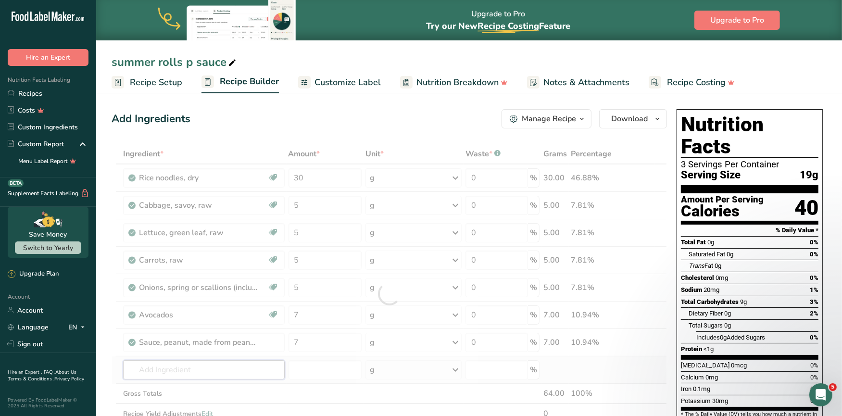
click at [235, 368] on div "Ingredient * Amount * Unit * Waste * .a-a{fill:#347362;}.b-a{fill:#fff;} Grams …" at bounding box center [388, 294] width 555 height 300
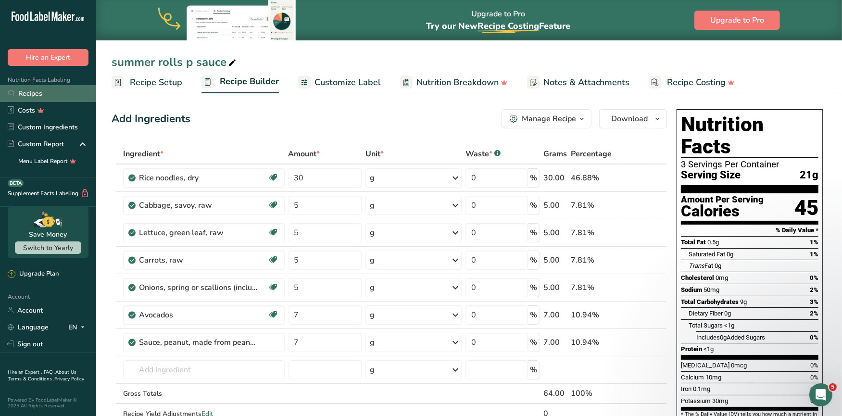
click at [57, 92] on link "Recipes" at bounding box center [48, 93] width 96 height 17
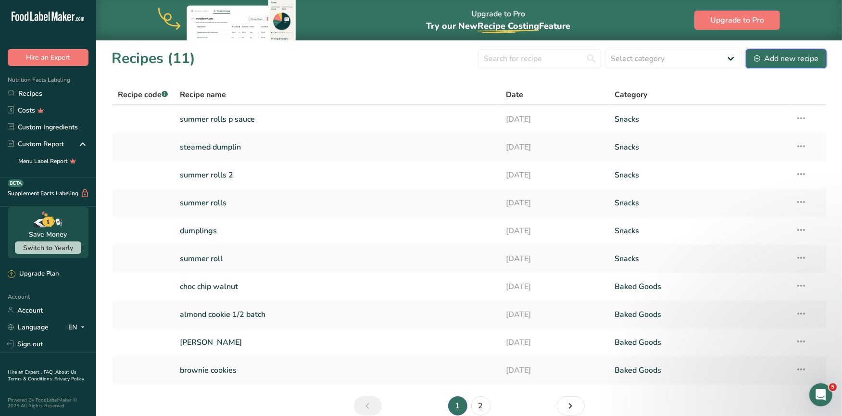
click at [768, 58] on div "Add new recipe" at bounding box center [786, 59] width 64 height 12
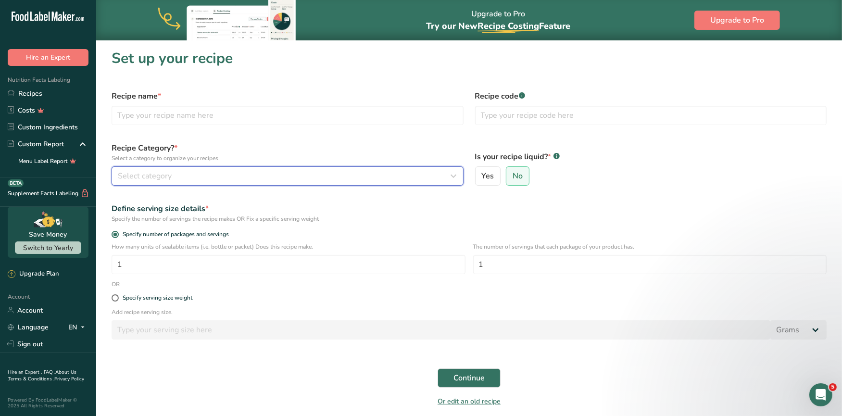
click at [215, 171] on div "Select category" at bounding box center [285, 176] width 334 height 12
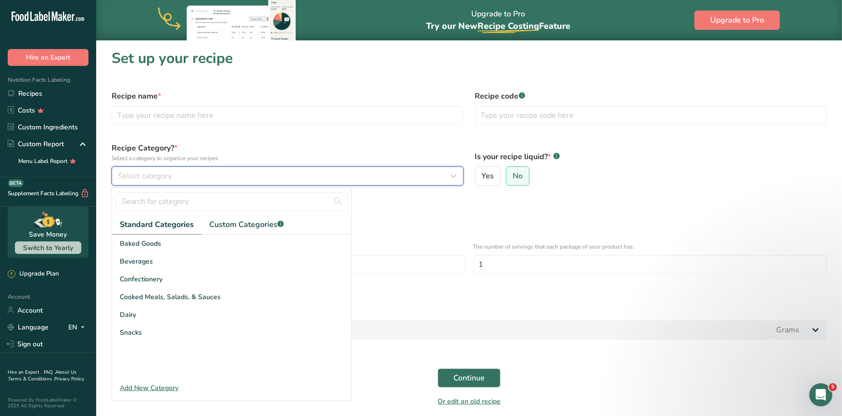
click at [214, 174] on div "Select category" at bounding box center [285, 176] width 334 height 12
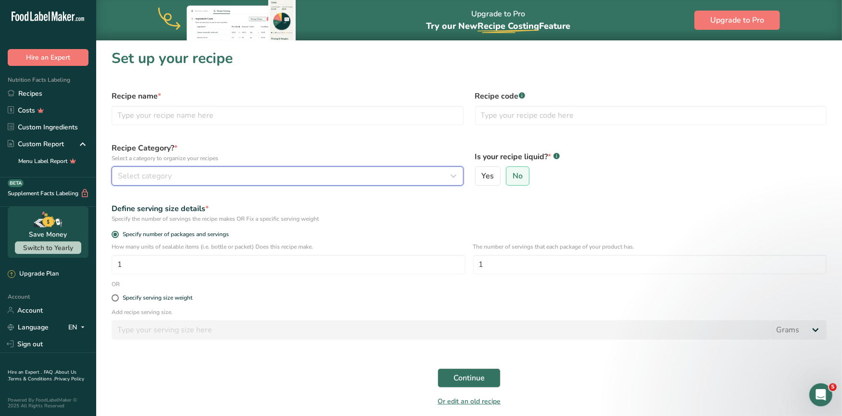
click at [209, 176] on div "Select category" at bounding box center [285, 176] width 334 height 12
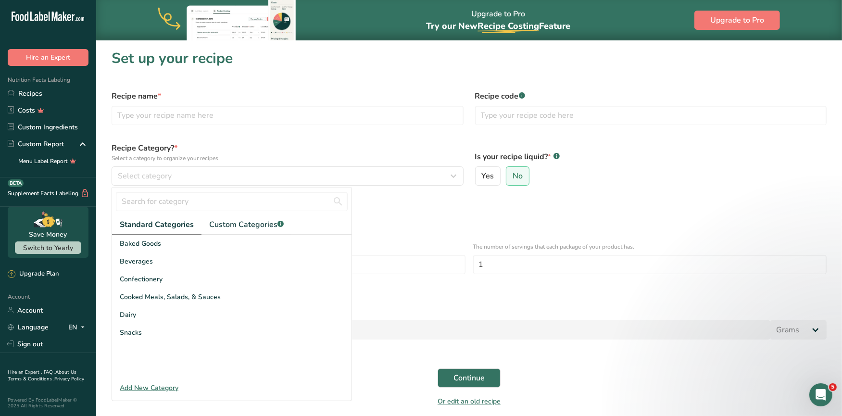
click at [224, 126] on div "Recipe name *" at bounding box center [287, 108] width 363 height 46
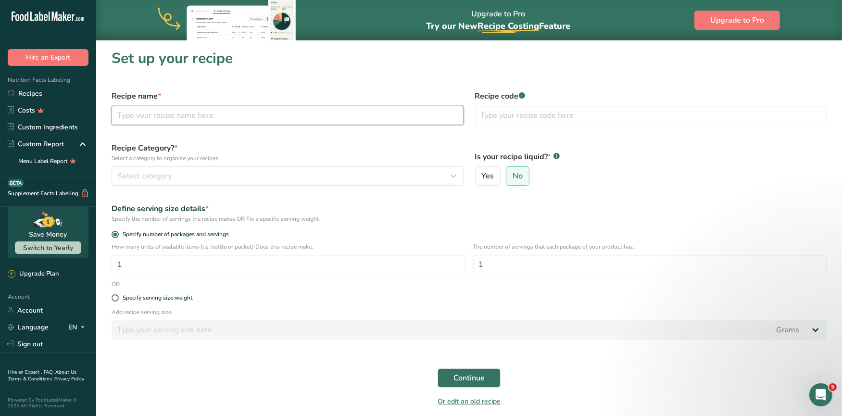
click at [225, 116] on input "text" at bounding box center [287, 115] width 352 height 19
type input "shrimp summer roll"
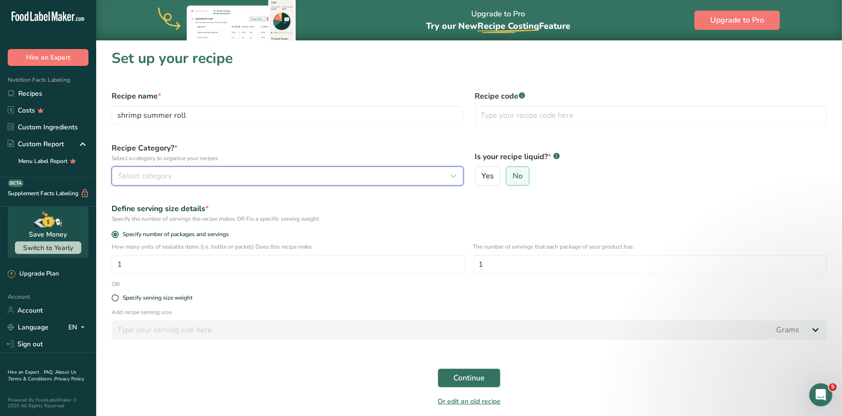
click at [186, 175] on div "Select category" at bounding box center [285, 176] width 334 height 12
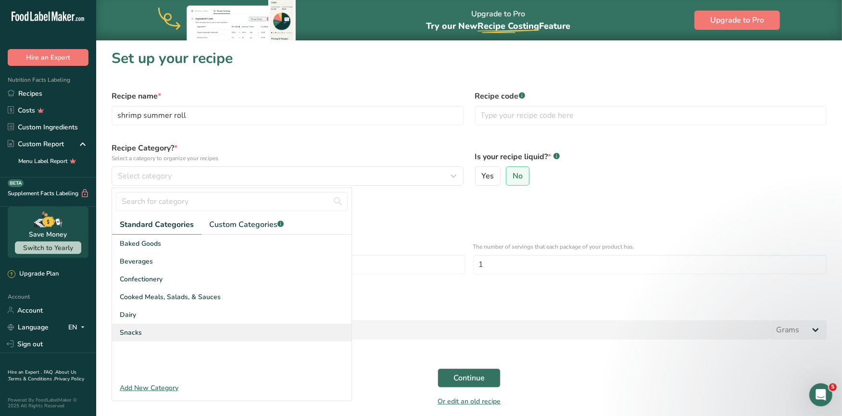
click at [166, 329] on div "Snacks" at bounding box center [231, 332] width 239 height 18
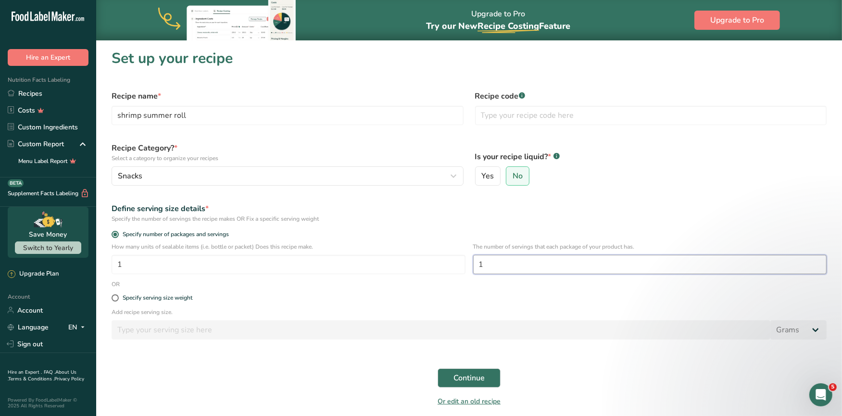
click at [490, 271] on input "1" at bounding box center [650, 264] width 354 height 19
type input "3"
click at [472, 371] on button "Continue" at bounding box center [468, 377] width 63 height 19
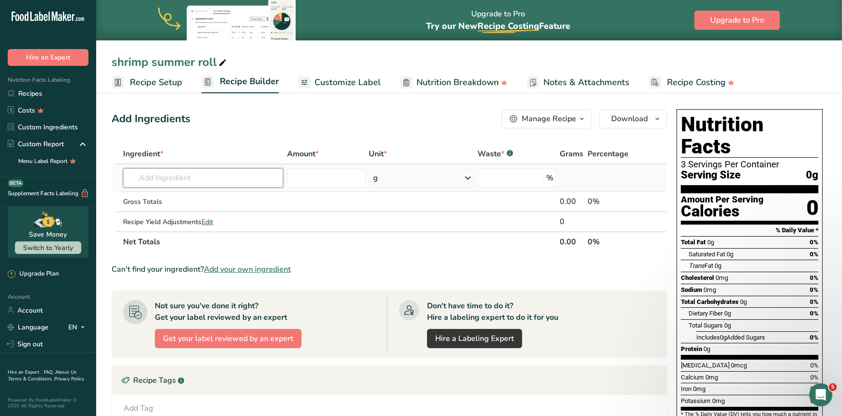
click at [195, 174] on input "text" at bounding box center [203, 177] width 160 height 19
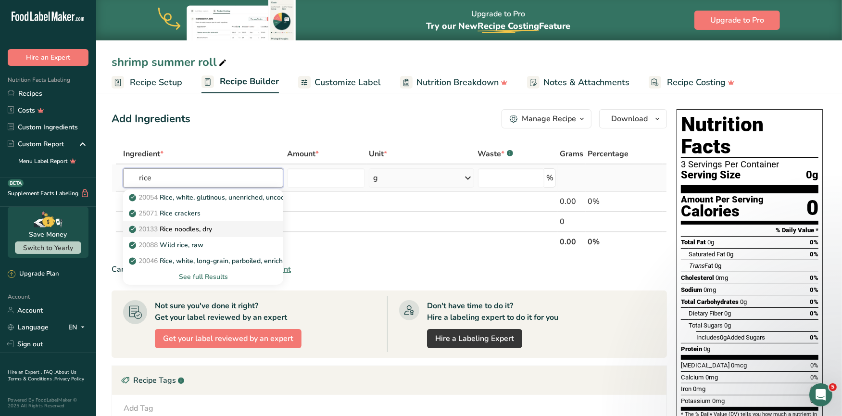
type input "rice"
click at [194, 224] on p "20133 Rice noodles, dry" at bounding box center [171, 229] width 81 height 10
type input "Rice noodles, dry"
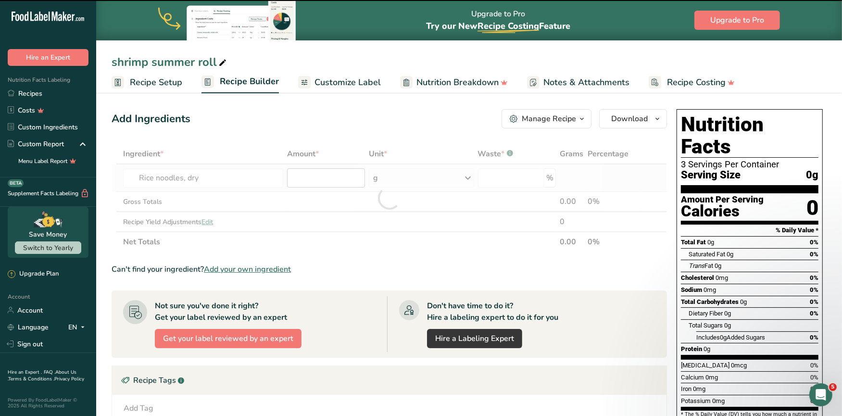
type input "0"
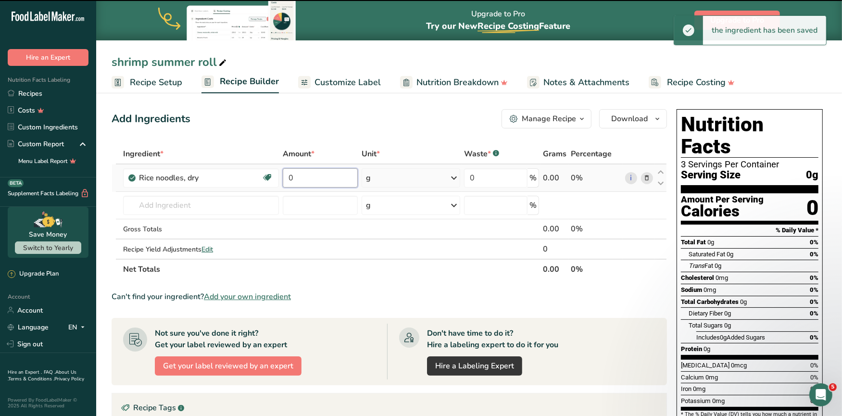
click at [305, 179] on input "0" at bounding box center [320, 177] width 74 height 19
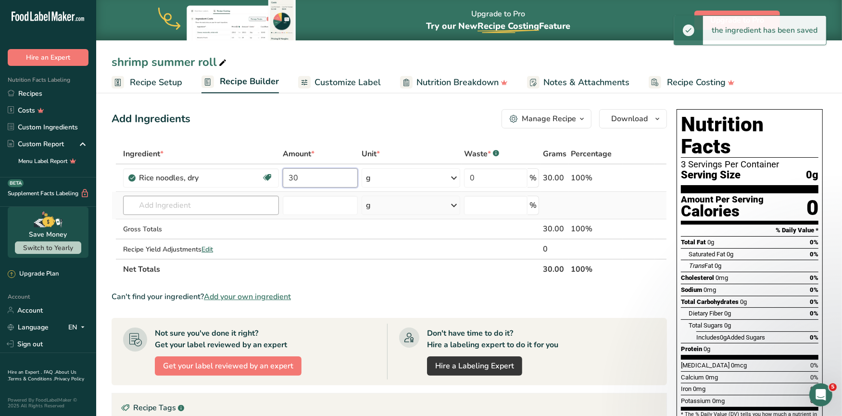
type input "30"
click at [205, 211] on div "Ingredient * Amount * Unit * Waste * .a-a{fill:#347362;}.b-a{fill:#fff;} Grams …" at bounding box center [388, 212] width 555 height 136
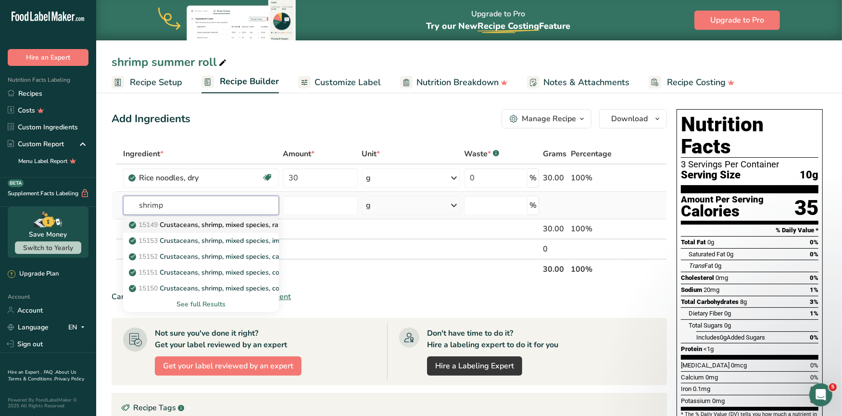
type input "shrimp"
click at [216, 221] on p "15149 Crustaceans, shrimp, mixed species, raw (may contain additives to retain …" at bounding box center [273, 225] width 284 height 10
type input "Crustaceans, shrimp, mixed species, raw (may contain additives to retain moistu…"
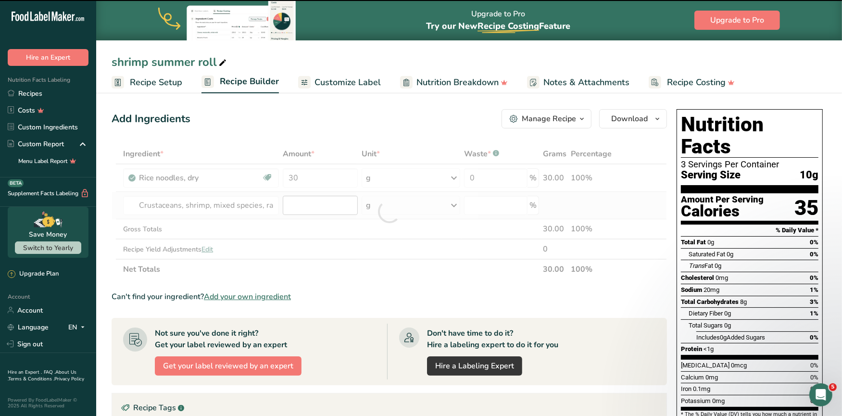
type input "0"
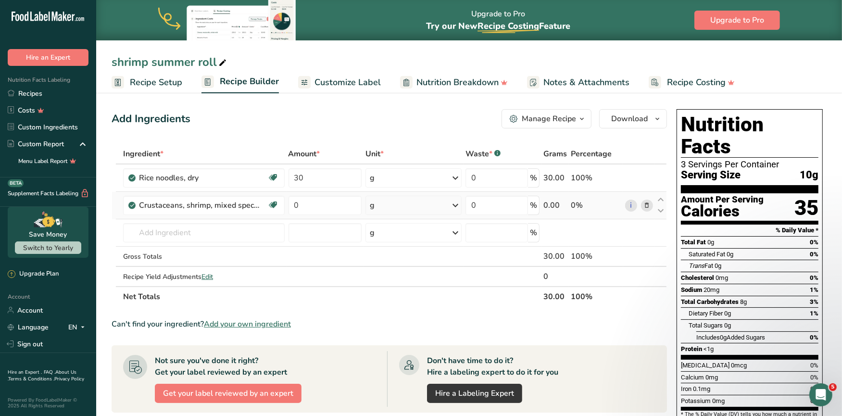
click at [642, 204] on span at bounding box center [647, 205] width 12 height 12
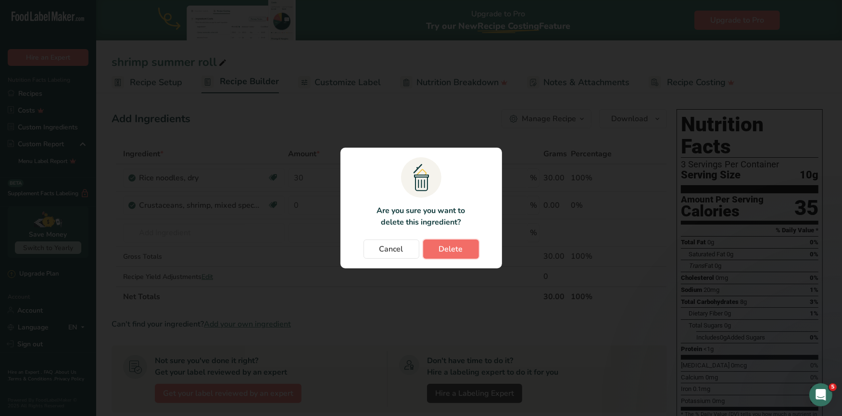
click at [456, 248] on span "Delete" at bounding box center [451, 249] width 24 height 12
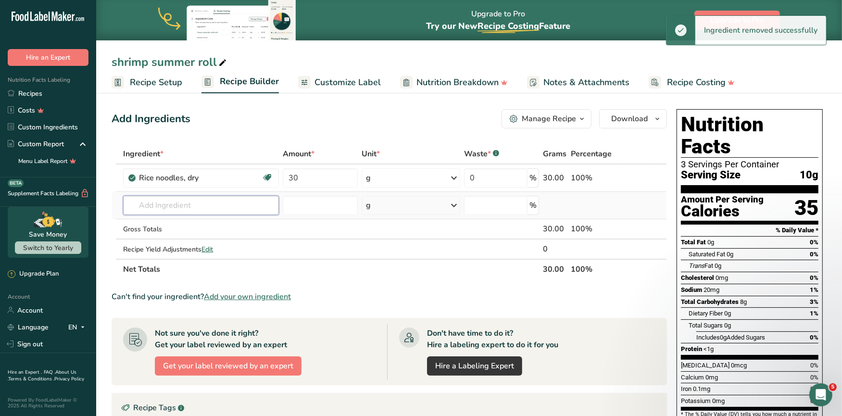
click at [233, 211] on input "text" at bounding box center [201, 205] width 156 height 19
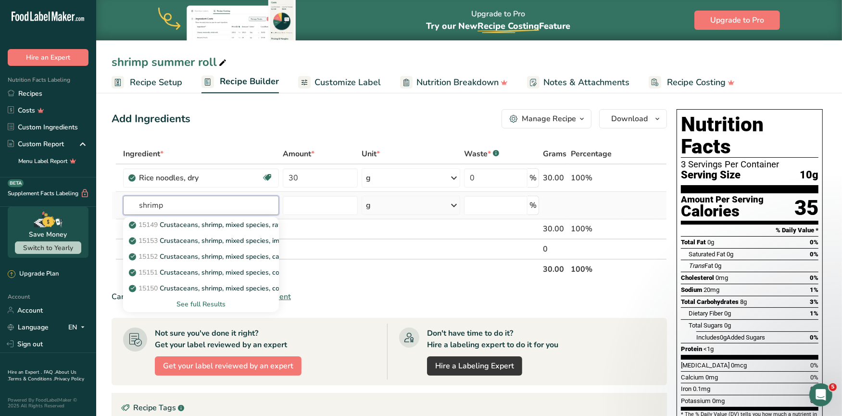
type input "shrimp"
click at [213, 305] on div "See full Results" at bounding box center [201, 304] width 140 height 10
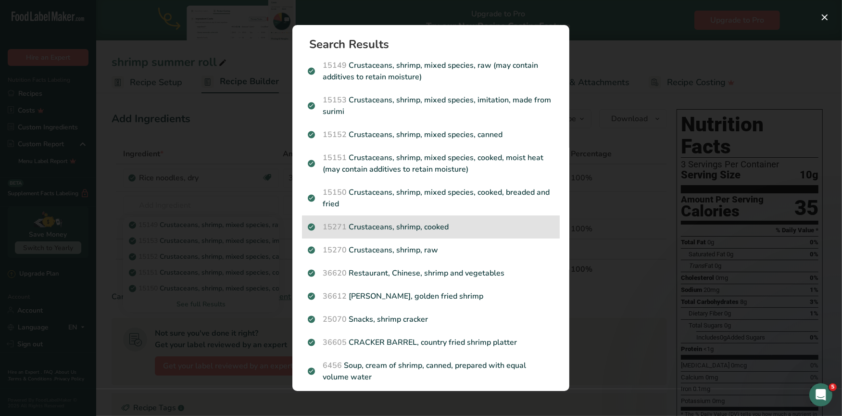
click at [418, 225] on p "15271 Crustaceans, shrimp, cooked" at bounding box center [431, 227] width 246 height 12
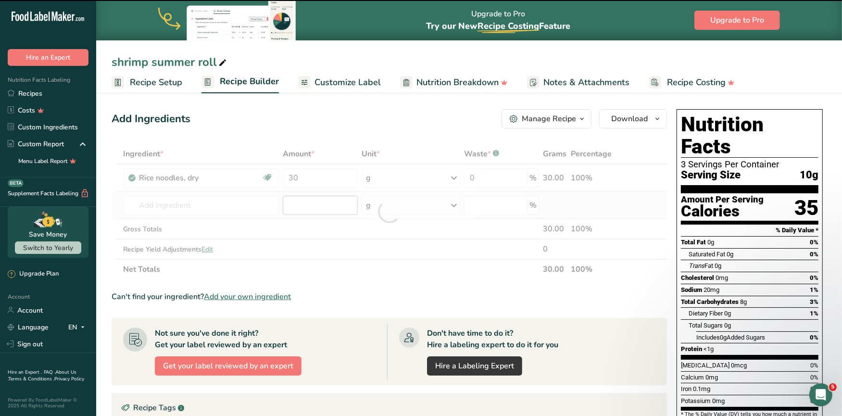
type input "0"
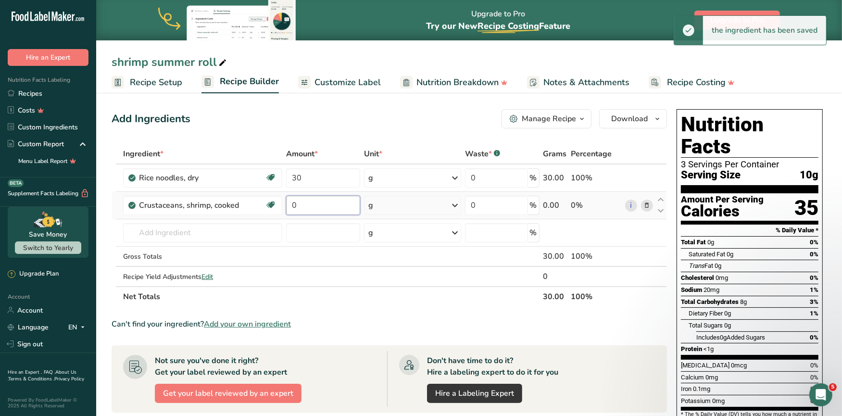
click at [309, 206] on input "0" at bounding box center [323, 205] width 74 height 19
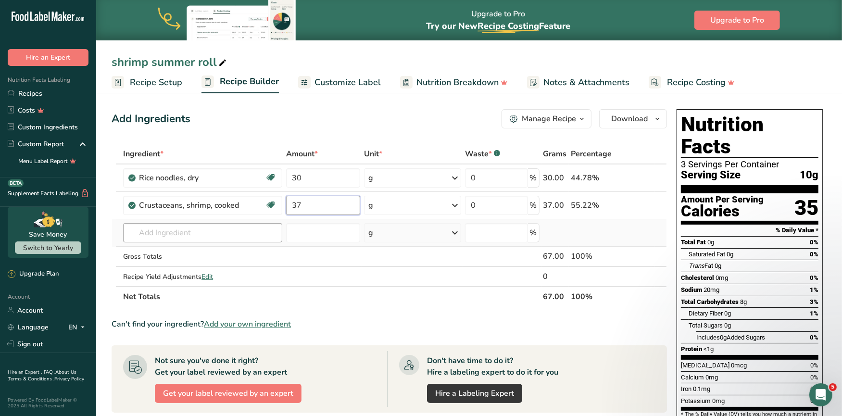
type input "37"
click at [229, 235] on div "Ingredient * Amount * Unit * Waste * .a-a{fill:#347362;}.b-a{fill:#fff;} Grams …" at bounding box center [388, 225] width 555 height 163
type input "spring onion"
click at [232, 252] on p "11291 Onions, spring or scallions (includes tops and bulb), raw" at bounding box center [231, 252] width 201 height 10
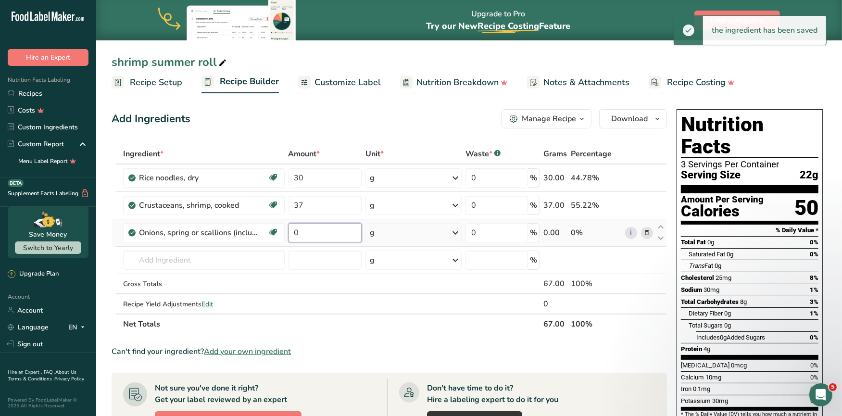
click at [311, 232] on input "0" at bounding box center [325, 232] width 74 height 19
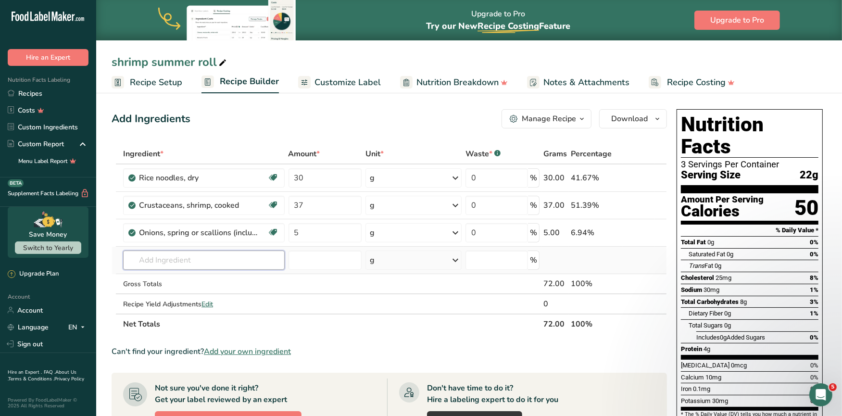
click at [170, 263] on div "Ingredient * Amount * Unit * Waste * .a-a{fill:#347362;}.b-a{fill:#fff;} Grams …" at bounding box center [388, 239] width 555 height 190
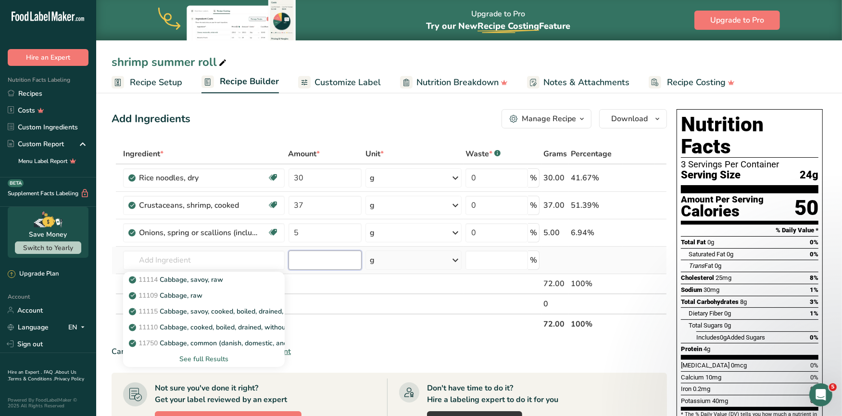
click at [297, 261] on input "number" at bounding box center [325, 259] width 74 height 19
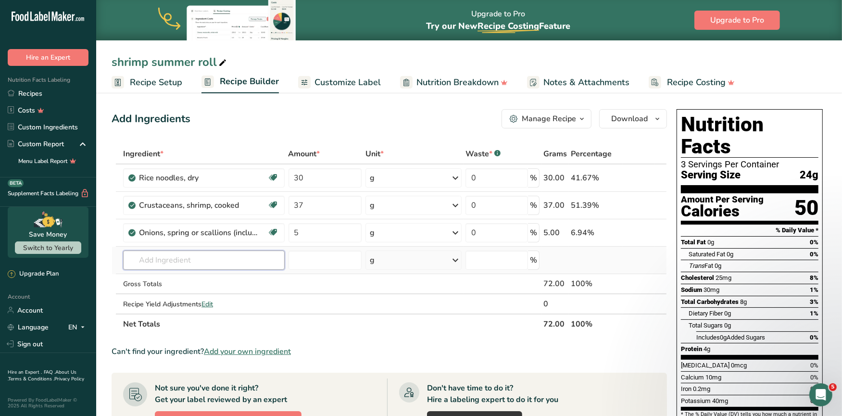
click at [214, 260] on input "text" at bounding box center [203, 259] width 161 height 19
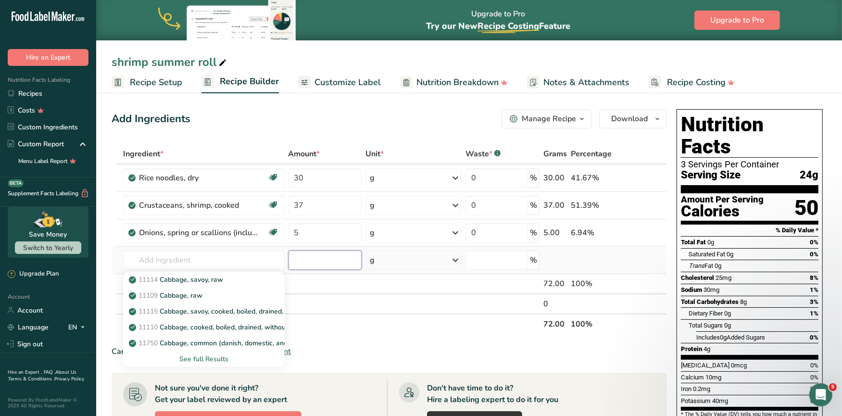
click at [322, 266] on input "number" at bounding box center [325, 259] width 74 height 19
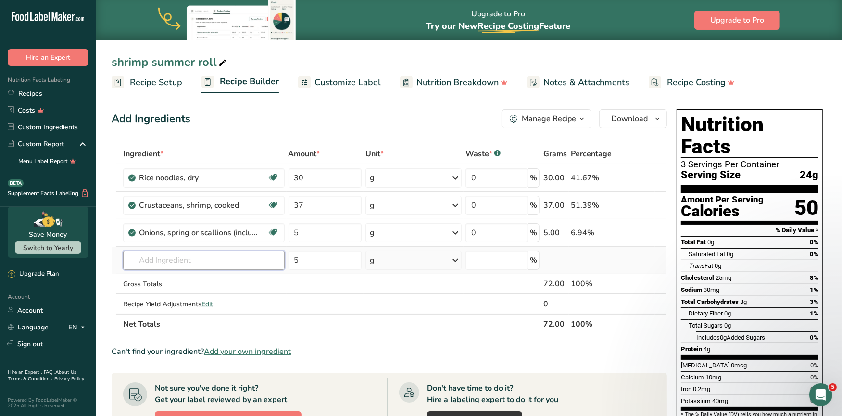
click at [228, 264] on input "text" at bounding box center [203, 259] width 161 height 19
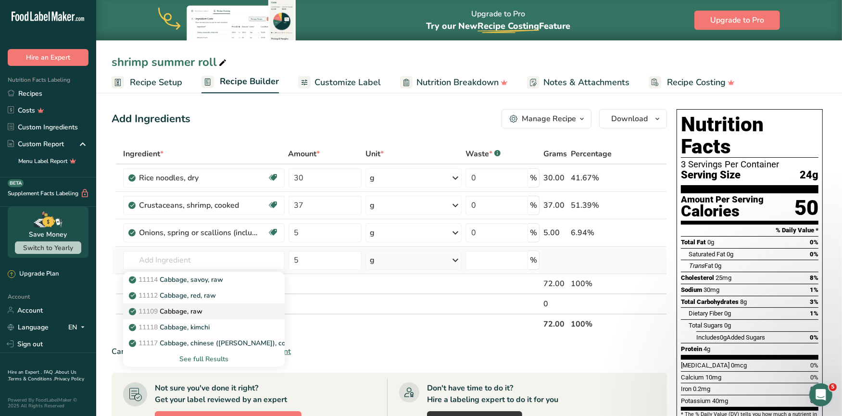
click at [215, 310] on div "11109 Cabbage, raw" at bounding box center [196, 311] width 131 height 10
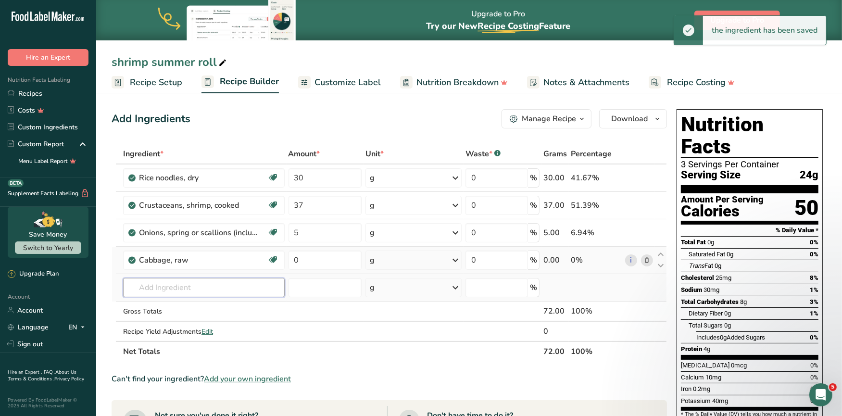
click at [181, 288] on input "text" at bounding box center [203, 287] width 161 height 19
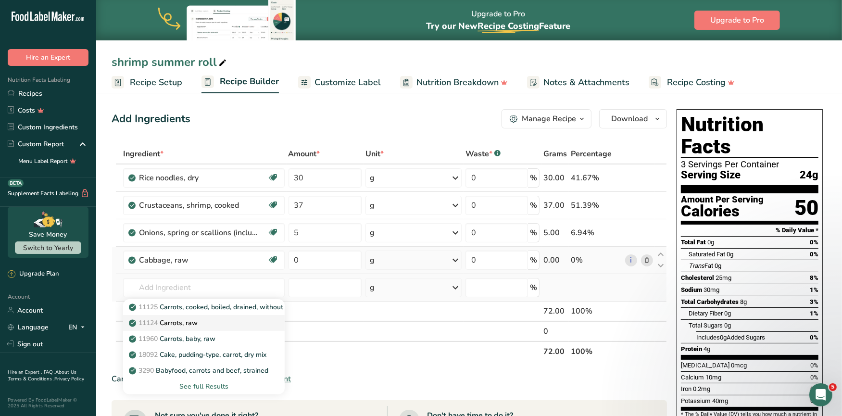
click at [184, 322] on p "11124 [GEOGRAPHIC_DATA], raw" at bounding box center [164, 323] width 67 height 10
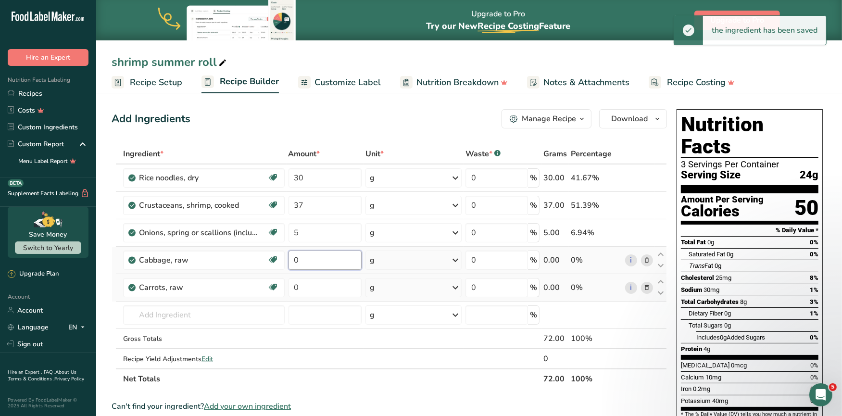
click at [308, 260] on input "0" at bounding box center [325, 259] width 74 height 19
click at [308, 288] on div "Ingredient * Amount * Unit * Waste * .a-a{fill:#347362;}.b-a{fill:#fff;} Grams …" at bounding box center [388, 266] width 555 height 245
click at [208, 319] on div "Ingredient * Amount * Unit * Waste * .a-a{fill:#347362;}.b-a{fill:#fff;} Grams …" at bounding box center [388, 266] width 555 height 245
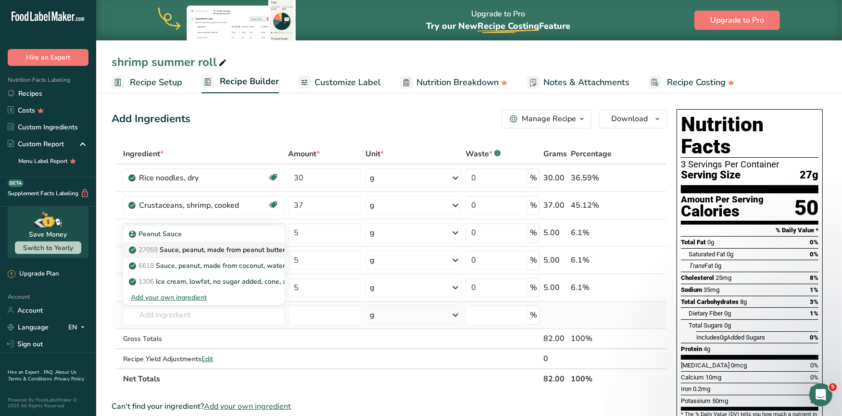
click at [196, 249] on p "27059 Sauce, peanut, made from peanut butter, water, soy sauce" at bounding box center [236, 250] width 210 height 10
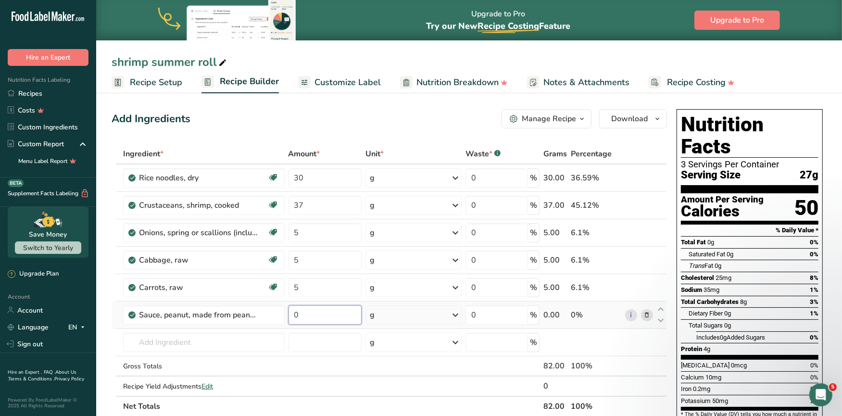
click at [311, 317] on input "0" at bounding box center [325, 314] width 74 height 19
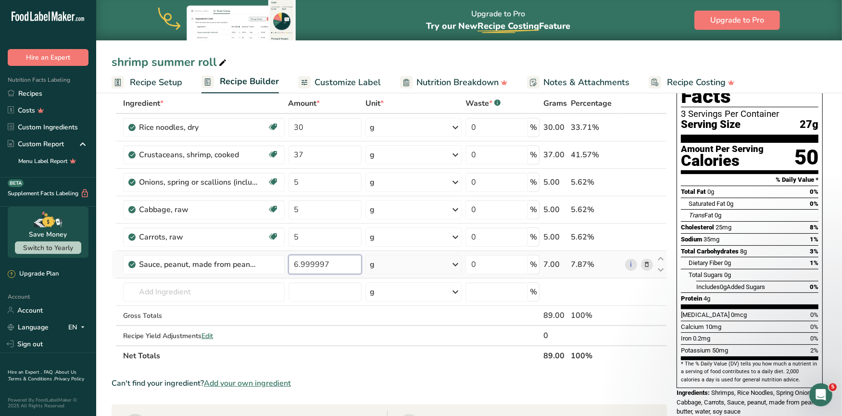
scroll to position [51, 0]
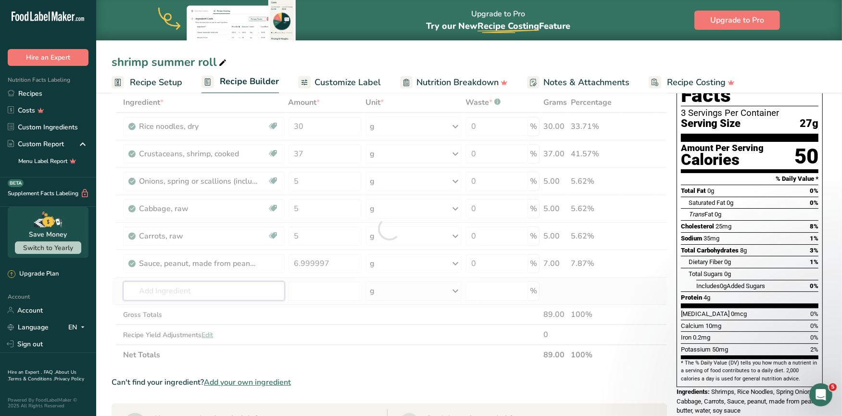
click at [196, 294] on div "Ingredient * Amount * Unit * Waste * .a-a{fill:#347362;}.b-a{fill:#fff;} Grams …" at bounding box center [388, 228] width 555 height 272
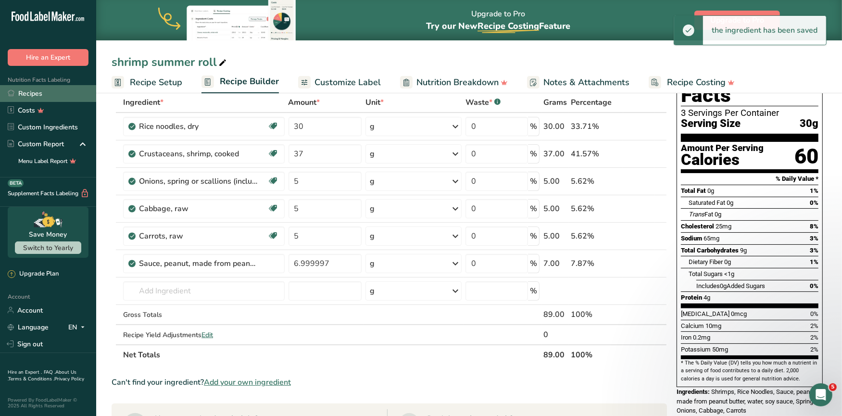
click at [25, 88] on link "Recipes" at bounding box center [48, 93] width 96 height 17
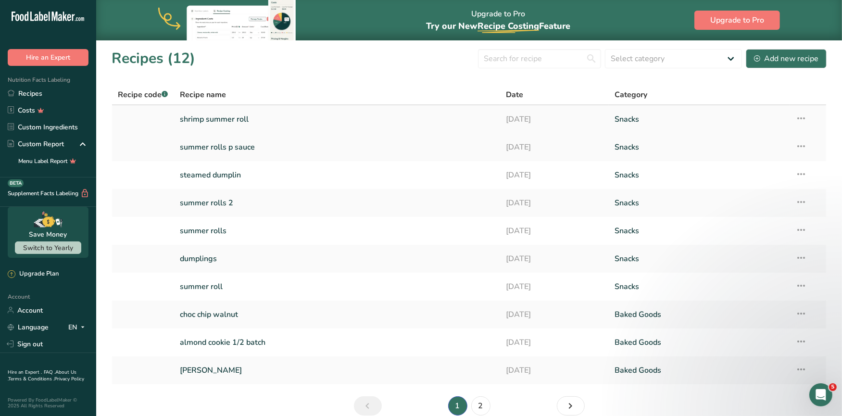
click at [228, 120] on link "shrimp summer roll" at bounding box center [337, 119] width 314 height 20
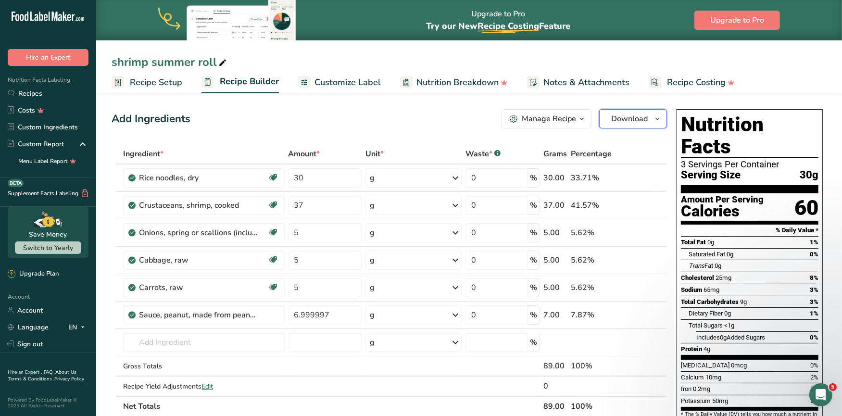
click at [635, 113] on span "Download" at bounding box center [629, 119] width 37 height 12
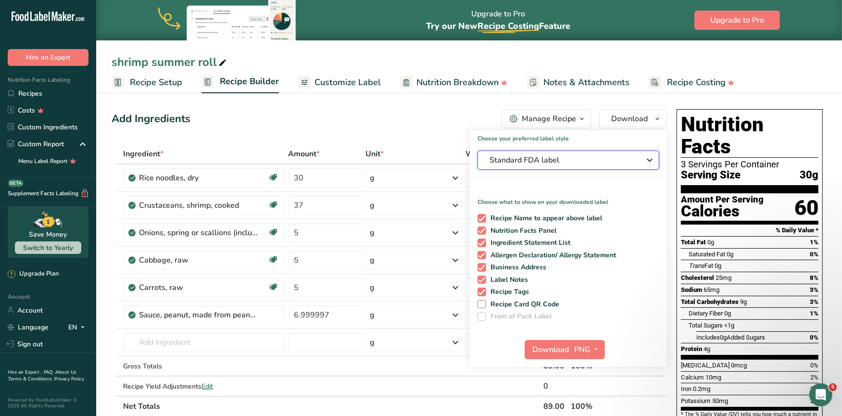
click at [651, 156] on icon "button" at bounding box center [650, 159] width 12 height 17
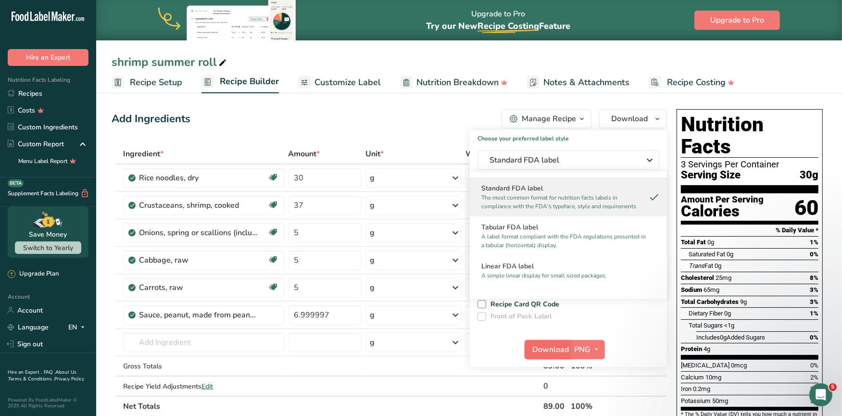
click at [545, 348] on span "Download" at bounding box center [550, 350] width 37 height 12
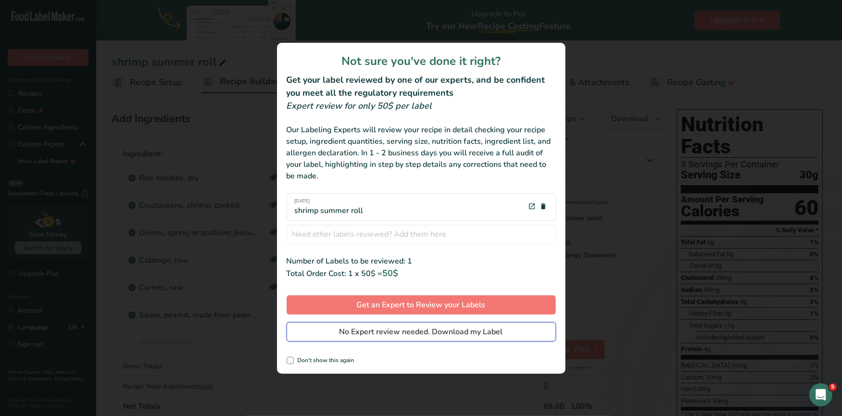
click at [409, 329] on span "No Expert review needed. Download my Label" at bounding box center [420, 332] width 163 height 12
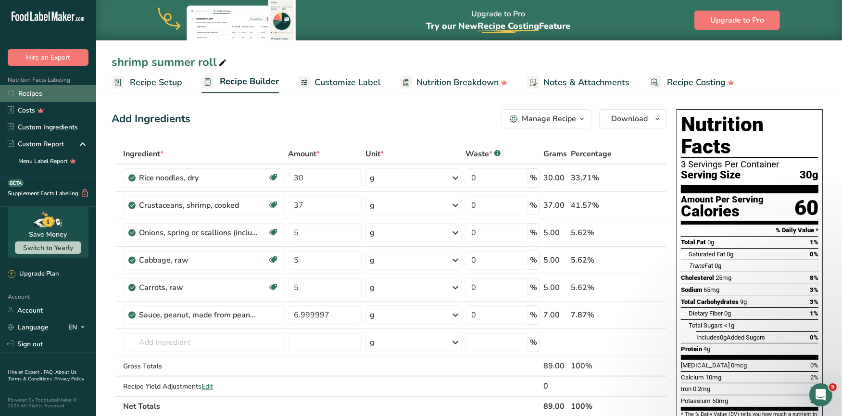
click at [31, 97] on link "Recipes" at bounding box center [48, 93] width 96 height 17
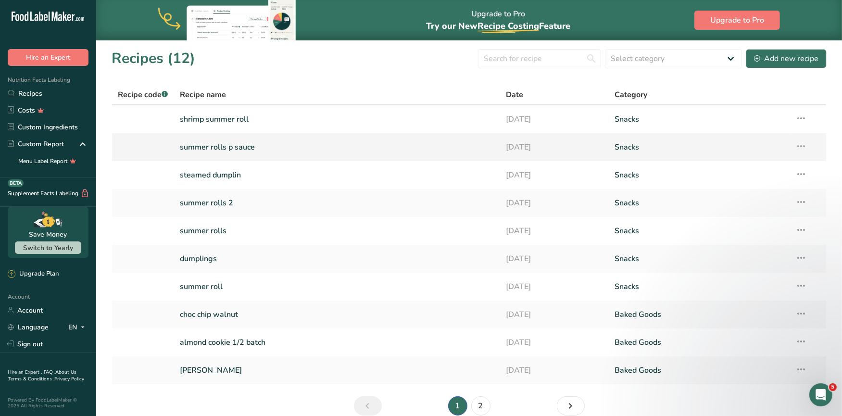
click at [291, 146] on link "summer rolls p sauce" at bounding box center [337, 147] width 314 height 20
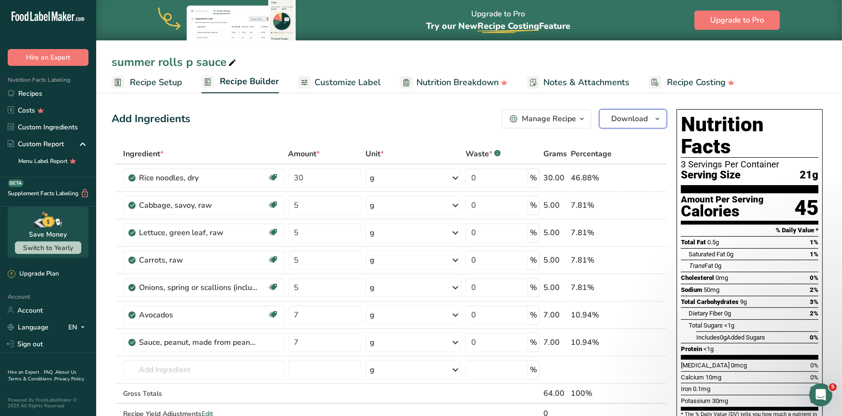
click at [651, 114] on span "button" at bounding box center [657, 119] width 12 height 12
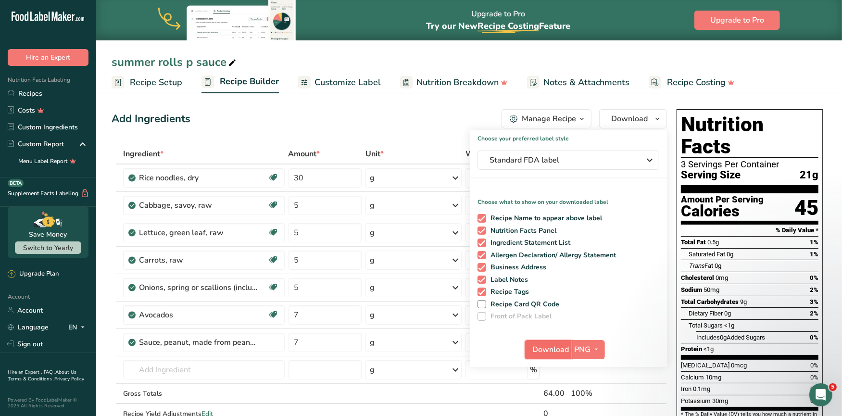
click at [555, 347] on span "Download" at bounding box center [550, 350] width 37 height 12
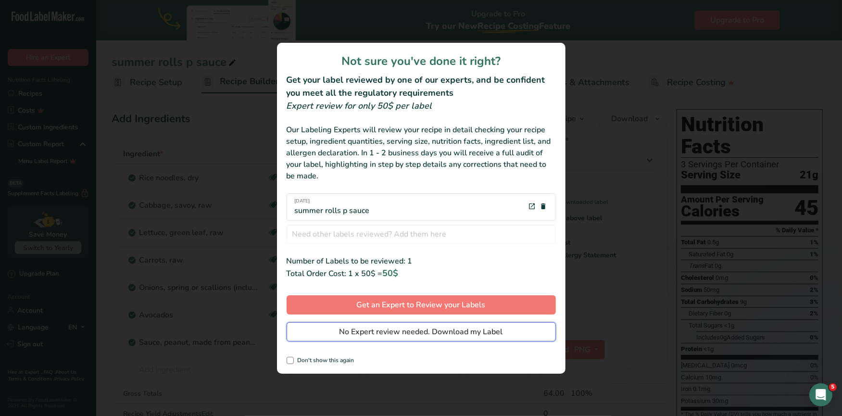
click at [411, 326] on span "No Expert review needed. Download my Label" at bounding box center [420, 332] width 163 height 12
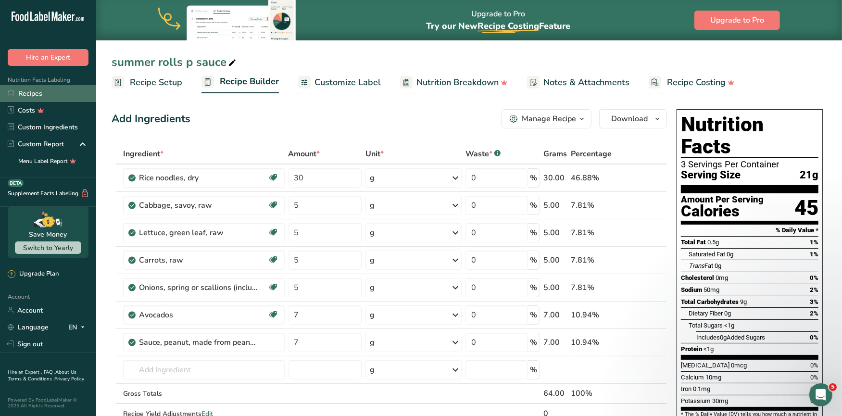
click at [48, 91] on link "Recipes" at bounding box center [48, 93] width 96 height 17
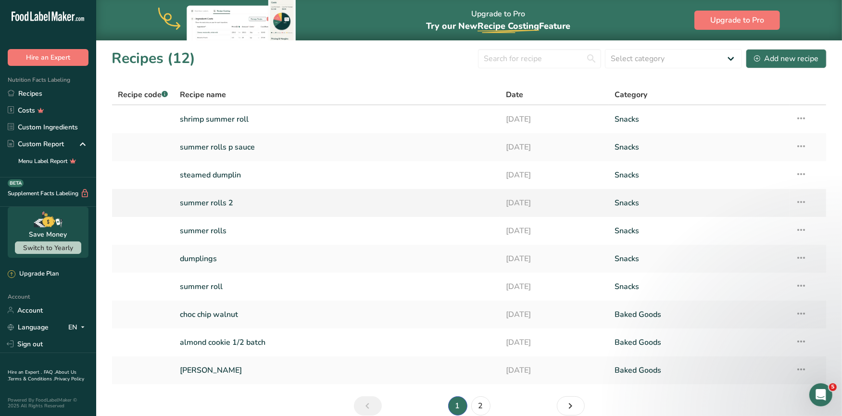
click at [236, 197] on link "summer rolls 2" at bounding box center [337, 203] width 314 height 20
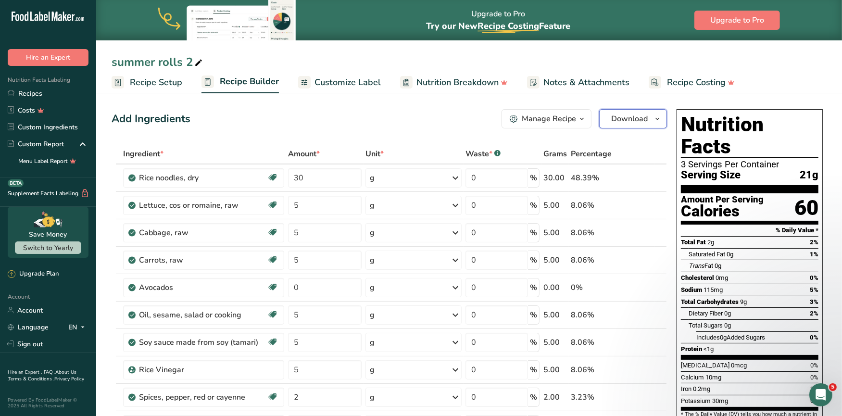
click at [652, 122] on span "button" at bounding box center [657, 119] width 12 height 12
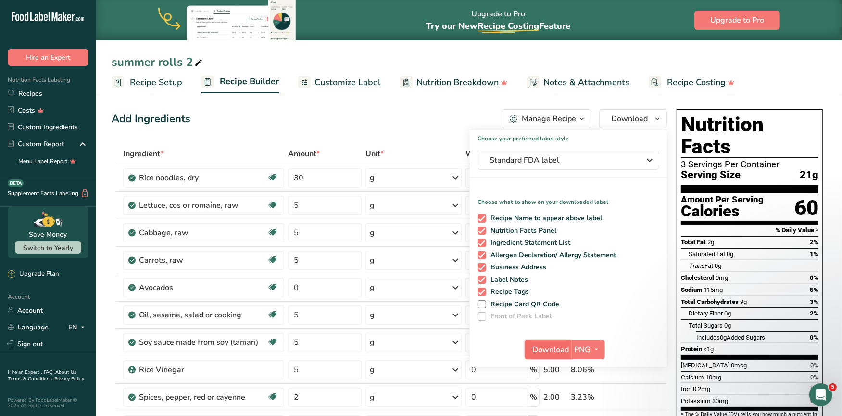
click at [550, 349] on span "Download" at bounding box center [550, 350] width 37 height 12
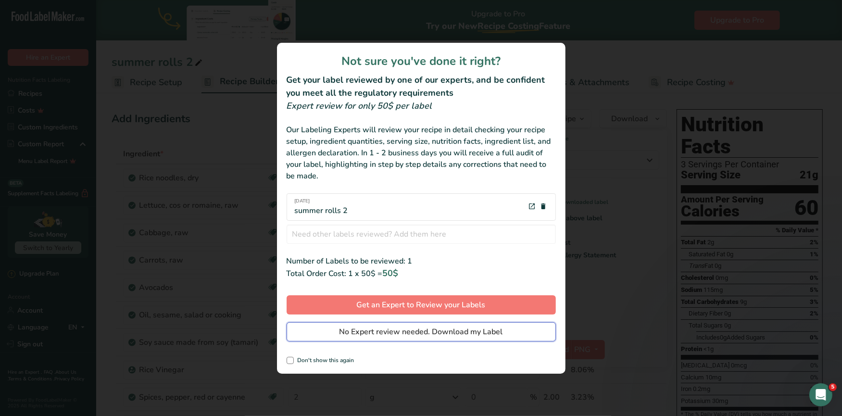
click at [416, 327] on span "No Expert review needed. Download my Label" at bounding box center [420, 332] width 163 height 12
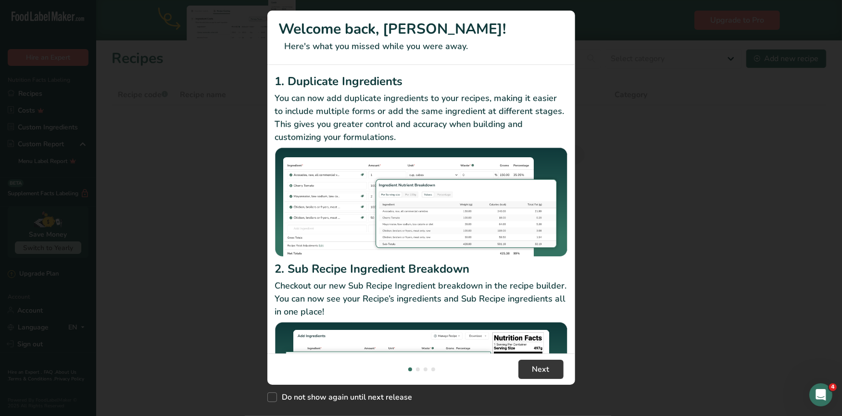
click at [46, 90] on div "New Features" at bounding box center [421, 208] width 842 height 416
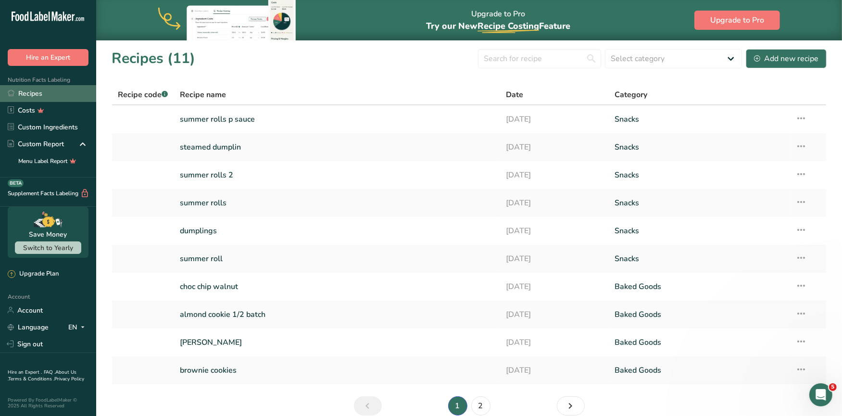
click at [67, 93] on link "Recipes" at bounding box center [48, 93] width 96 height 17
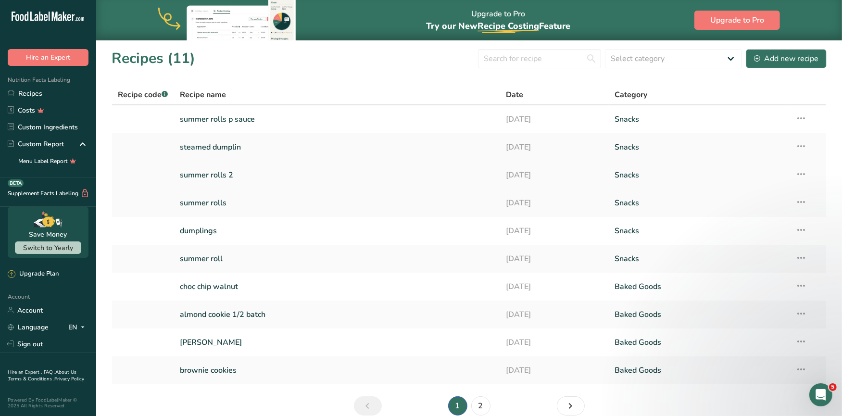
click at [260, 175] on link "summer rolls 2" at bounding box center [337, 175] width 314 height 20
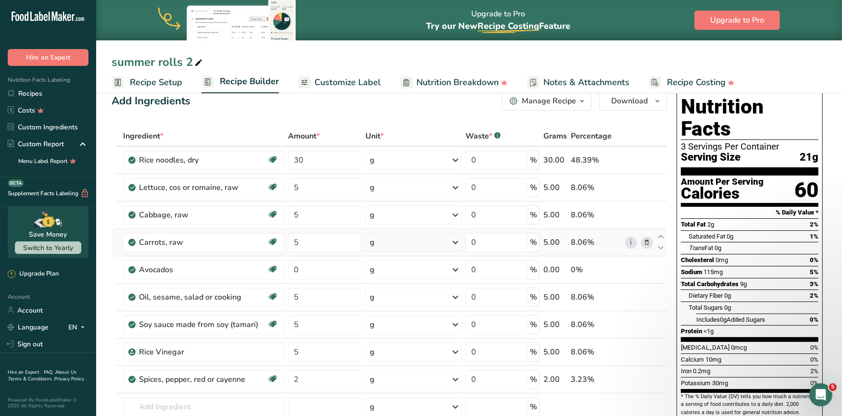
scroll to position [1, 0]
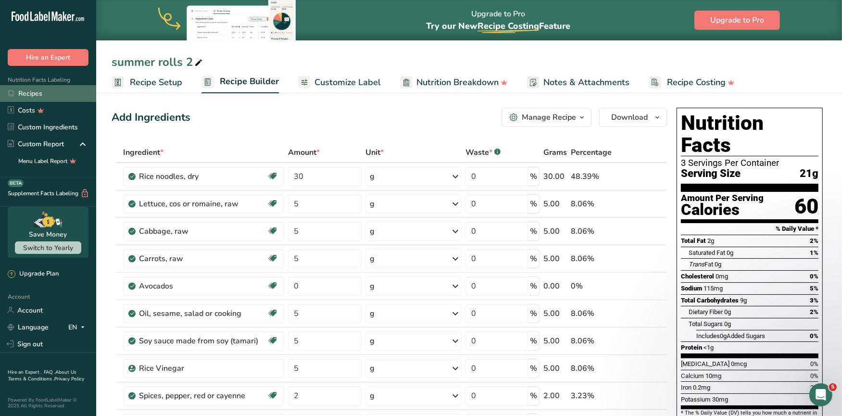
click at [36, 89] on link "Recipes" at bounding box center [48, 93] width 96 height 17
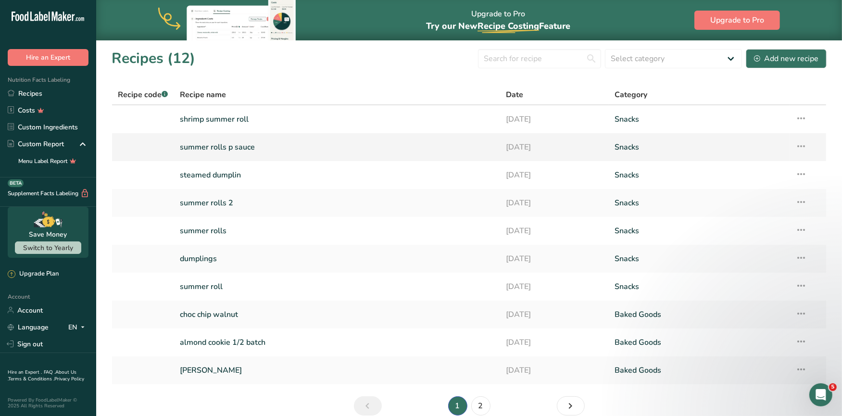
click at [274, 152] on link "summer rolls p sauce" at bounding box center [337, 147] width 314 height 20
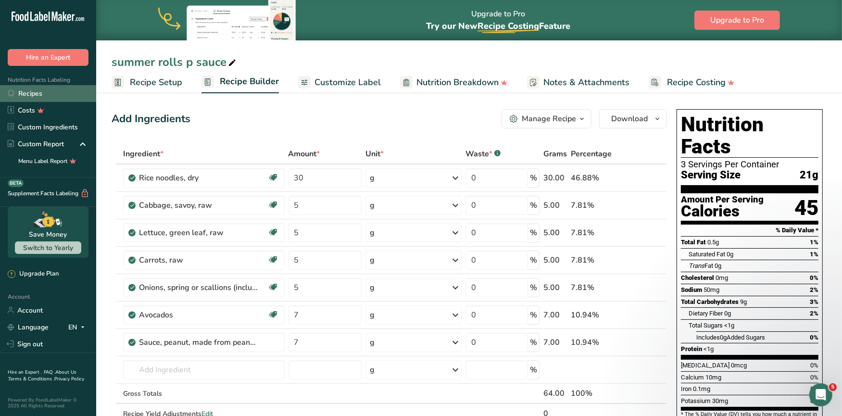
click at [47, 95] on link "Recipes" at bounding box center [48, 93] width 96 height 17
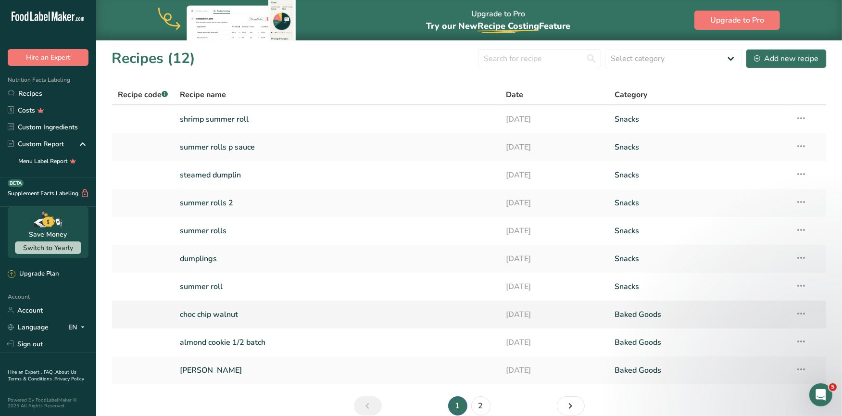
click at [248, 317] on link "choc chip walnut" at bounding box center [337, 314] width 314 height 20
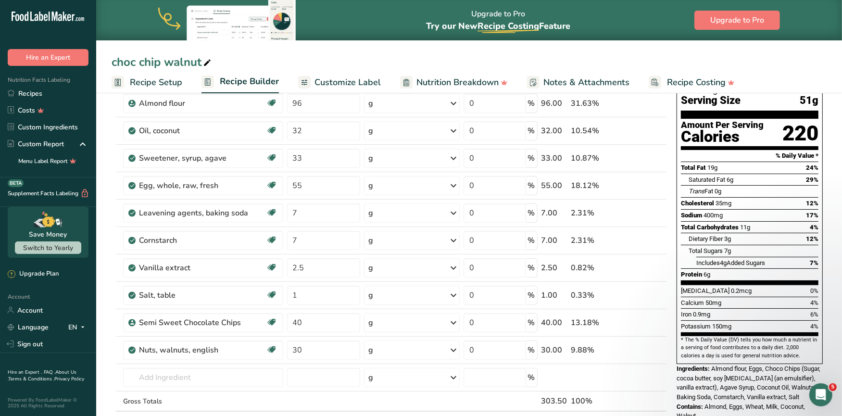
scroll to position [77, 0]
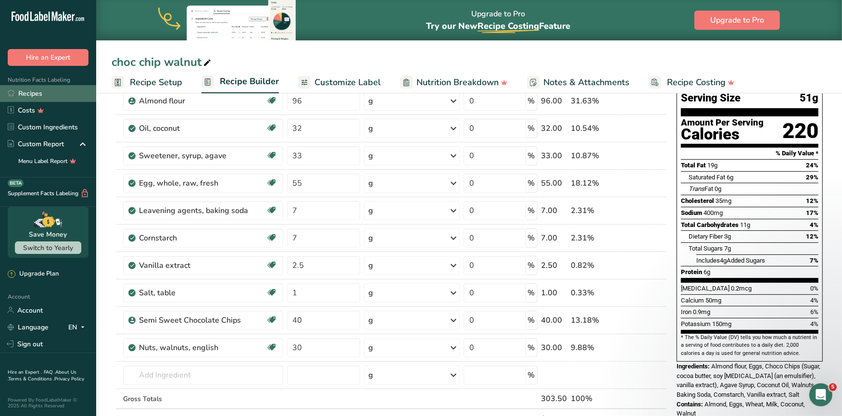
click at [24, 96] on link "Recipes" at bounding box center [48, 93] width 96 height 17
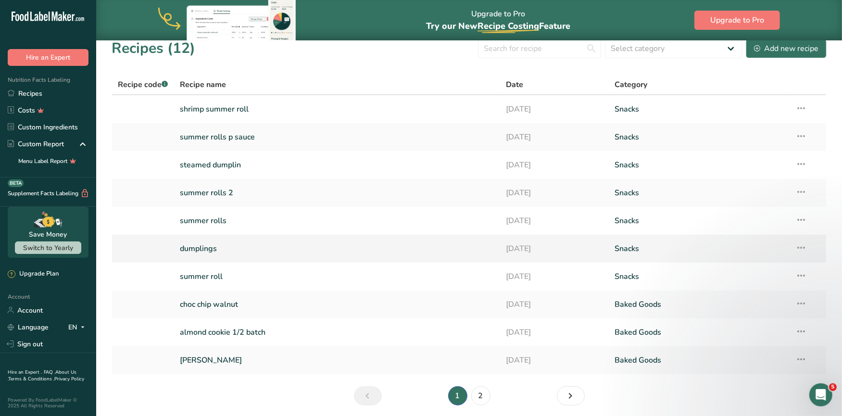
scroll to position [11, 0]
click at [220, 162] on link "steamed dumplin" at bounding box center [337, 164] width 314 height 20
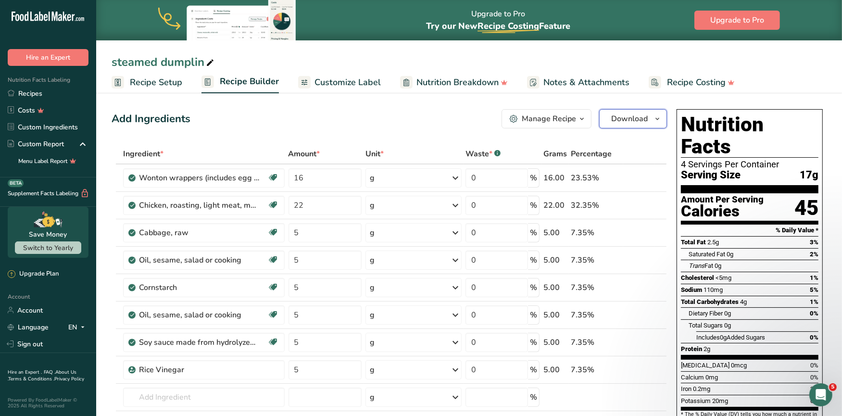
click at [657, 120] on icon "button" at bounding box center [657, 119] width 8 height 12
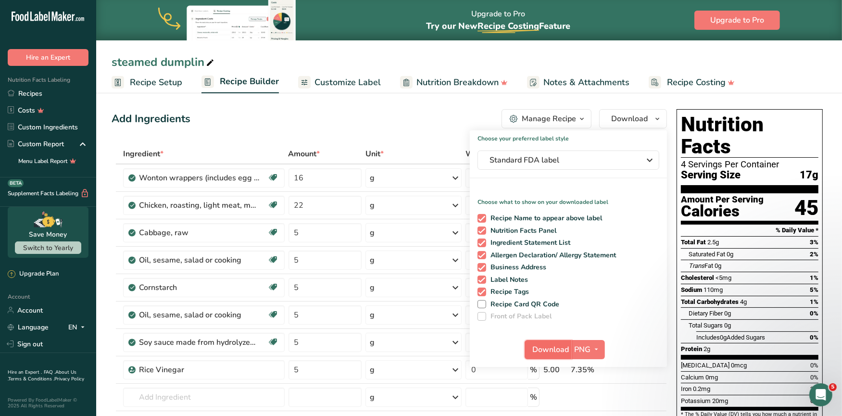
click at [556, 349] on span "Download" at bounding box center [550, 350] width 37 height 12
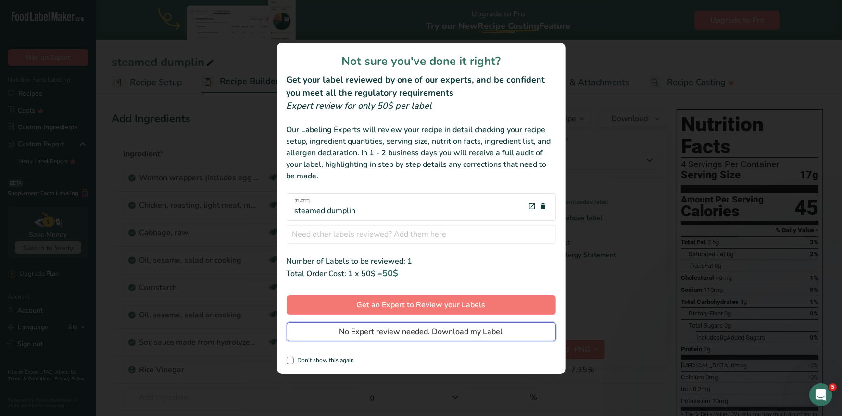
click at [472, 330] on span "No Expert review needed. Download my Label" at bounding box center [420, 332] width 163 height 12
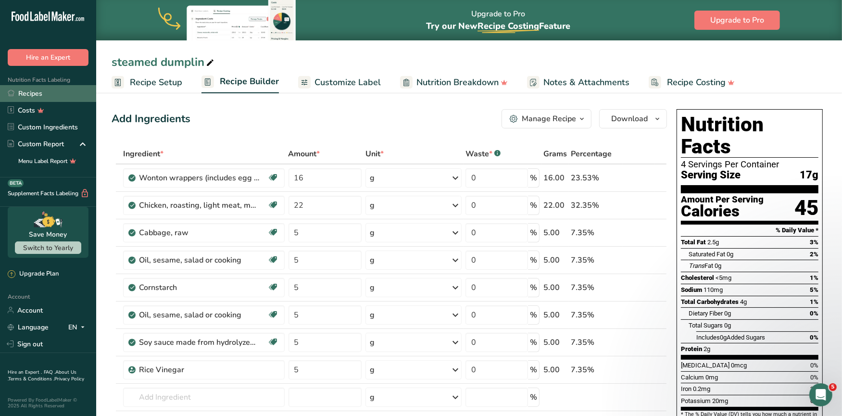
click at [44, 93] on link "Recipes" at bounding box center [48, 93] width 96 height 17
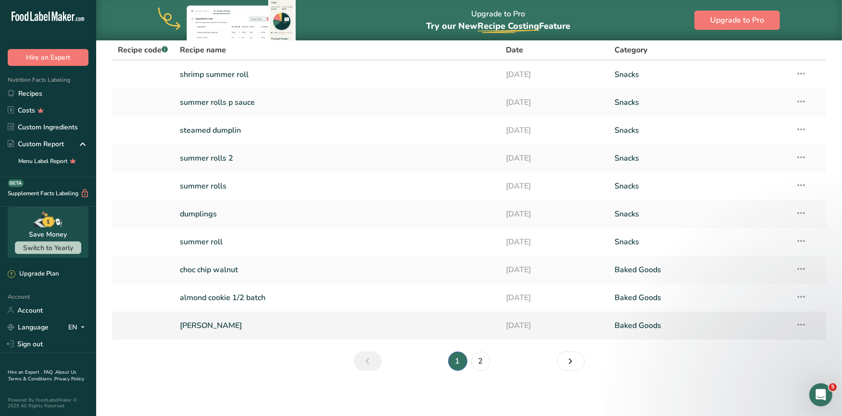
scroll to position [45, 0]
click at [252, 266] on link "choc chip walnut" at bounding box center [337, 269] width 314 height 20
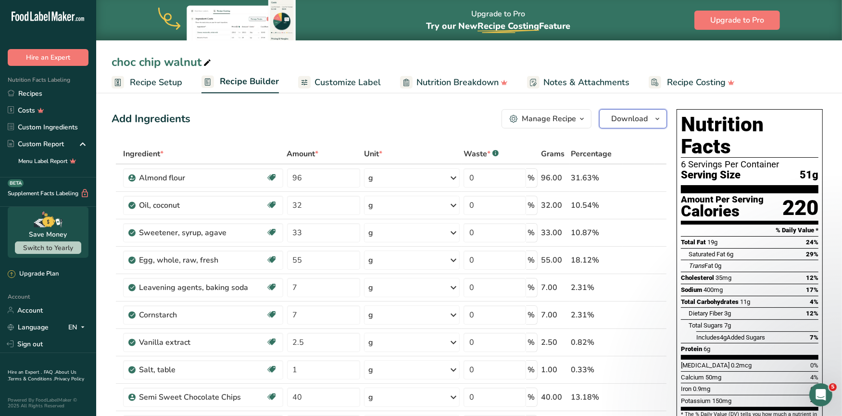
click at [622, 115] on span "Download" at bounding box center [629, 119] width 37 height 12
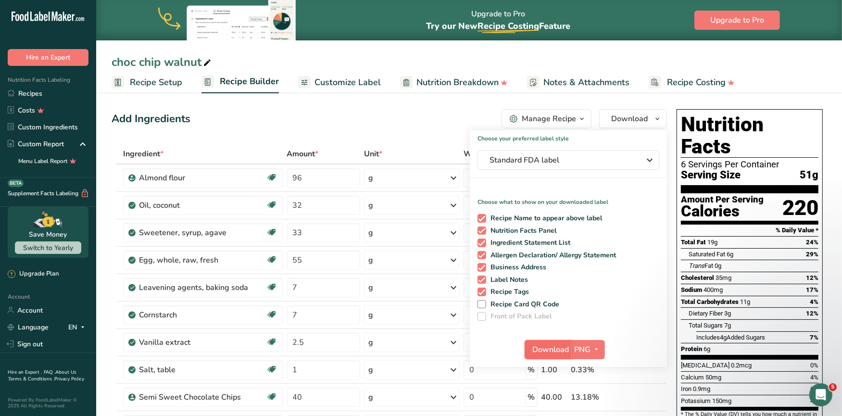
click at [568, 348] on span "Download" at bounding box center [550, 350] width 37 height 12
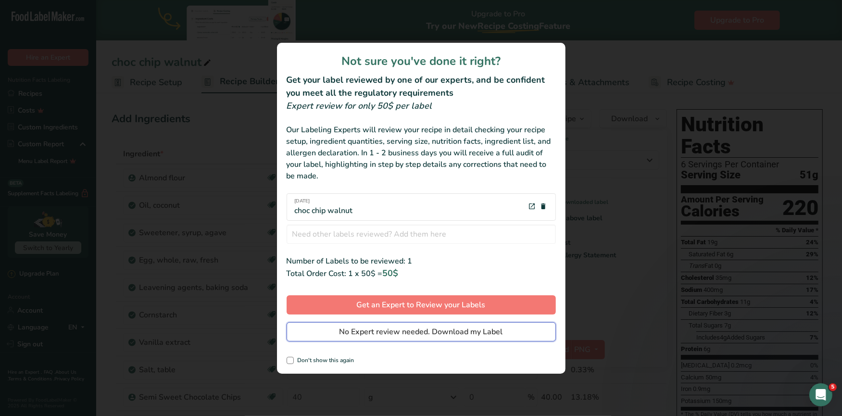
click at [456, 328] on span "No Expert review needed. Download my Label" at bounding box center [420, 332] width 163 height 12
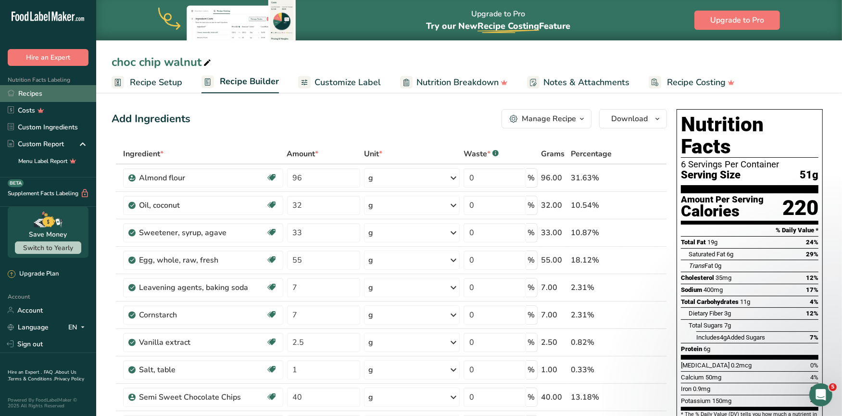
click at [28, 92] on link "Recipes" at bounding box center [48, 93] width 96 height 17
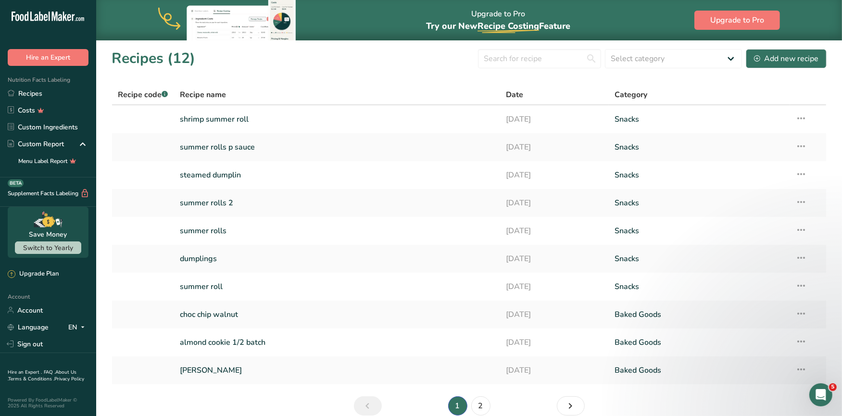
scroll to position [14, 0]
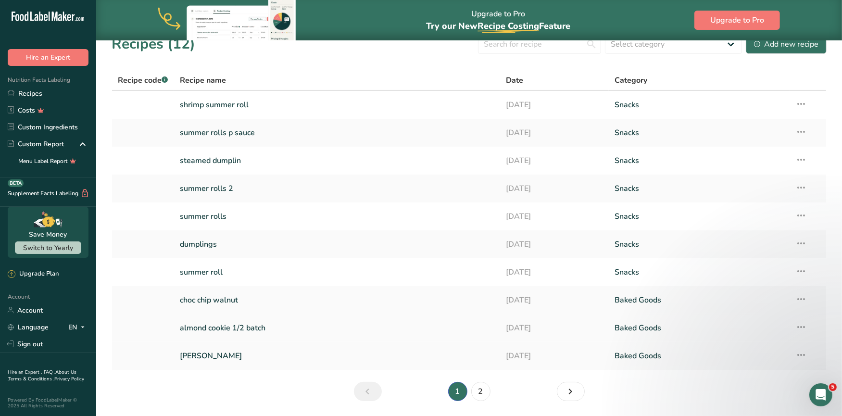
click at [283, 322] on link "almond cookie 1/2 batch" at bounding box center [337, 328] width 314 height 20
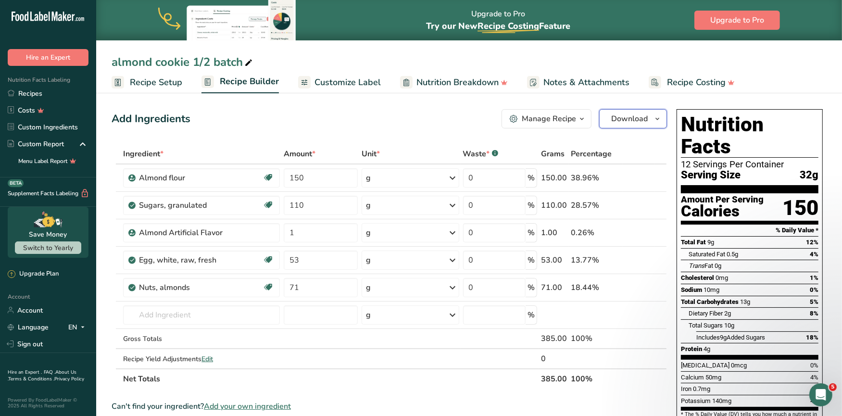
click at [650, 121] on button "Download" at bounding box center [633, 118] width 68 height 19
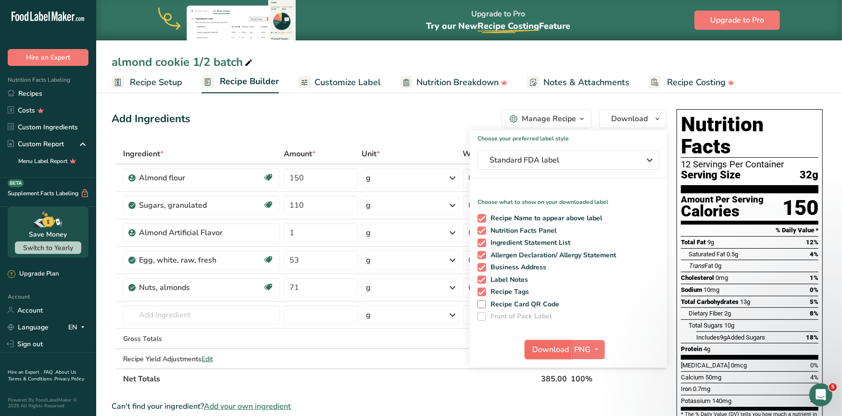
click at [555, 344] on span "Download" at bounding box center [550, 350] width 37 height 12
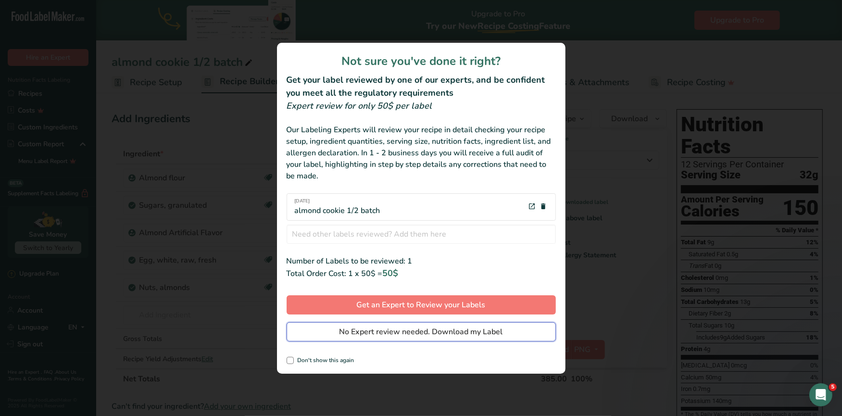
click at [400, 329] on span "No Expert review needed. Download my Label" at bounding box center [420, 332] width 163 height 12
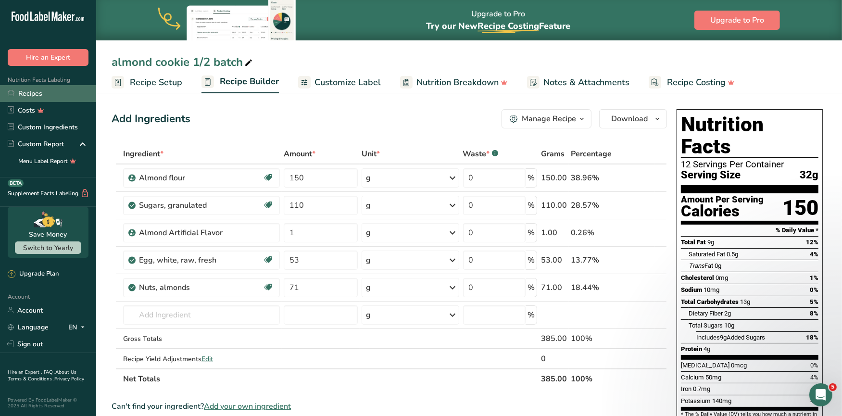
click at [40, 93] on link "Recipes" at bounding box center [48, 93] width 96 height 17
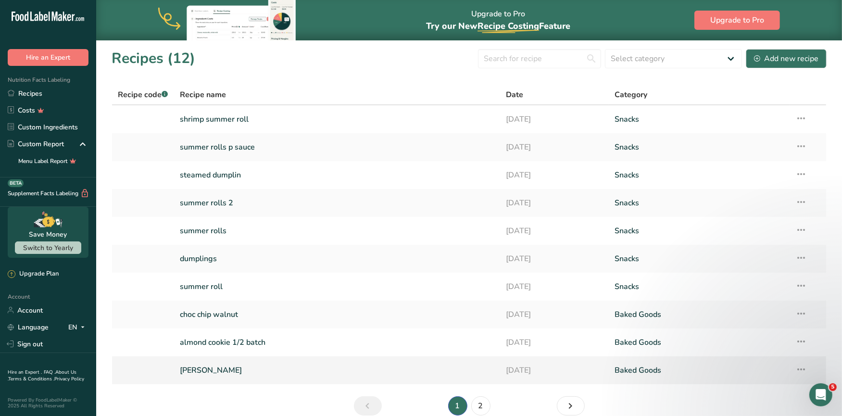
click at [244, 374] on link "[PERSON_NAME]" at bounding box center [337, 370] width 314 height 20
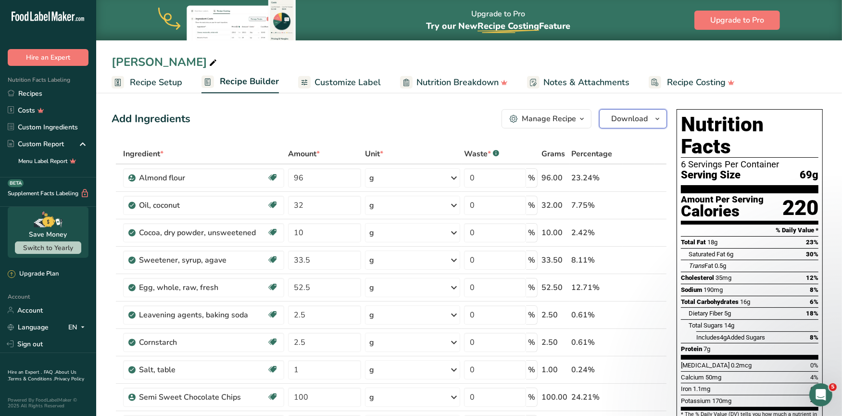
click at [638, 119] on span "Download" at bounding box center [629, 119] width 37 height 12
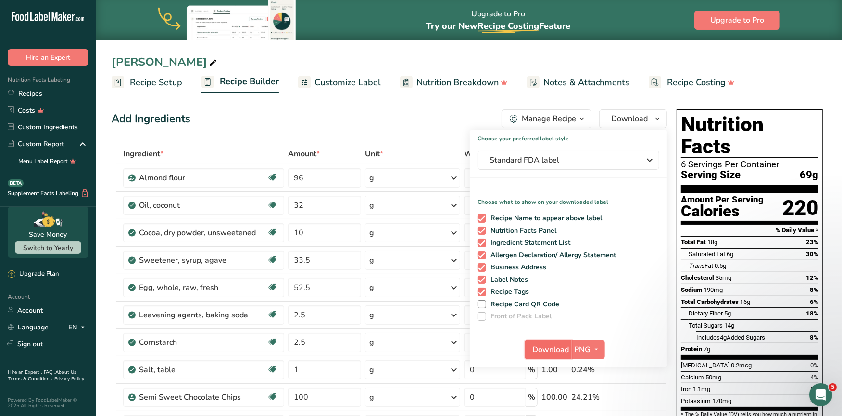
click at [548, 351] on span "Download" at bounding box center [550, 350] width 37 height 12
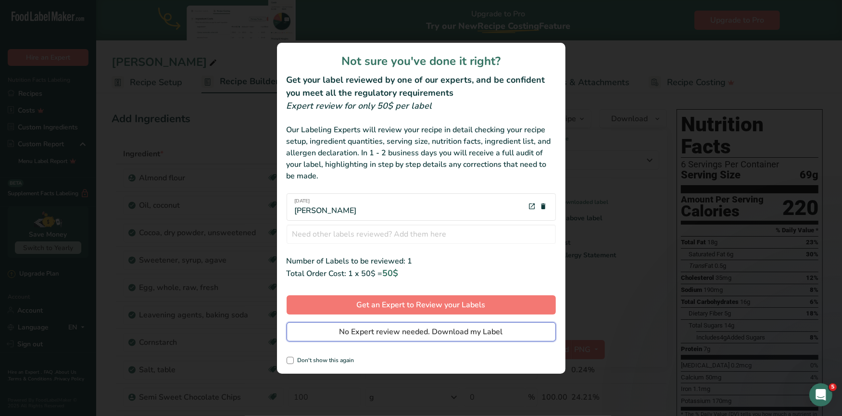
click at [411, 331] on span "No Expert review needed. Download my Label" at bounding box center [420, 332] width 163 height 12
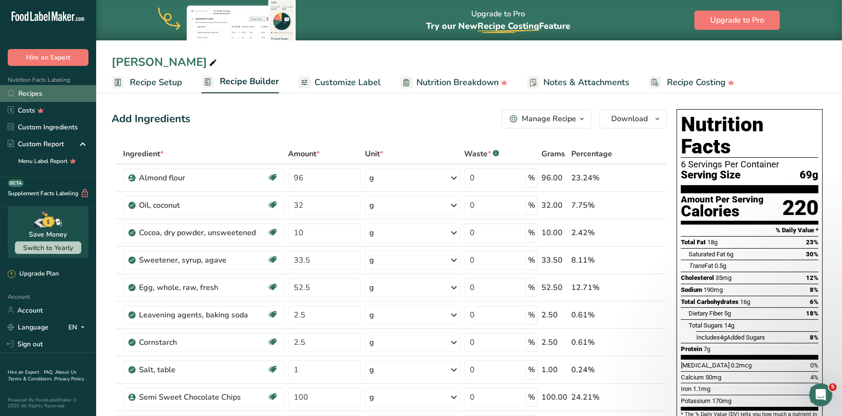
click at [38, 94] on link "Recipes" at bounding box center [48, 93] width 96 height 17
